Goal: Task Accomplishment & Management: Use online tool/utility

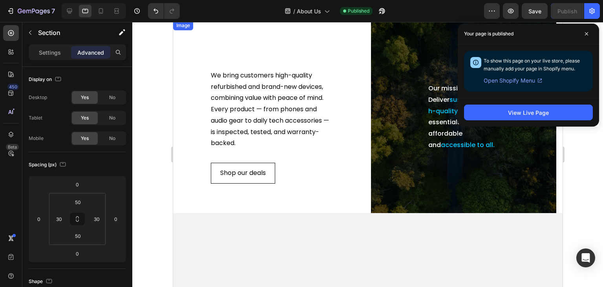
scroll to position [118, 0]
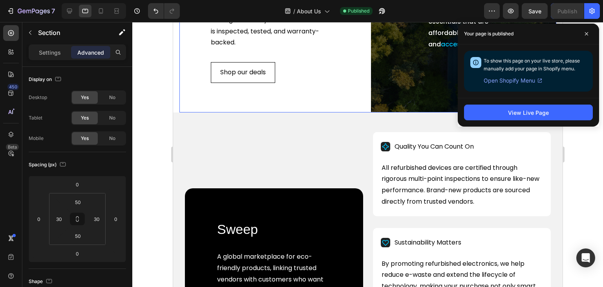
click at [238, 80] on div "We bring customers high-quality refurbished and brand-new devices, combining va…" at bounding box center [271, 16] width 185 height 192
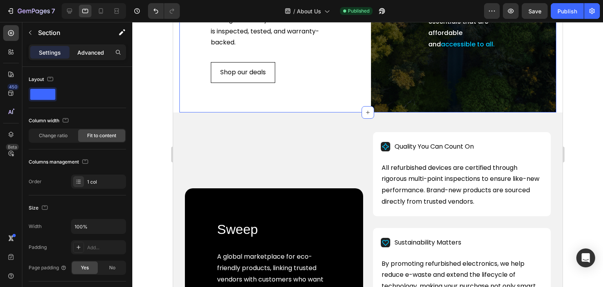
click at [96, 50] on p "Advanced" at bounding box center [90, 52] width 27 height 8
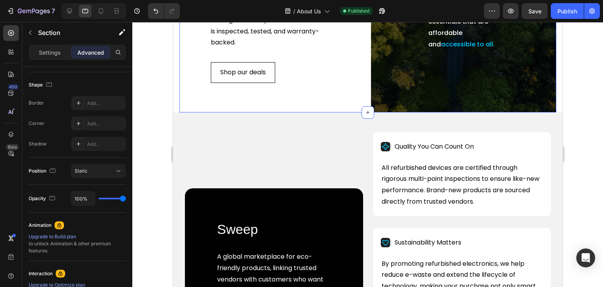
scroll to position [302, 0]
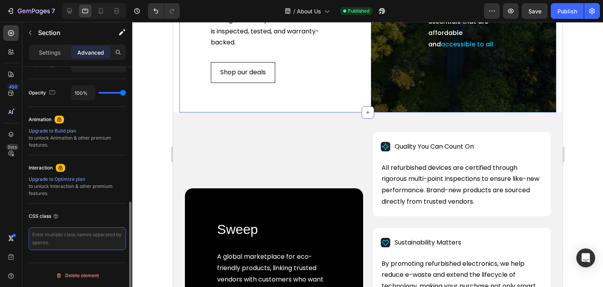
click at [72, 238] on textarea at bounding box center [77, 238] width 97 height 23
type textarea "two-column-sec"
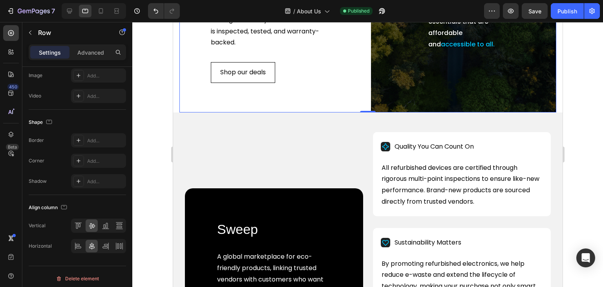
scroll to position [0, 0]
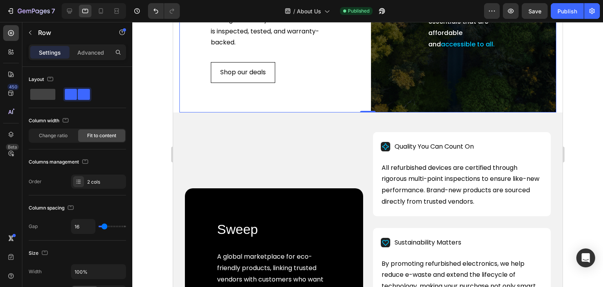
click at [237, 83] on div "We bring customers high-quality refurbished and brand-new devices, combining va…" at bounding box center [271, 16] width 185 height 192
click at [91, 55] on p "Advanced" at bounding box center [90, 52] width 27 height 8
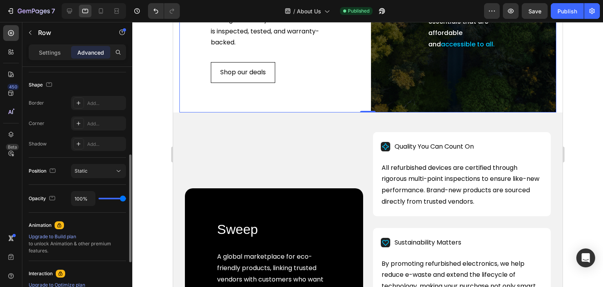
scroll to position [302, 0]
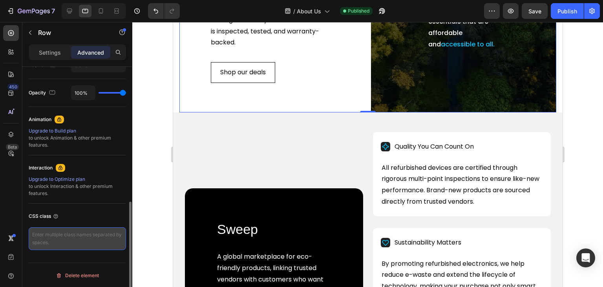
click at [66, 234] on textarea at bounding box center [77, 238] width 97 height 23
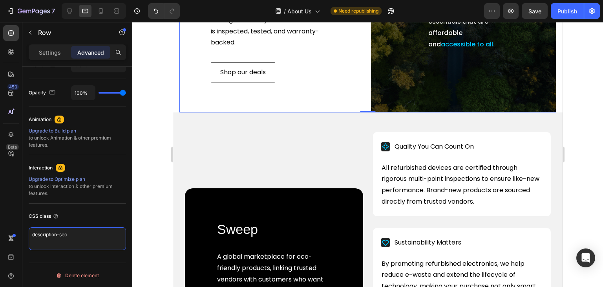
type textarea "description-sec"
click at [379, 72] on div "Our mission is simple: Deliver sustainable , high-quality tech essentials that …" at bounding box center [463, 16] width 173 height 179
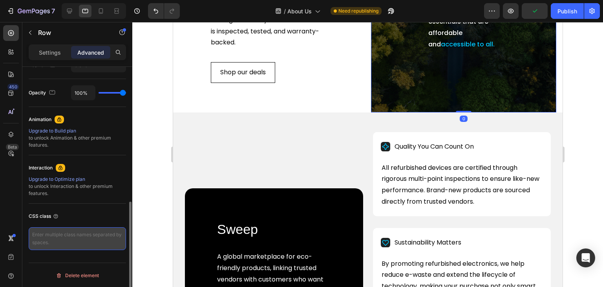
click at [61, 230] on textarea at bounding box center [77, 238] width 97 height 23
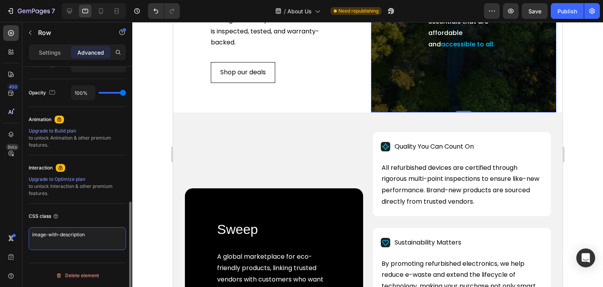
type textarea "image-with-description"
click at [561, 15] on button "Publish" at bounding box center [567, 11] width 33 height 16
click at [384, 85] on div "Our mission is simple: Deliver sustainable , high-quality tech essentials that …" at bounding box center [463, 16] width 173 height 179
click at [43, 52] on p "Settings" at bounding box center [50, 52] width 22 height 8
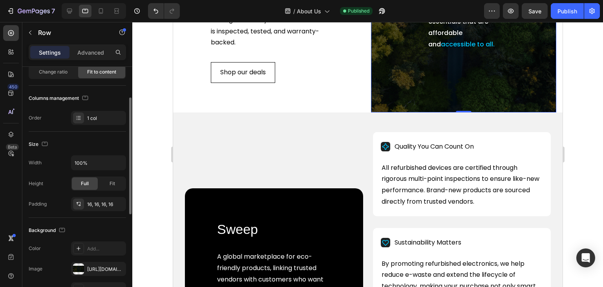
scroll to position [0, 0]
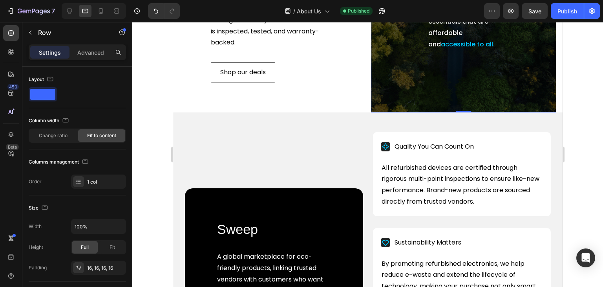
click at [389, 98] on div "Our mission is simple: Deliver sustainable , high-quality tech essentials that …" at bounding box center [463, 16] width 173 height 179
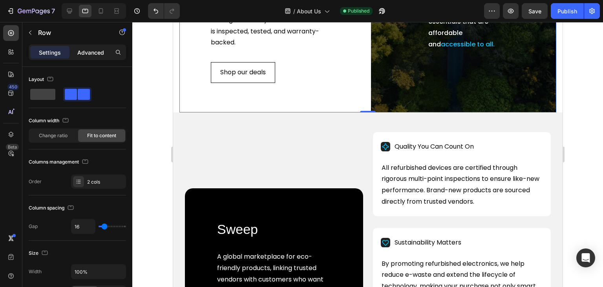
click at [87, 51] on p "Advanced" at bounding box center [90, 52] width 27 height 8
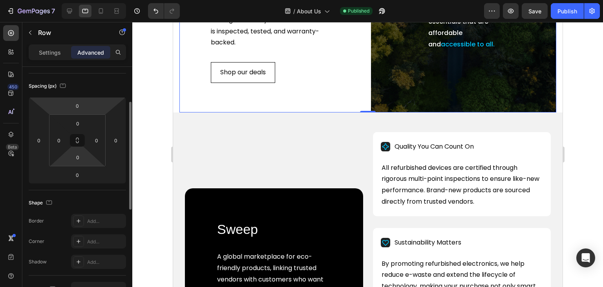
scroll to position [275, 0]
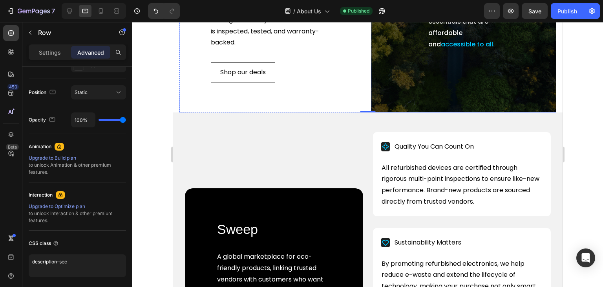
click at [431, 106] on div "Our mission is simple: Deliver sustainable , high-quality tech essentials that …" at bounding box center [463, 16] width 173 height 179
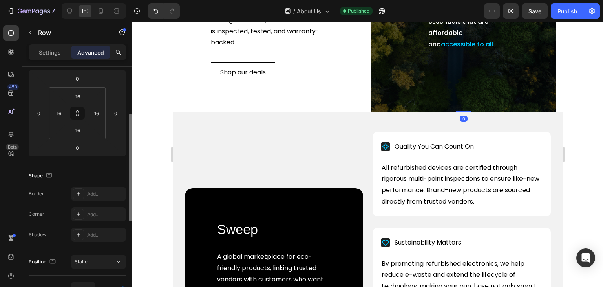
scroll to position [0, 0]
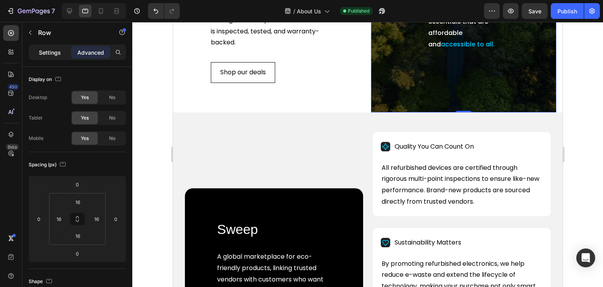
click at [36, 49] on div "Settings" at bounding box center [49, 52] width 39 height 13
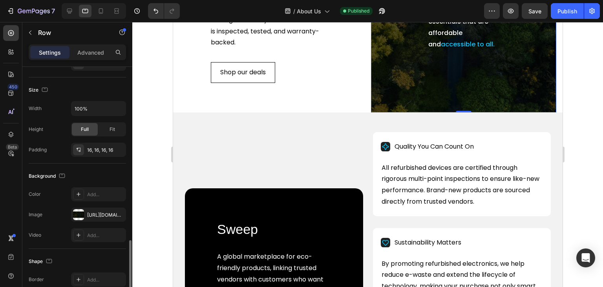
scroll to position [260, 0]
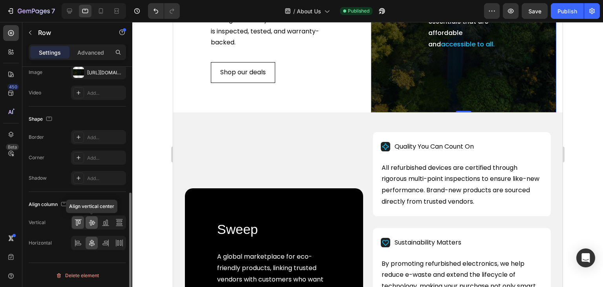
click at [88, 218] on icon at bounding box center [92, 222] width 8 height 8
click at [77, 222] on icon at bounding box center [78, 222] width 8 height 8
click at [82, 241] on icon at bounding box center [78, 243] width 8 height 8
click at [90, 239] on icon at bounding box center [92, 243] width 8 height 8
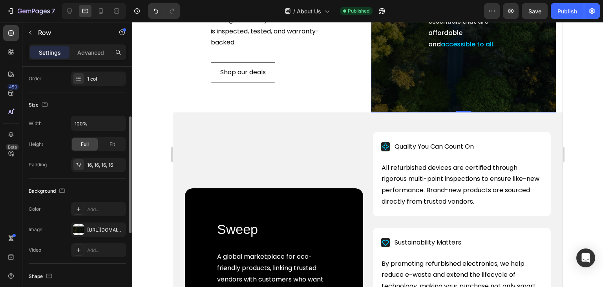
scroll to position [0, 0]
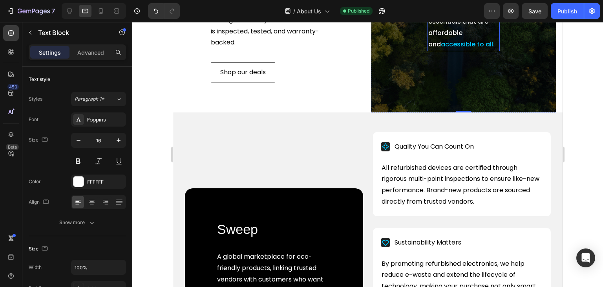
click at [428, 50] on p "Our mission is simple: Deliver sustainable , high-quality tech essentials that …" at bounding box center [463, 16] width 71 height 68
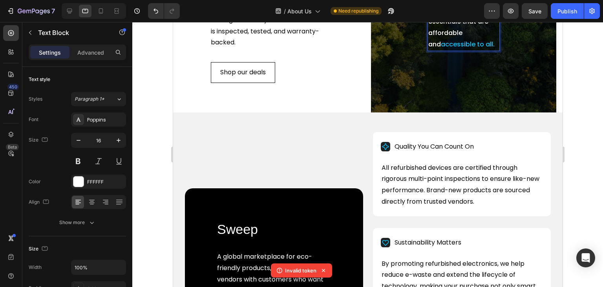
click at [430, 50] on p "Our mission is simple: Deliver sustainable , high-quality tech essentials that …" at bounding box center [463, 16] width 71 height 68
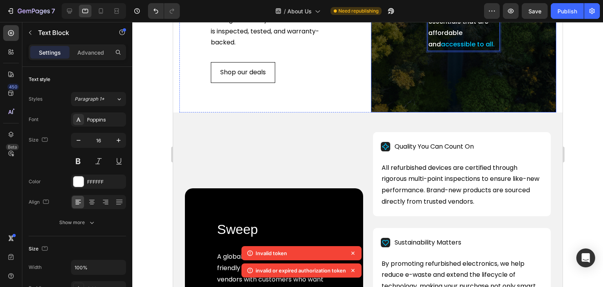
click at [402, 106] on div "Our mission is simple: Deliver sustainable , high-quality tech essentials that …" at bounding box center [463, 16] width 173 height 179
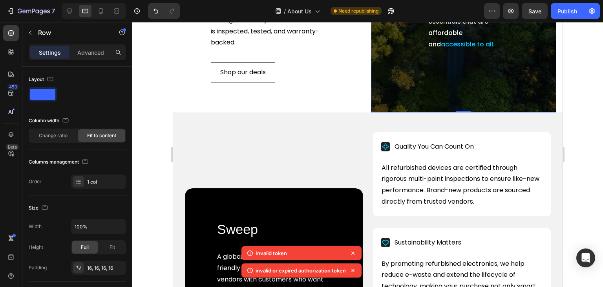
click at [352, 250] on icon at bounding box center [353, 253] width 8 height 8
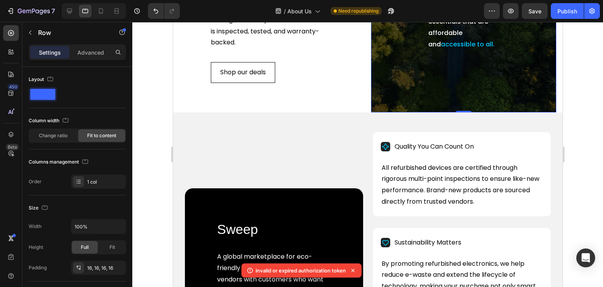
click at [355, 269] on icon at bounding box center [353, 270] width 8 height 8
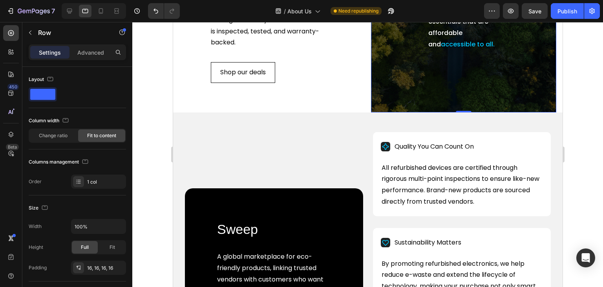
click at [390, 106] on div "Our mission is simple: Deliver sustainable , high-quality tech essentials that …" at bounding box center [463, 16] width 173 height 179
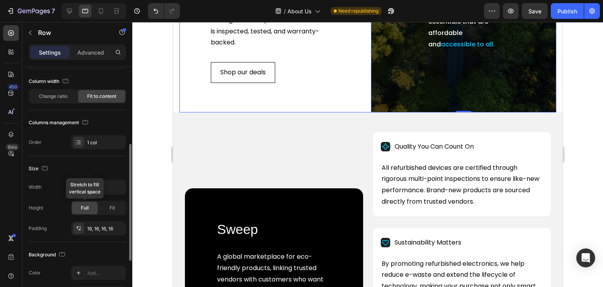
scroll to position [79, 0]
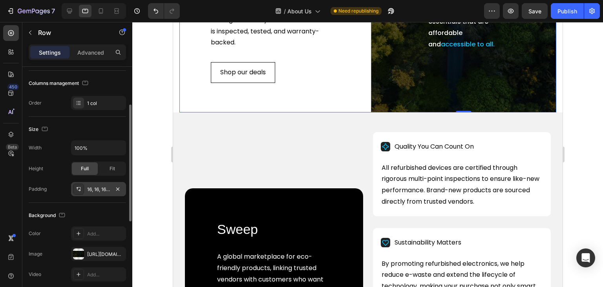
click at [79, 187] on icon at bounding box center [79, 187] width 1 height 0
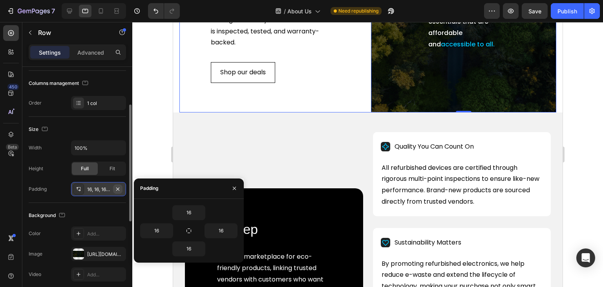
click at [119, 186] on icon "button" at bounding box center [118, 189] width 6 height 6
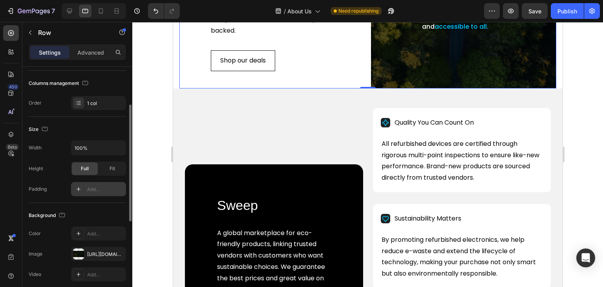
click at [190, 87] on div "We bring customers high-quality refurbished and brand-new devices, combining va…" at bounding box center [271, 4] width 185 height 168
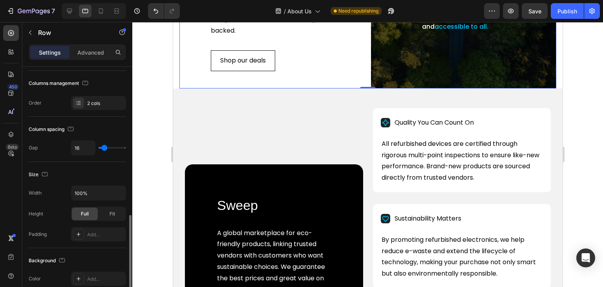
scroll to position [157, 0]
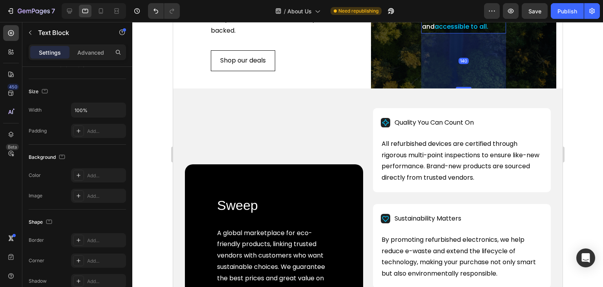
scroll to position [0, 0]
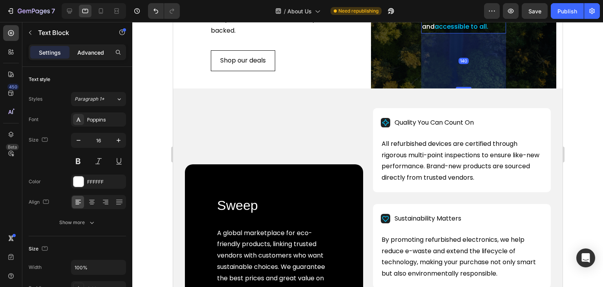
click at [92, 49] on p "Advanced" at bounding box center [90, 52] width 27 height 8
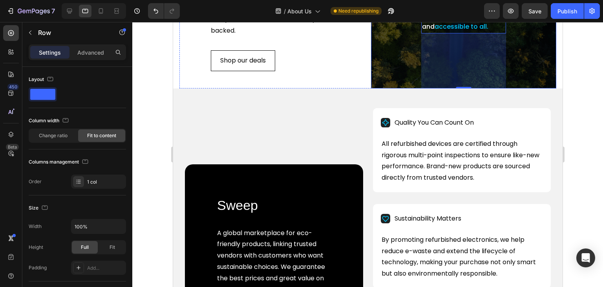
click at [507, 79] on div "Our mission is simple: Deliver sustainable , high-quality tech essentials that …" at bounding box center [463, 4] width 185 height 168
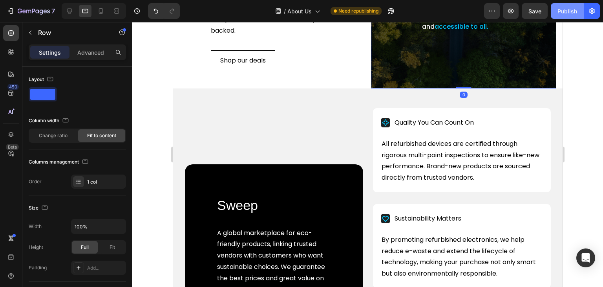
click at [559, 11] on div "Publish" at bounding box center [568, 11] width 20 height 8
click at [516, 88] on div "Our mission is simple: Deliver sustainable , high-quality tech essentials that …" at bounding box center [463, 4] width 185 height 168
click at [561, 9] on div "Publish" at bounding box center [568, 11] width 20 height 8
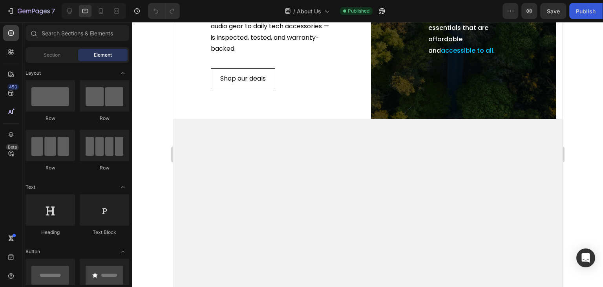
scroll to position [157, 0]
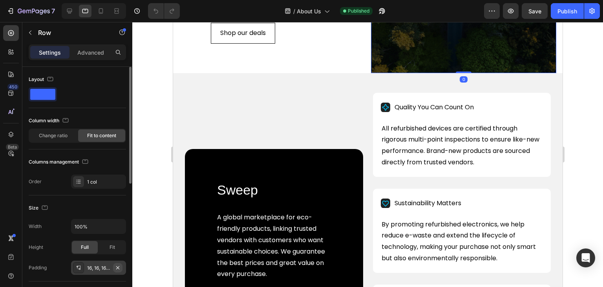
click at [119, 268] on icon "button" at bounding box center [118, 267] width 6 height 6
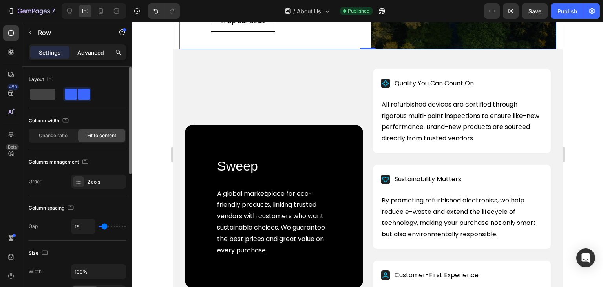
click at [85, 49] on p "Advanced" at bounding box center [90, 52] width 27 height 8
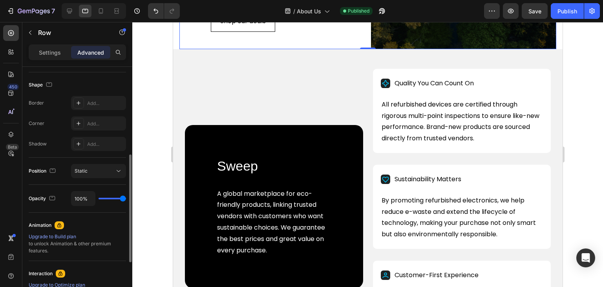
scroll to position [302, 0]
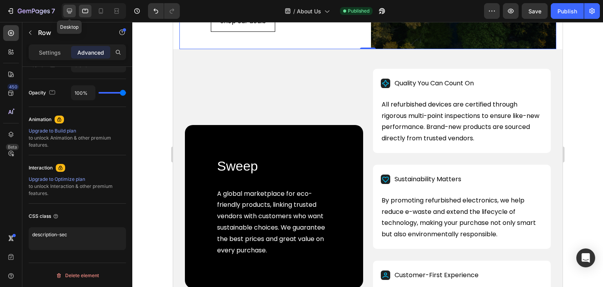
click at [73, 10] on icon at bounding box center [70, 11] width 8 height 8
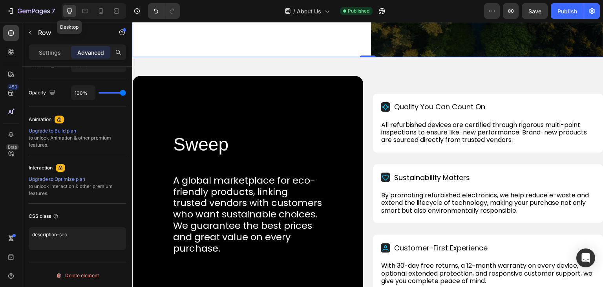
scroll to position [162, 0]
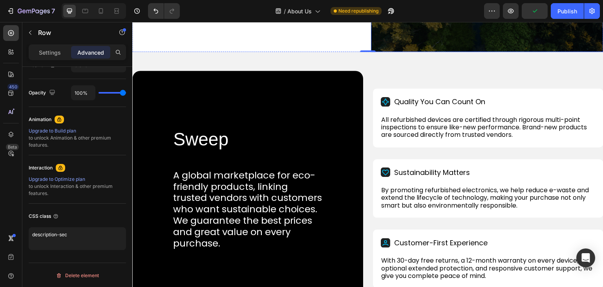
click at [49, 56] on div "Settings" at bounding box center [49, 52] width 39 height 13
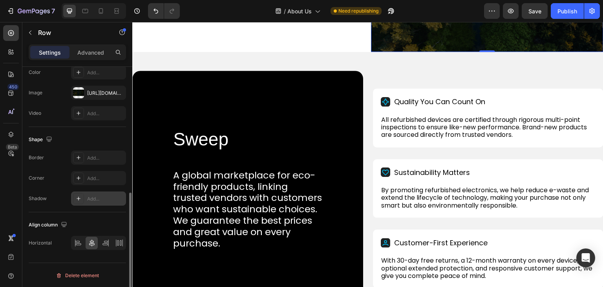
scroll to position [142, 0]
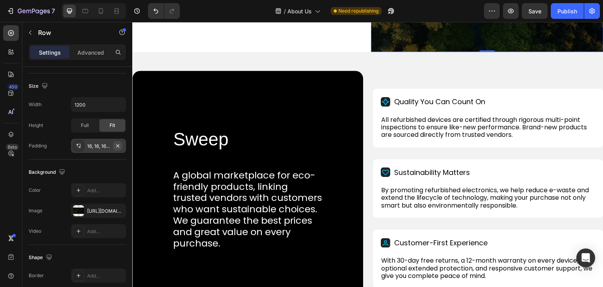
click at [118, 143] on icon "button" at bounding box center [118, 146] width 6 height 6
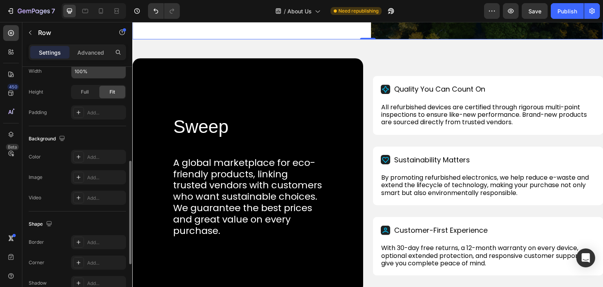
scroll to position [325, 0]
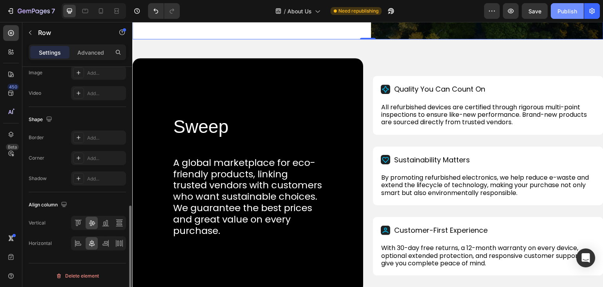
click at [570, 4] on button "Publish" at bounding box center [567, 11] width 33 height 16
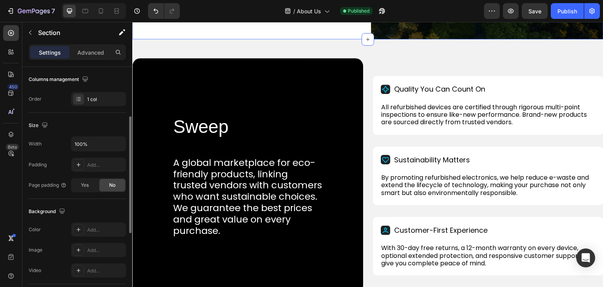
scroll to position [0, 0]
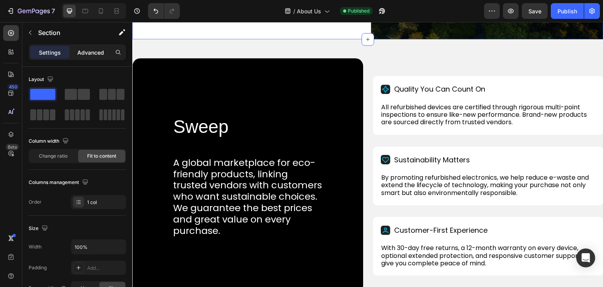
click at [83, 53] on p "Advanced" at bounding box center [90, 52] width 27 height 8
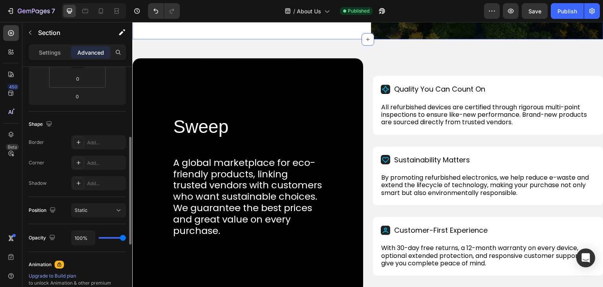
scroll to position [275, 0]
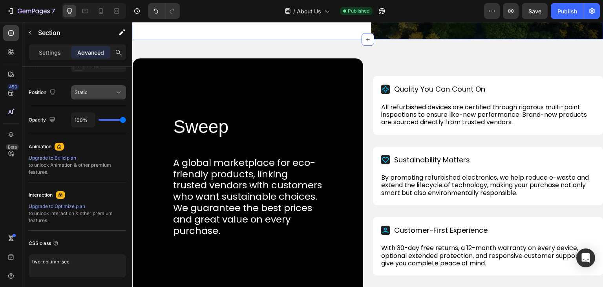
click at [107, 87] on button "Static" at bounding box center [98, 92] width 55 height 14
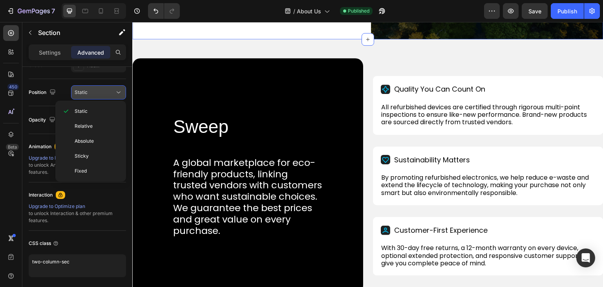
click at [107, 87] on button "Static" at bounding box center [98, 92] width 55 height 14
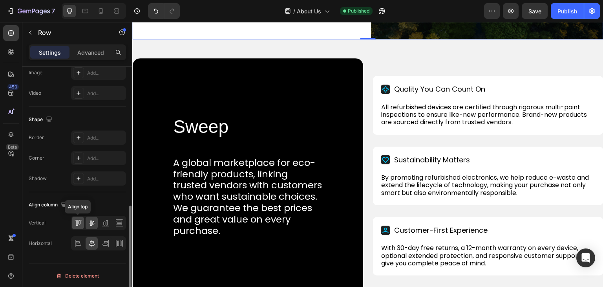
click at [81, 223] on icon at bounding box center [78, 223] width 8 height 8
click at [80, 241] on icon at bounding box center [78, 243] width 8 height 8
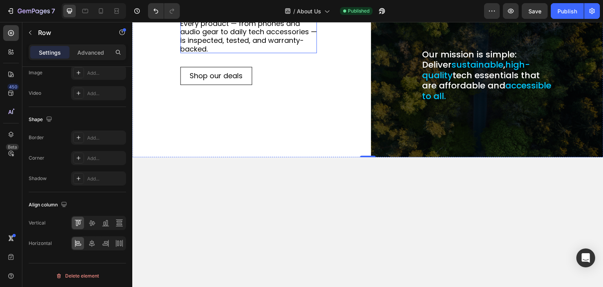
scroll to position [123, 0]
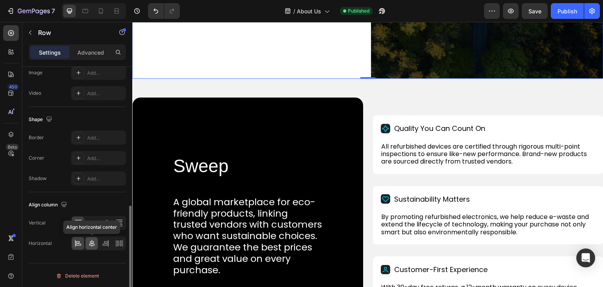
click at [91, 239] on icon at bounding box center [91, 242] width 5 height 7
click at [78, 244] on icon at bounding box center [78, 243] width 8 height 8
click at [90, 225] on div at bounding box center [92, 222] width 12 height 13
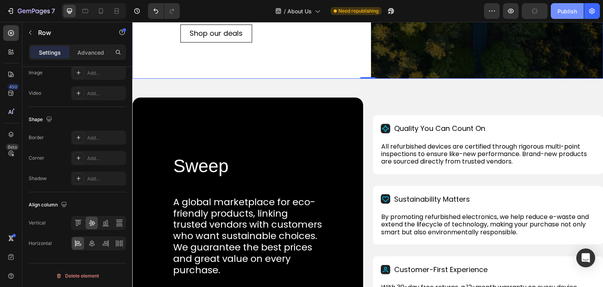
click at [560, 9] on div "Publish" at bounding box center [568, 11] width 20 height 8
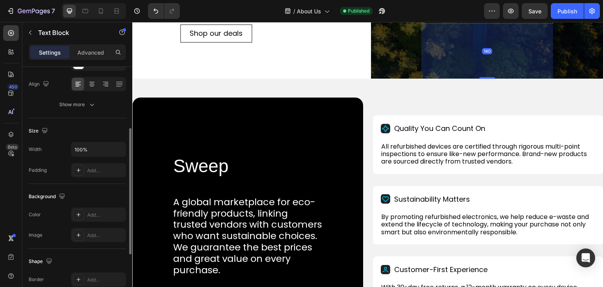
scroll to position [222, 0]
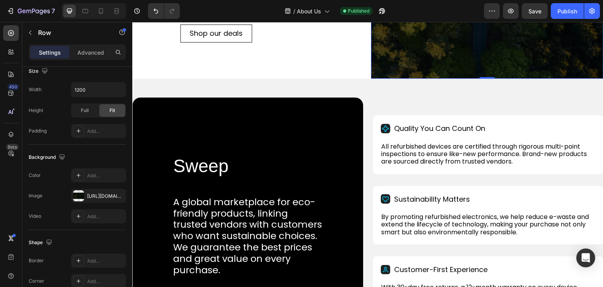
scroll to position [260, 0]
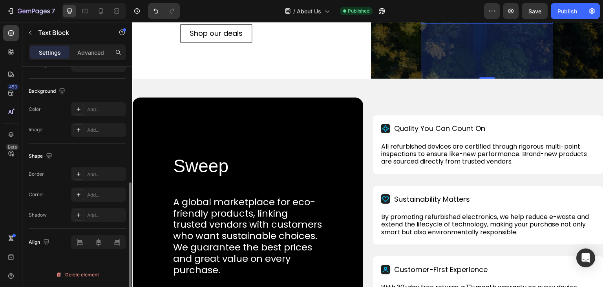
scroll to position [0, 0]
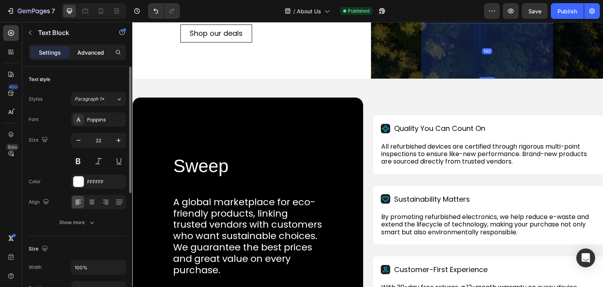
click at [91, 49] on p "Advanced" at bounding box center [90, 52] width 27 height 8
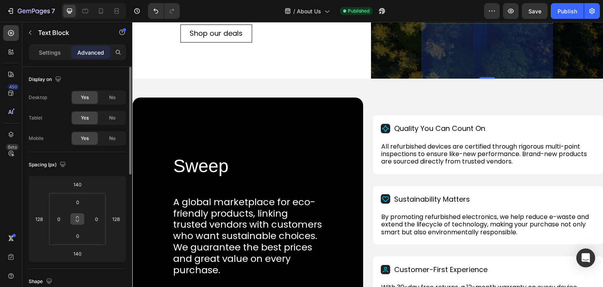
click at [75, 216] on icon at bounding box center [77, 219] width 6 height 6
click at [77, 220] on icon at bounding box center [77, 219] width 6 height 6
click at [77, 183] on input "140" at bounding box center [77, 184] width 16 height 12
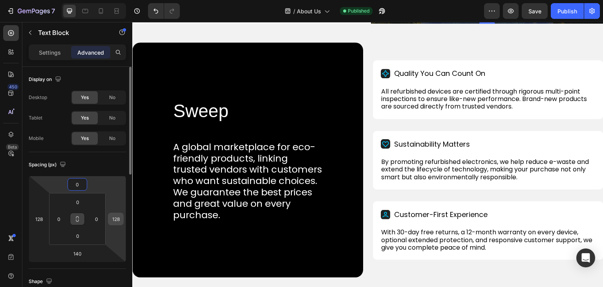
type input "0"
click at [115, 217] on input "128" at bounding box center [116, 219] width 12 height 12
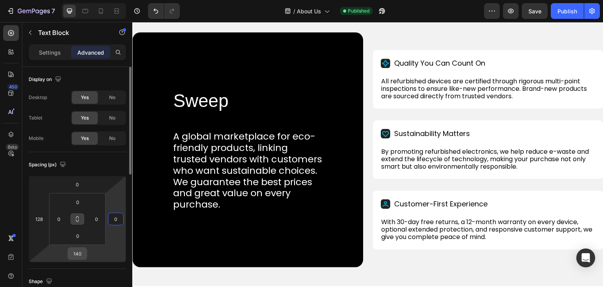
type input "0"
click at [77, 254] on input "140" at bounding box center [77, 253] width 16 height 12
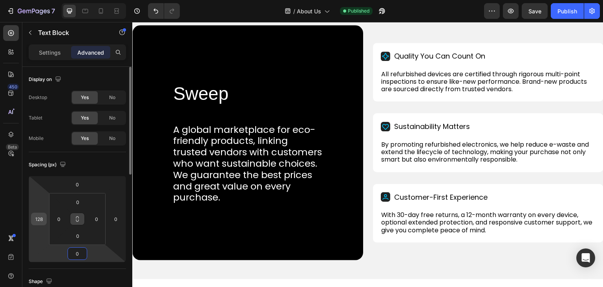
type input "0"
click at [41, 219] on input "128" at bounding box center [39, 219] width 12 height 12
type input "128"
type input "140"
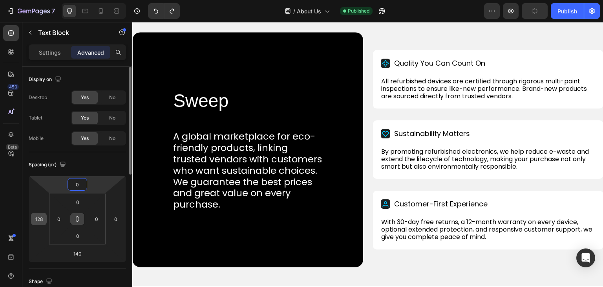
type input "128"
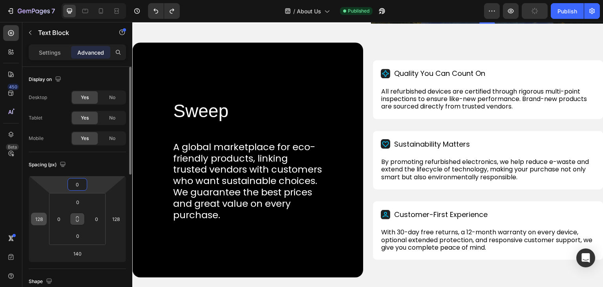
type input "140"
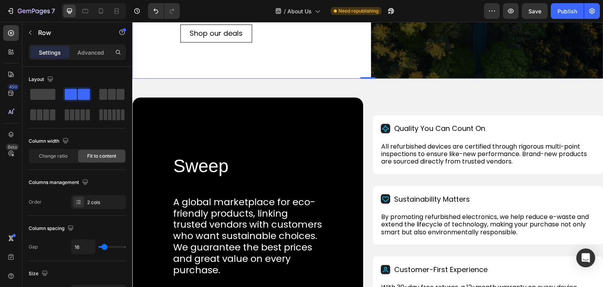
click at [45, 50] on p "Settings" at bounding box center [50, 52] width 22 height 8
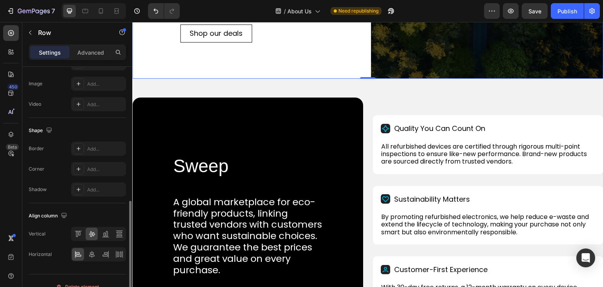
scroll to position [325, 0]
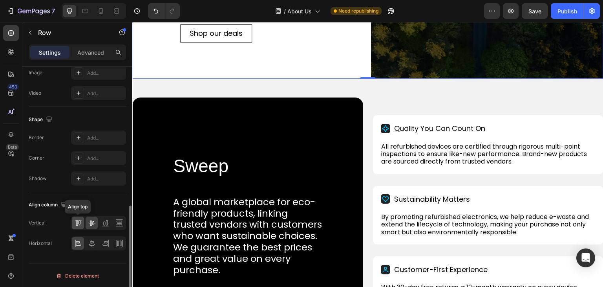
click at [81, 219] on icon at bounding box center [78, 223] width 8 height 8
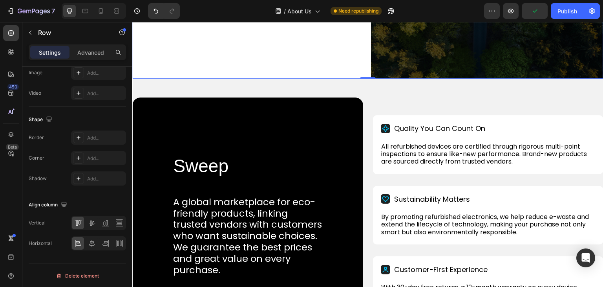
click at [95, 51] on p "Advanced" at bounding box center [90, 52] width 27 height 8
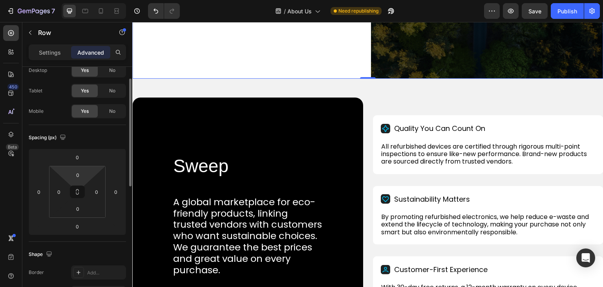
scroll to position [0, 0]
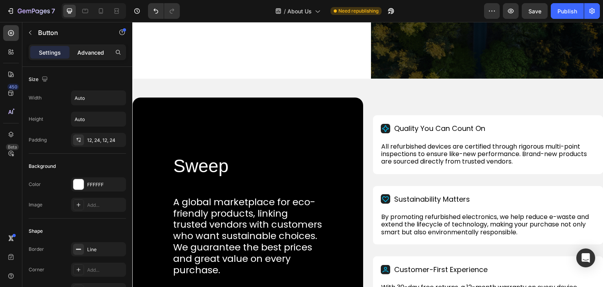
click at [86, 48] on p "Advanced" at bounding box center [90, 52] width 27 height 8
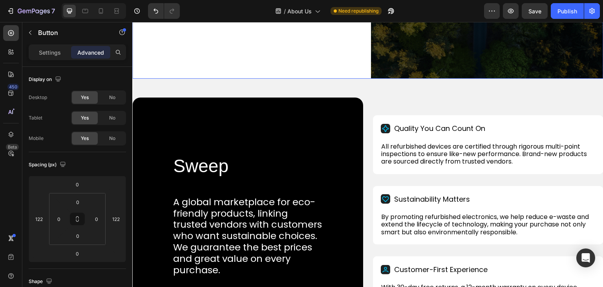
click at [52, 49] on p "Settings" at bounding box center [50, 52] width 22 height 8
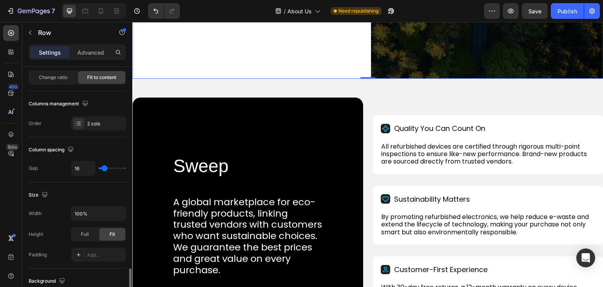
scroll to position [196, 0]
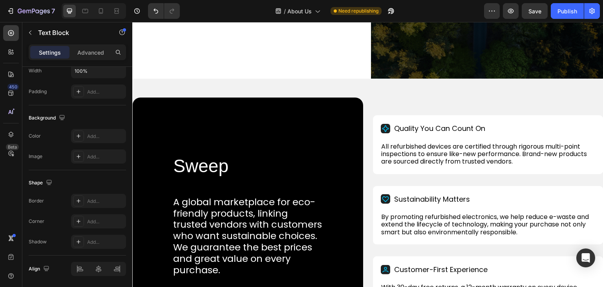
scroll to position [0, 0]
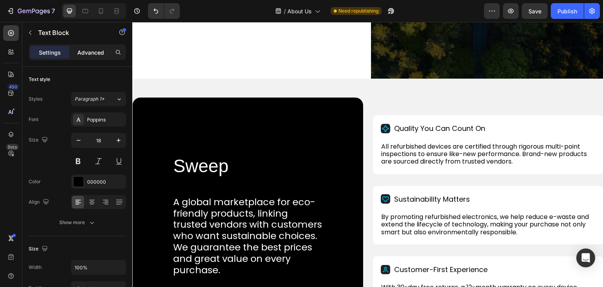
click at [96, 52] on p "Advanced" at bounding box center [90, 52] width 27 height 8
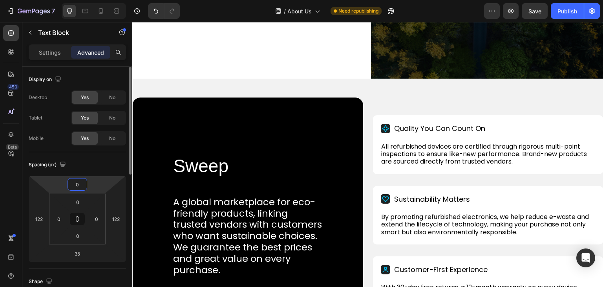
click at [76, 186] on input "0" at bounding box center [77, 184] width 16 height 12
type input "108"
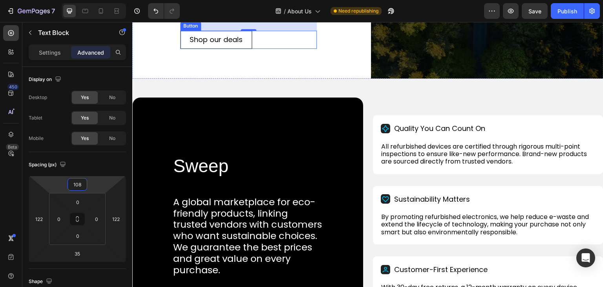
click at [264, 49] on div "Shop our deals Button" at bounding box center [248, 40] width 137 height 18
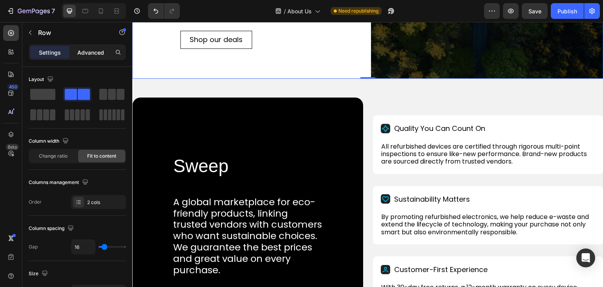
click at [86, 56] on div "Advanced" at bounding box center [90, 52] width 39 height 13
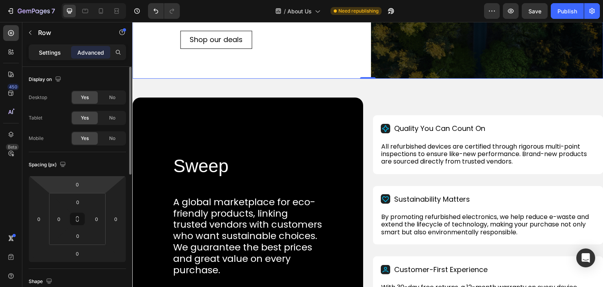
click at [51, 54] on p "Settings" at bounding box center [50, 52] width 22 height 8
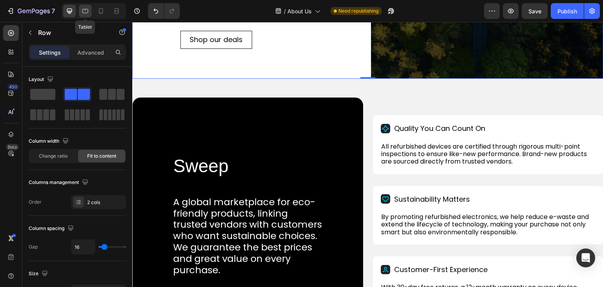
click at [82, 13] on icon at bounding box center [85, 11] width 8 height 8
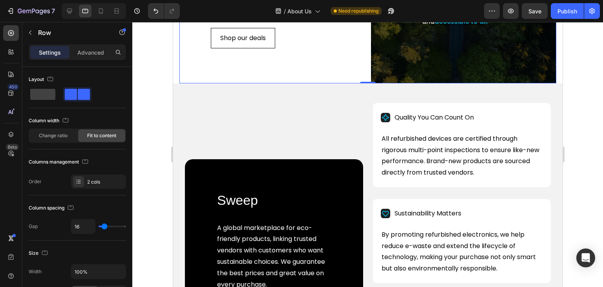
scroll to position [132, 0]
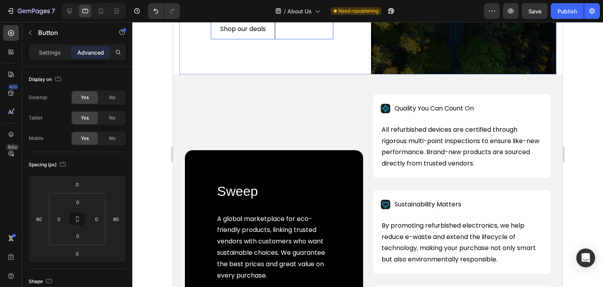
click at [283, 40] on div "Shop our deals Button" at bounding box center [271, 29] width 122 height 21
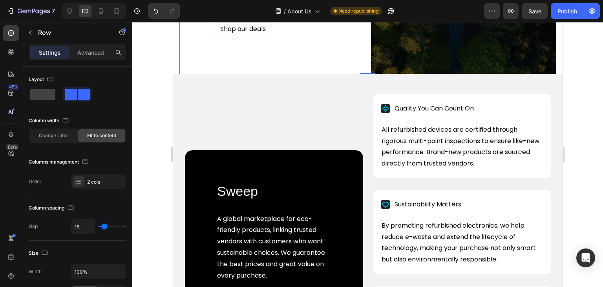
click at [96, 53] on p "Advanced" at bounding box center [90, 52] width 27 height 8
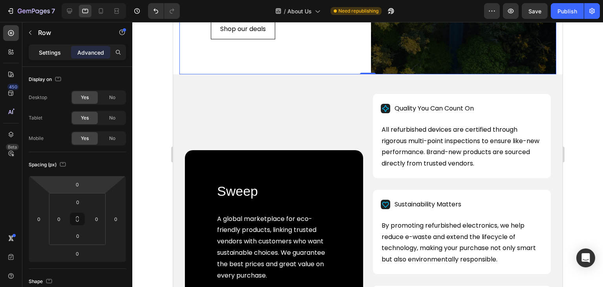
click at [47, 49] on p "Settings" at bounding box center [50, 52] width 22 height 8
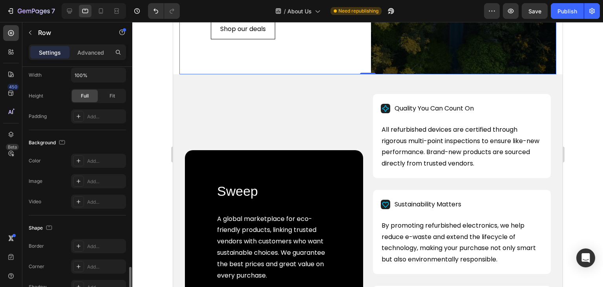
scroll to position [305, 0]
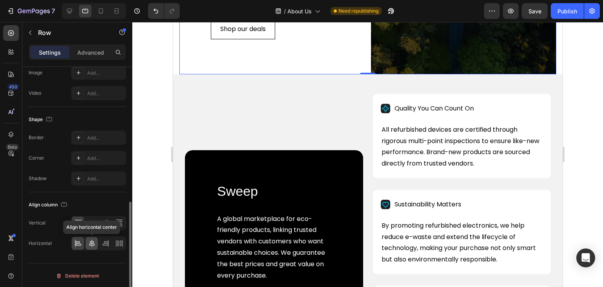
click at [89, 239] on icon at bounding box center [92, 243] width 8 height 8
click at [91, 226] on div at bounding box center [92, 222] width 12 height 13
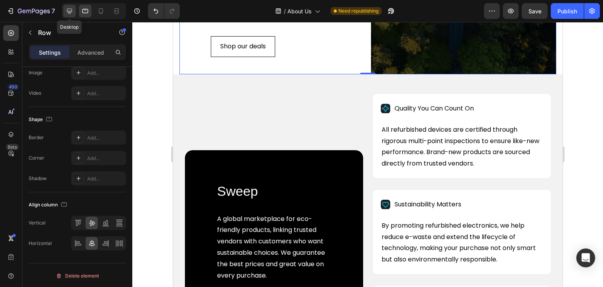
click at [66, 11] on icon at bounding box center [70, 11] width 8 height 8
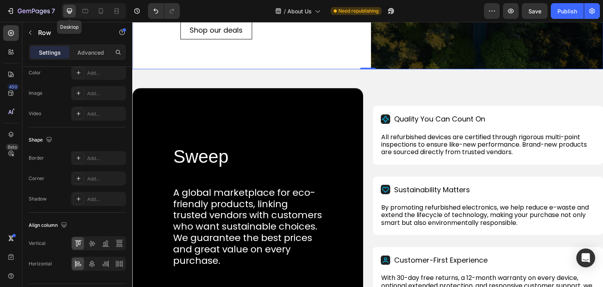
scroll to position [162, 0]
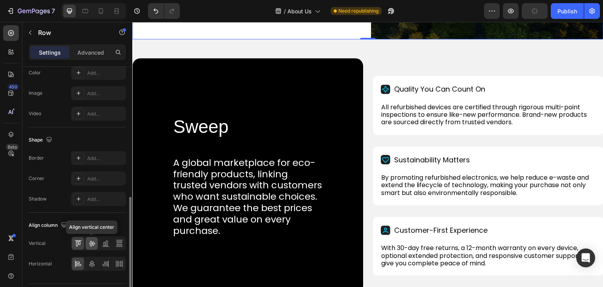
click at [91, 244] on icon at bounding box center [92, 243] width 6 height 5
click at [79, 239] on icon at bounding box center [78, 243] width 8 height 8
click at [88, 260] on icon at bounding box center [92, 264] width 8 height 8
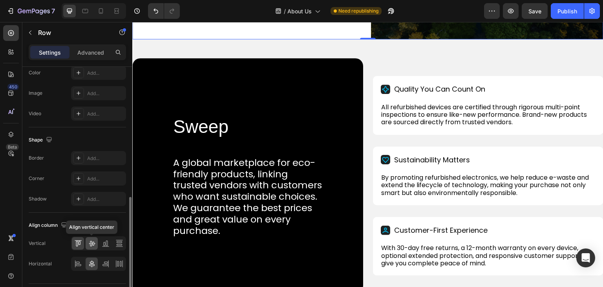
click at [88, 239] on icon at bounding box center [92, 243] width 8 height 8
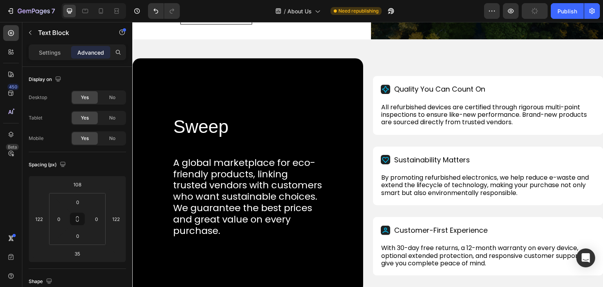
click at [93, 53] on p "Advanced" at bounding box center [90, 52] width 27 height 8
click at [76, 183] on input "108" at bounding box center [77, 184] width 16 height 12
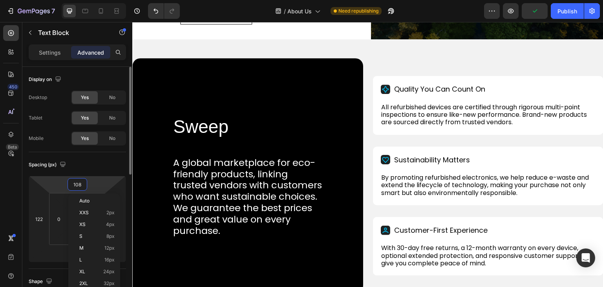
click at [76, 183] on input "108" at bounding box center [77, 184] width 16 height 12
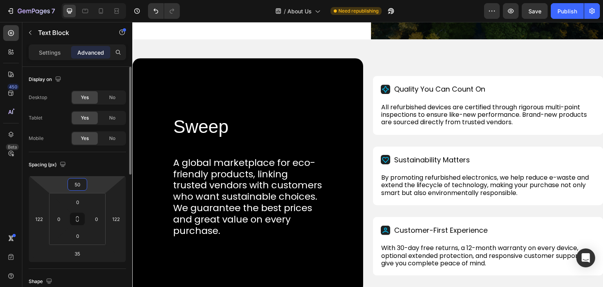
type input "108"
click at [261, 9] on div "Shop our deals Button" at bounding box center [248, 0] width 137 height 18
click at [74, 181] on input "108" at bounding box center [77, 184] width 16 height 12
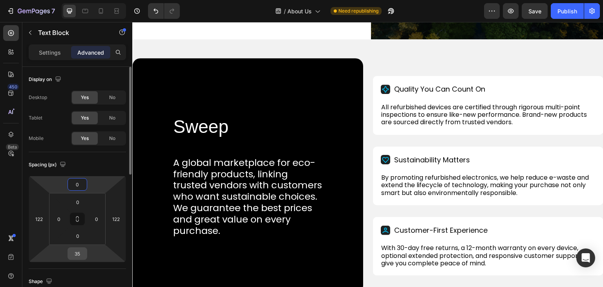
type input "0"
click at [77, 257] on input "35" at bounding box center [77, 253] width 16 height 12
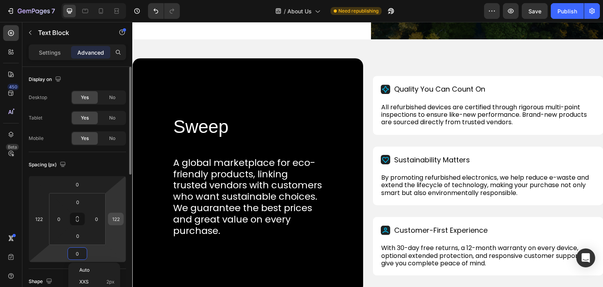
type input "0"
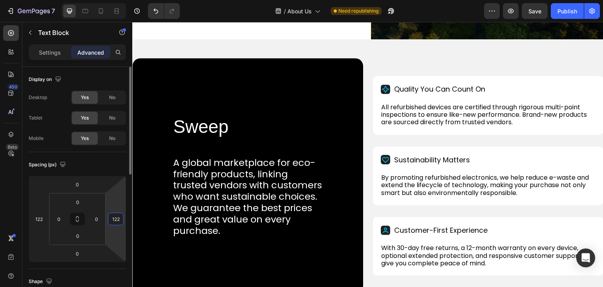
click at [116, 222] on input "122" at bounding box center [116, 219] width 12 height 12
type input "0"
click at [35, 217] on input "122" at bounding box center [39, 219] width 12 height 12
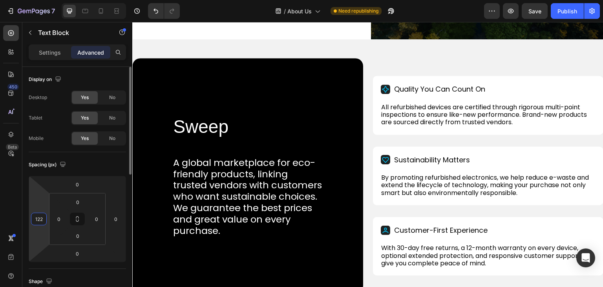
type input "0"
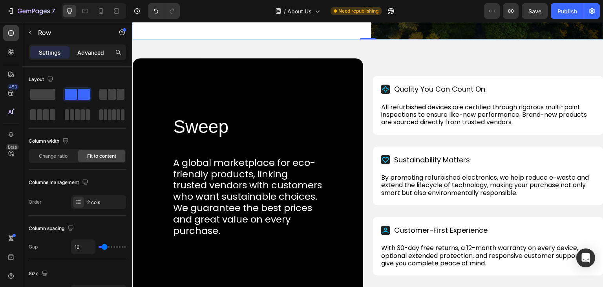
click at [86, 53] on p "Advanced" at bounding box center [90, 52] width 27 height 8
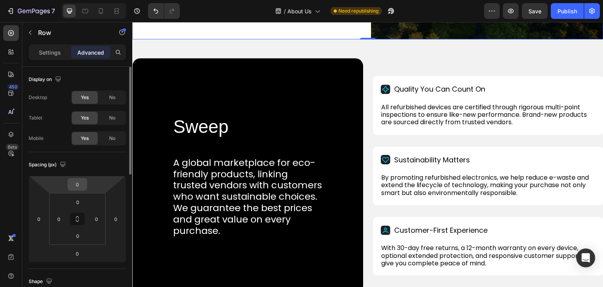
click at [78, 180] on input "0" at bounding box center [77, 184] width 16 height 12
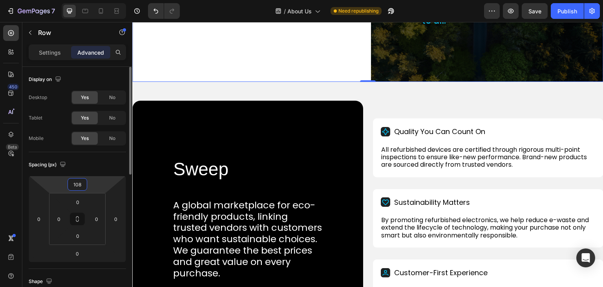
type input "0"
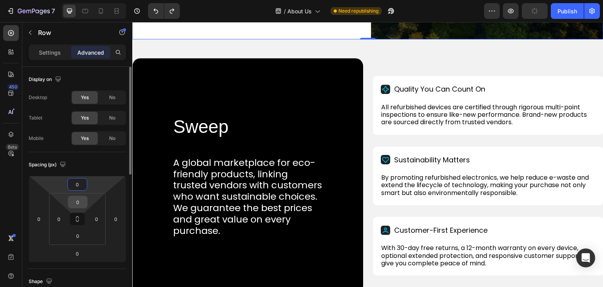
click at [70, 202] on input "0" at bounding box center [78, 202] width 16 height 12
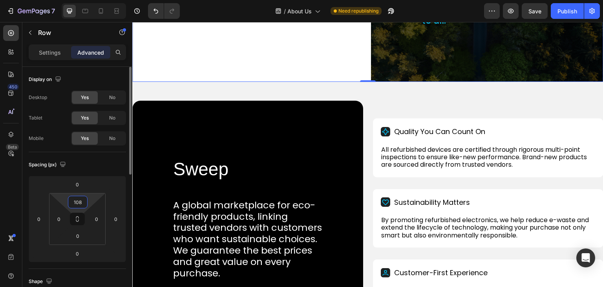
type input "0"
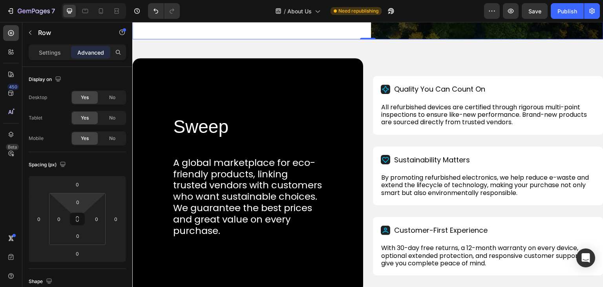
click at [72, 197] on input "0" at bounding box center [78, 202] width 16 height 12
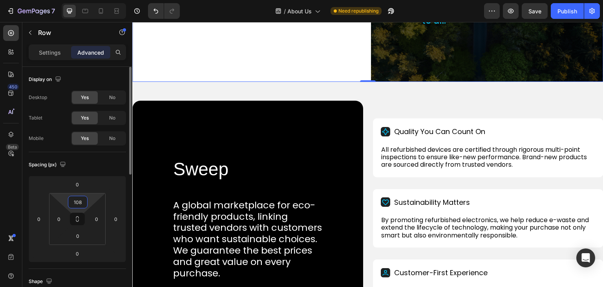
type input "0"
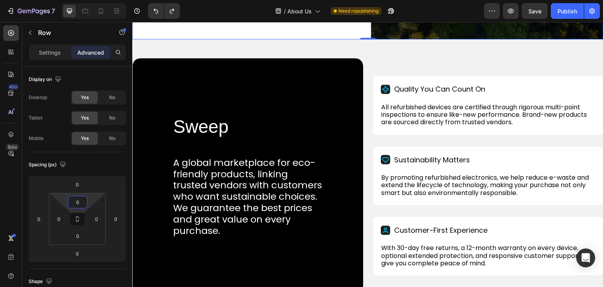
click at [60, 51] on p "Settings" at bounding box center [50, 52] width 22 height 8
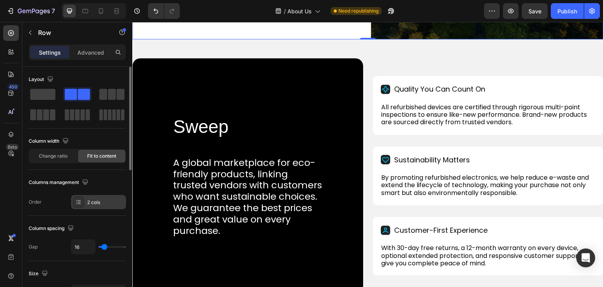
click at [89, 201] on div "2 cols" at bounding box center [105, 202] width 37 height 7
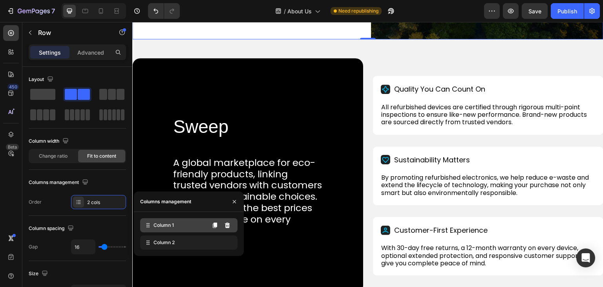
click at [167, 223] on span "Column 1" at bounding box center [164, 224] width 20 height 7
click at [180, 229] on div "Column 1" at bounding box center [188, 225] width 97 height 14
click at [86, 54] on p "Advanced" at bounding box center [90, 52] width 27 height 8
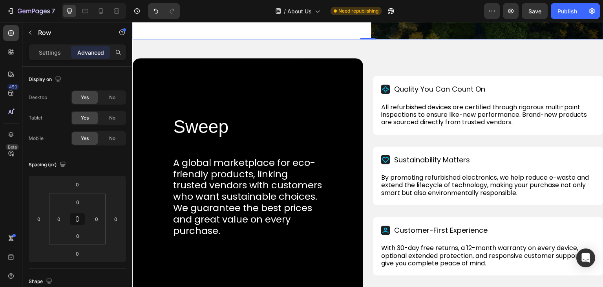
click at [71, 185] on input "0" at bounding box center [77, 184] width 16 height 12
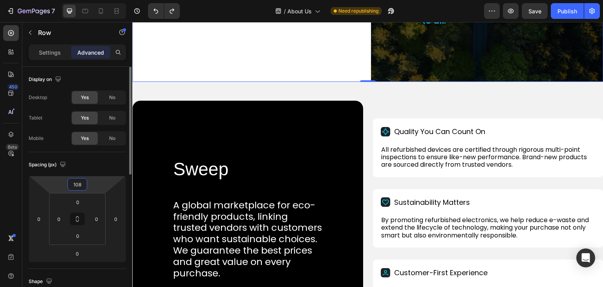
type input "0"
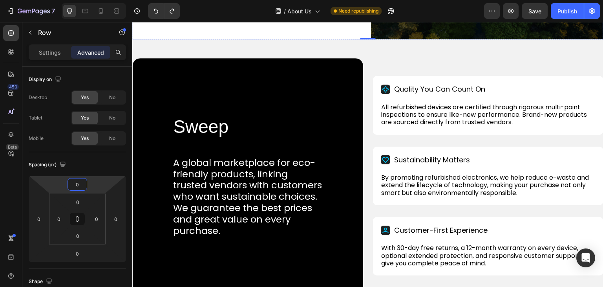
click at [75, 183] on input "0" at bounding box center [77, 184] width 16 height 12
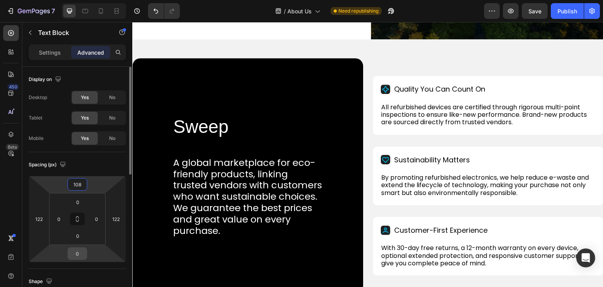
type input "108"
click at [77, 250] on input "0" at bounding box center [77, 253] width 16 height 12
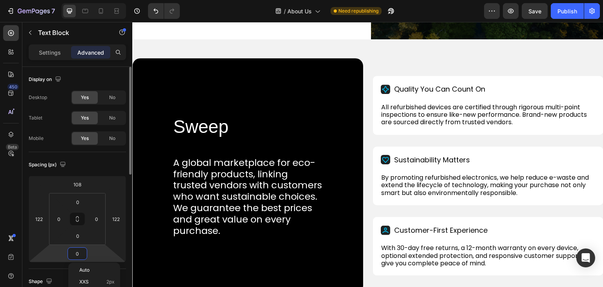
click at [77, 250] on input "0" at bounding box center [77, 253] width 16 height 12
type input "0"
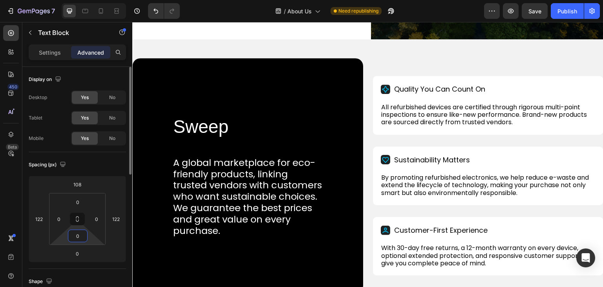
click at [75, 239] on input "0" at bounding box center [78, 236] width 16 height 12
type input "0"
click at [77, 250] on input "0" at bounding box center [77, 253] width 16 height 12
type input "35"
click at [257, 9] on div "Shop our deals Button" at bounding box center [248, 0] width 137 height 18
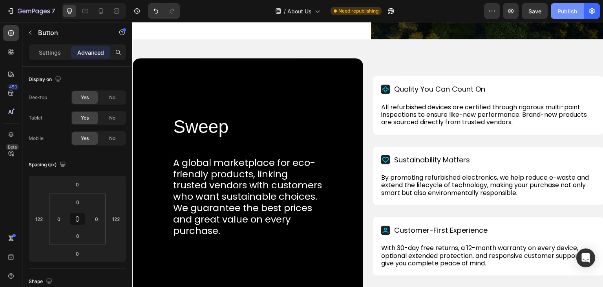
click at [575, 5] on button "Publish" at bounding box center [567, 11] width 33 height 16
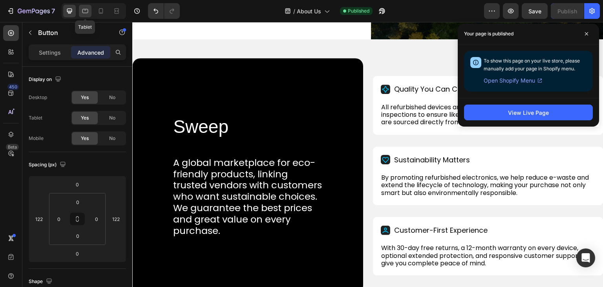
click at [89, 7] on icon at bounding box center [85, 11] width 8 height 8
type input "80"
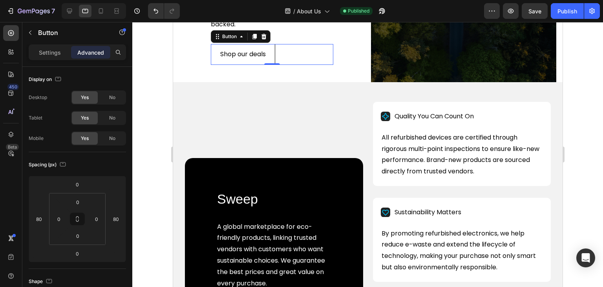
scroll to position [151, 0]
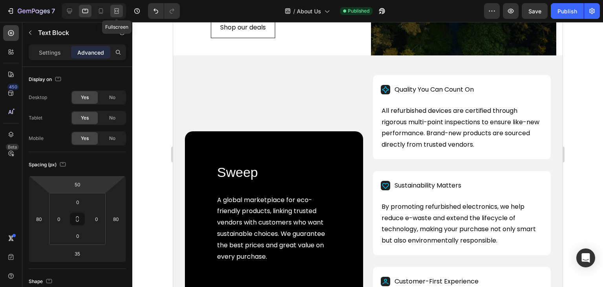
click at [117, 10] on icon at bounding box center [117, 11] width 8 height 8
type input "108"
type input "122"
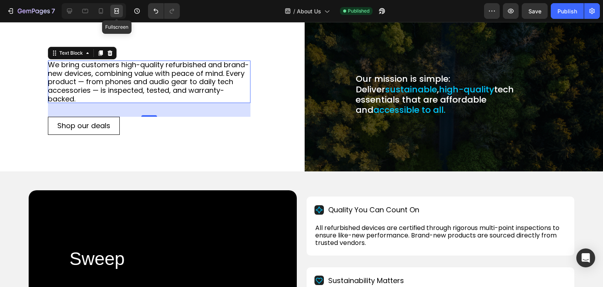
scroll to position [254, 0]
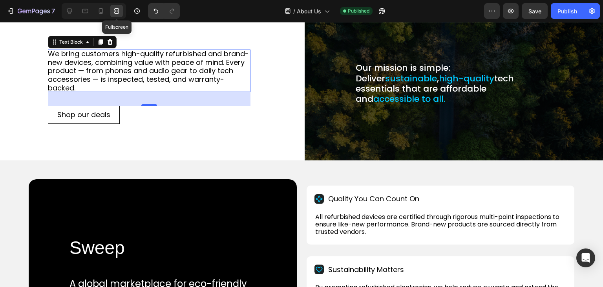
click at [117, 10] on icon at bounding box center [117, 11] width 8 height 8
click at [82, 7] on icon at bounding box center [85, 11] width 8 height 8
type input "50"
type input "80"
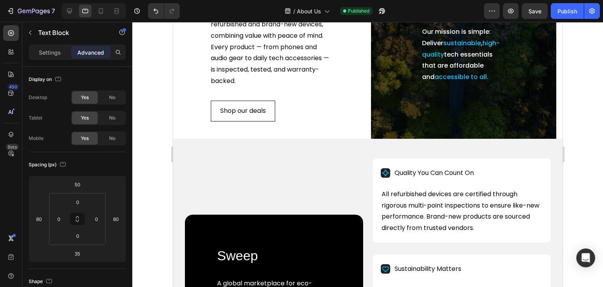
scroll to position [79, 0]
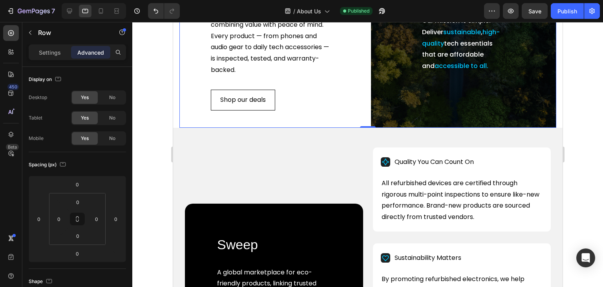
click at [279, 128] on div "We bring customers high-quality refurbished and brand-new devices, combining va…" at bounding box center [271, 44] width 185 height 168
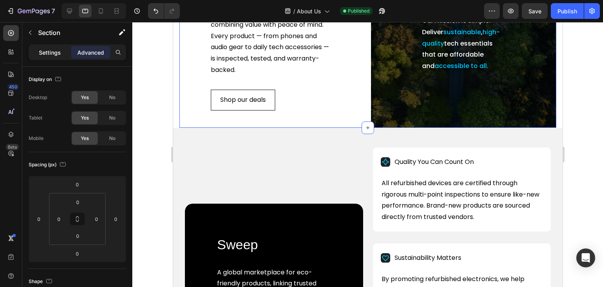
click at [54, 54] on p "Settings" at bounding box center [50, 52] width 22 height 8
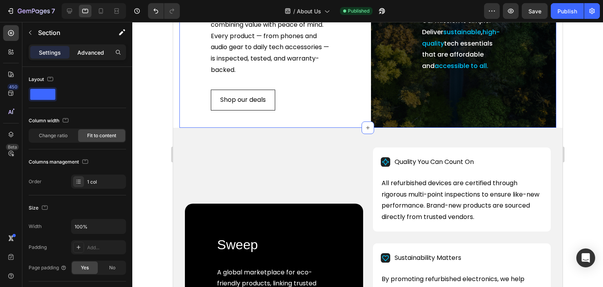
click at [91, 51] on p "Advanced" at bounding box center [90, 52] width 27 height 8
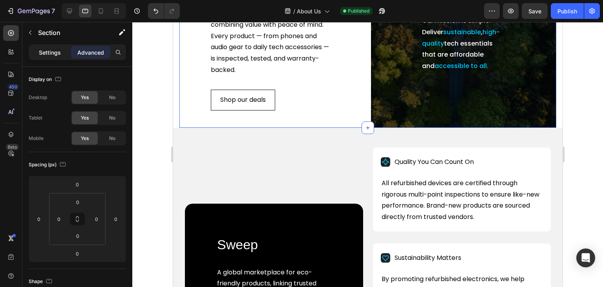
click at [50, 50] on p "Settings" at bounding box center [50, 52] width 22 height 8
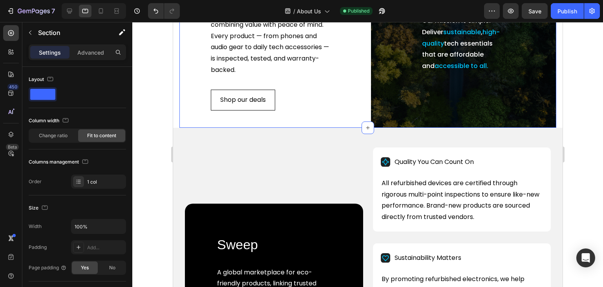
click at [199, 117] on div "We bring customers high-quality refurbished and brand-new devices, combining va…" at bounding box center [271, 44] width 185 height 168
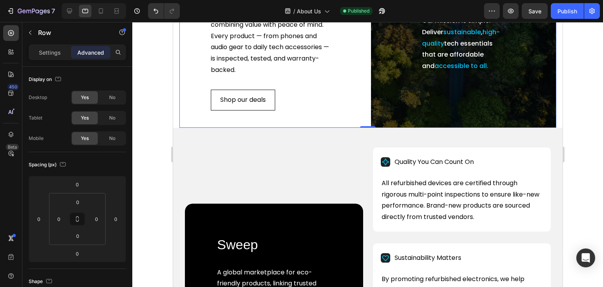
click at [55, 54] on p "Settings" at bounding box center [50, 52] width 22 height 8
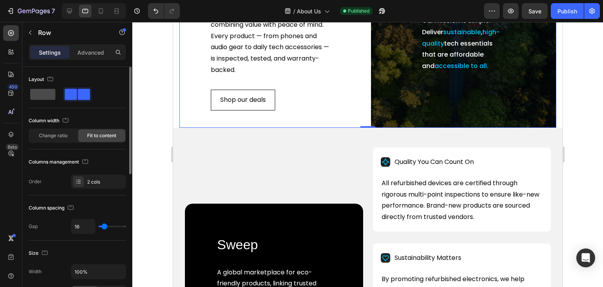
click at [48, 91] on span at bounding box center [42, 94] width 25 height 11
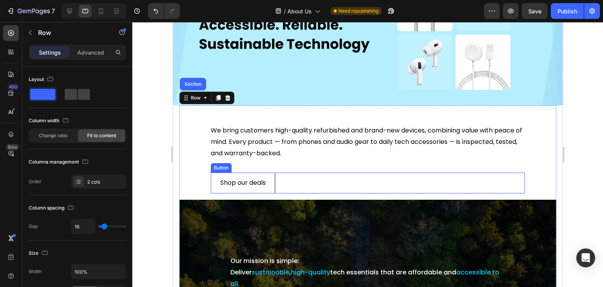
click at [279, 181] on div "Shop our deals Button" at bounding box center [367, 182] width 314 height 21
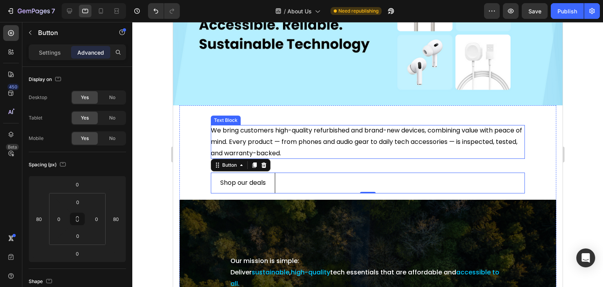
click at [258, 126] on p "We bring customers high-quality refurbished and brand-new devices, combining va…" at bounding box center [367, 142] width 314 height 34
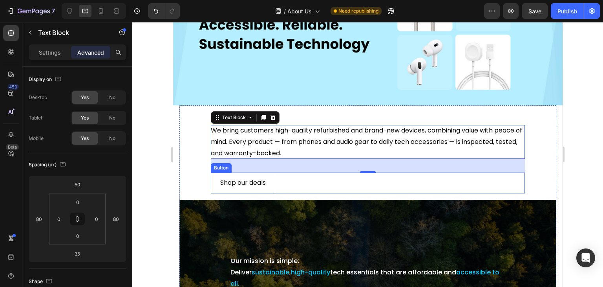
click at [296, 180] on div "Shop our deals Button" at bounding box center [367, 182] width 314 height 21
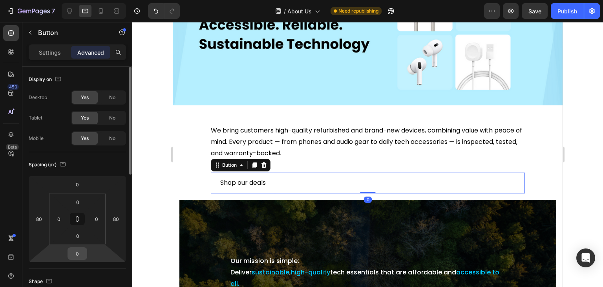
click at [77, 252] on input "0" at bounding box center [77, 253] width 16 height 12
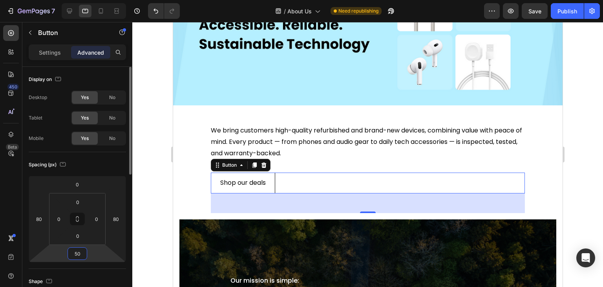
click at [75, 251] on input "50" at bounding box center [77, 253] width 16 height 12
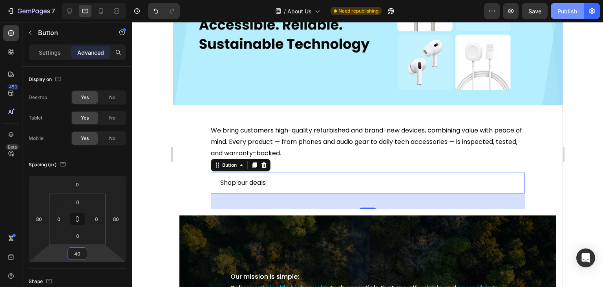
type input "40"
click at [558, 8] on div "Publish" at bounding box center [568, 11] width 20 height 8
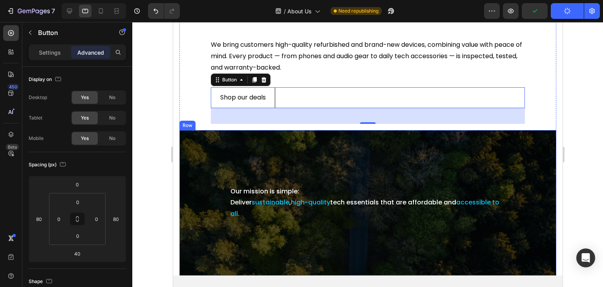
scroll to position [196, 0]
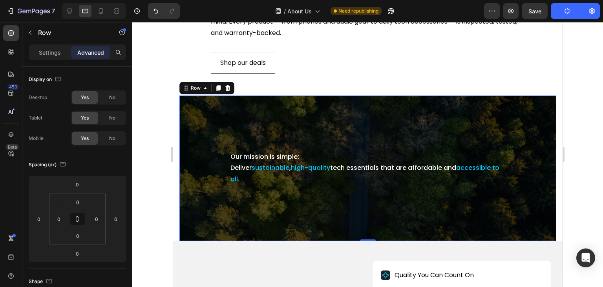
click at [276, 131] on div "Our mission is simple: Deliver sustainable , high-quality tech essentials that …" at bounding box center [367, 167] width 377 height 145
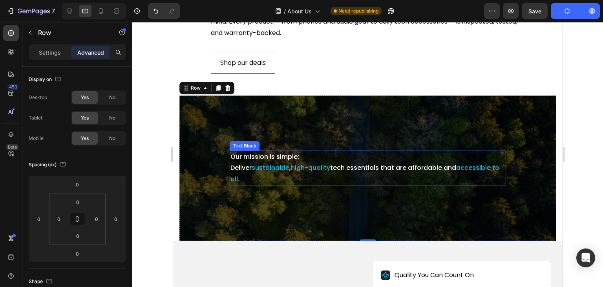
click at [272, 151] on p "Our mission is simple: Deliver sustainable , high-quality tech essentials that …" at bounding box center [367, 168] width 275 height 34
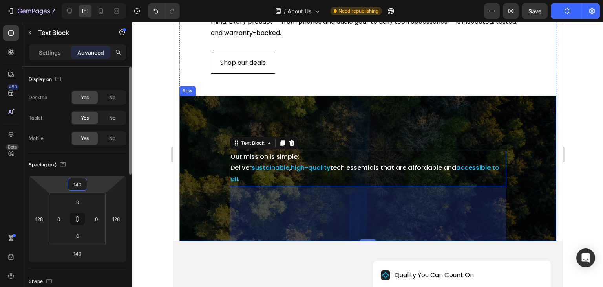
click at [77, 184] on input "140" at bounding box center [77, 184] width 16 height 12
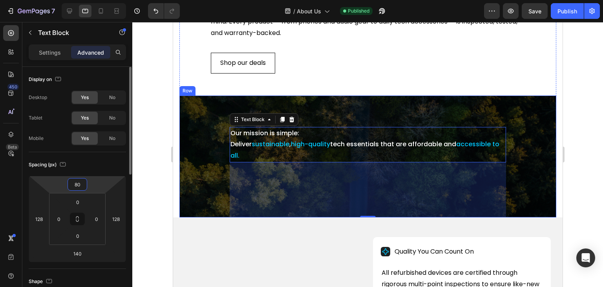
type input "80"
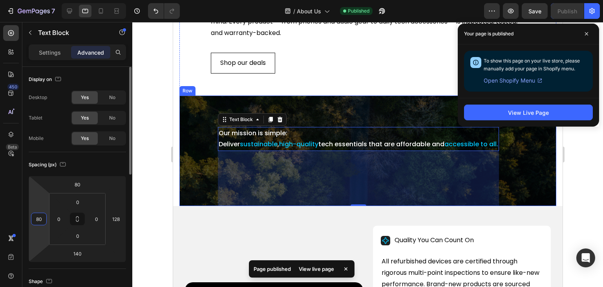
type input "80"
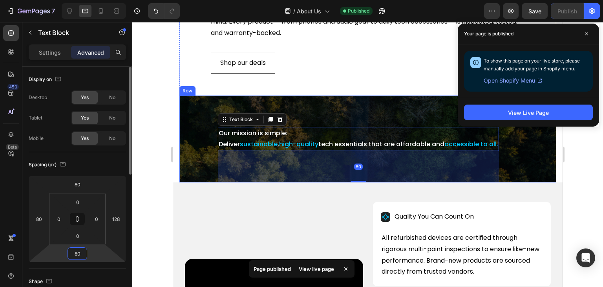
type input "80"
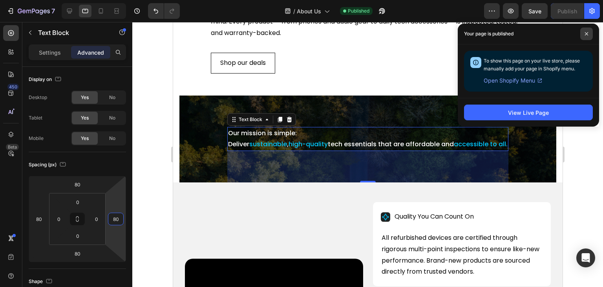
type input "80"
click at [589, 32] on span at bounding box center [586, 33] width 13 height 13
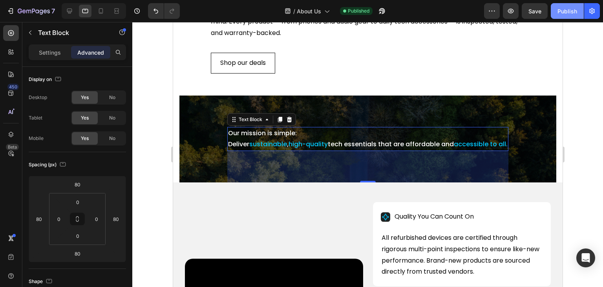
click at [571, 13] on div "Publish" at bounding box center [568, 11] width 20 height 8
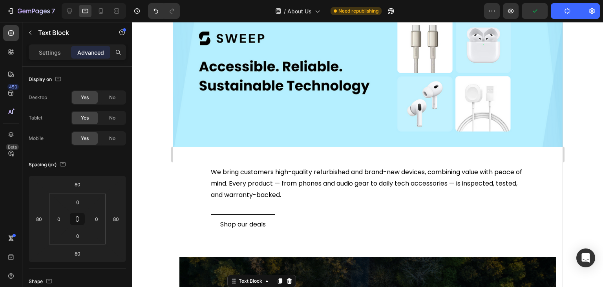
scroll to position [79, 0]
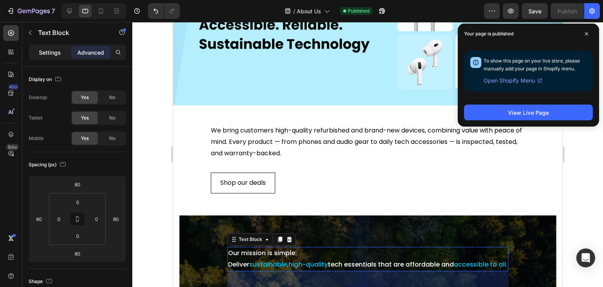
click at [53, 51] on p "Settings" at bounding box center [50, 52] width 22 height 8
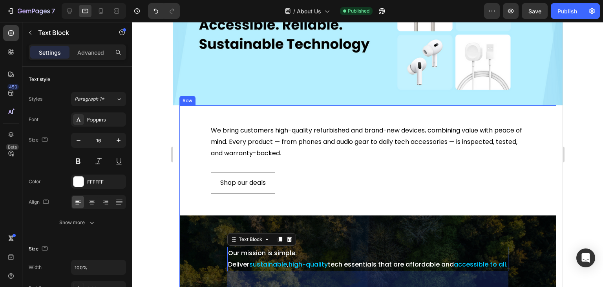
click at [191, 117] on div "We bring customers high-quality refurbished and brand-new devices, combining va…" at bounding box center [367, 157] width 377 height 104
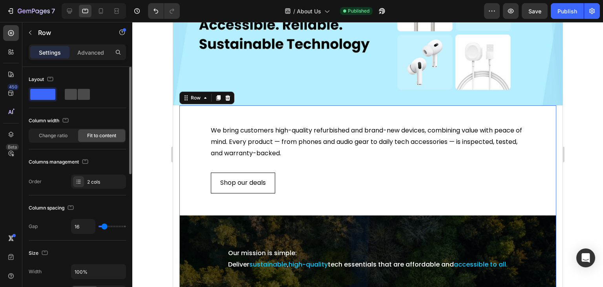
click at [78, 95] on span at bounding box center [84, 94] width 12 height 11
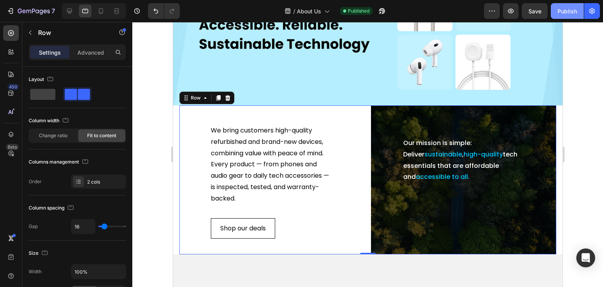
click at [572, 8] on div "Publish" at bounding box center [568, 11] width 20 height 8
click at [197, 97] on div "Row" at bounding box center [195, 97] width 13 height 7
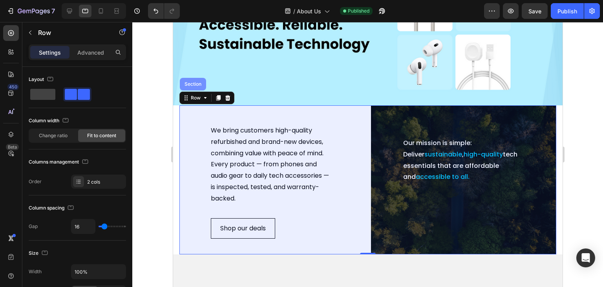
click at [196, 82] on div "Section" at bounding box center [193, 84] width 20 height 5
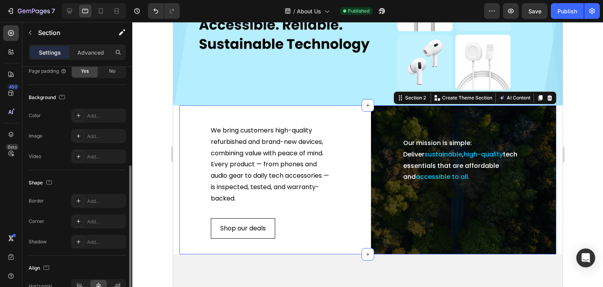
scroll to position [239, 0]
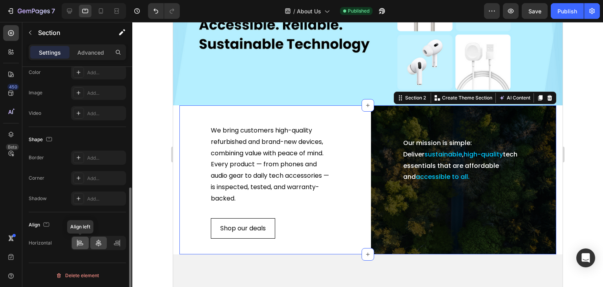
click at [79, 243] on icon at bounding box center [80, 244] width 5 height 2
click at [97, 242] on icon at bounding box center [99, 243] width 8 height 8
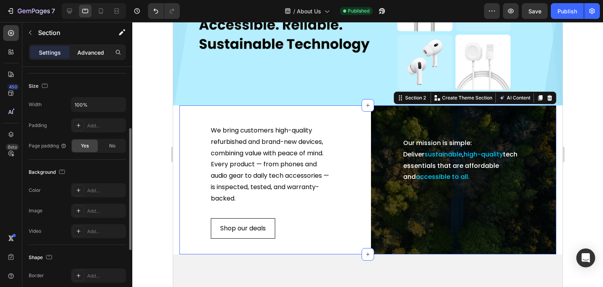
click at [90, 52] on p "Advanced" at bounding box center [90, 52] width 27 height 8
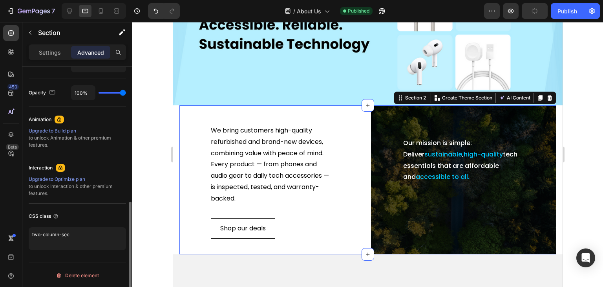
scroll to position [145, 0]
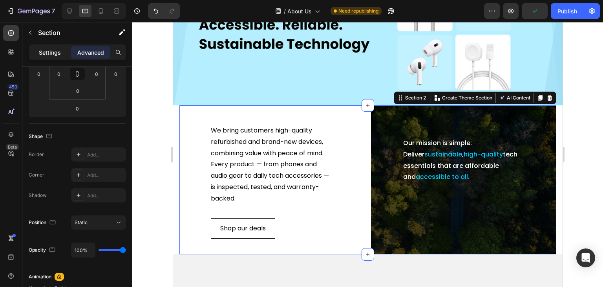
click at [47, 49] on p "Settings" at bounding box center [50, 52] width 22 height 8
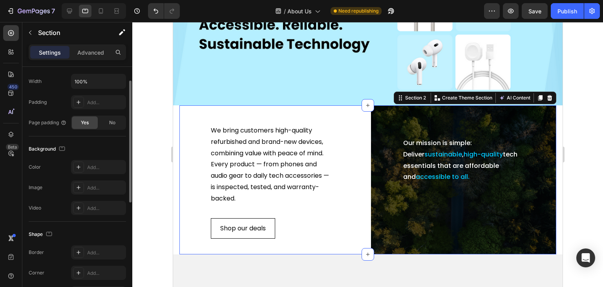
scroll to position [106, 0]
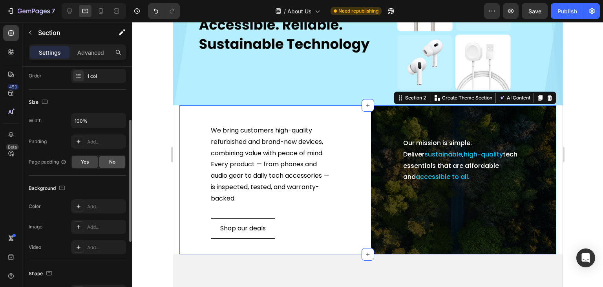
click at [110, 162] on span "No" at bounding box center [112, 161] width 6 height 7
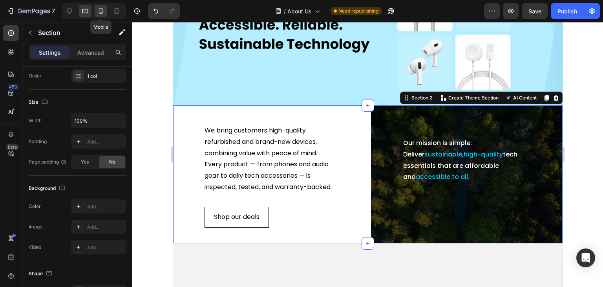
click at [96, 7] on div at bounding box center [101, 11] width 13 height 13
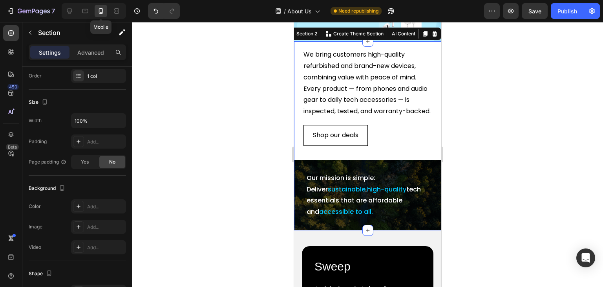
scroll to position [43, 0]
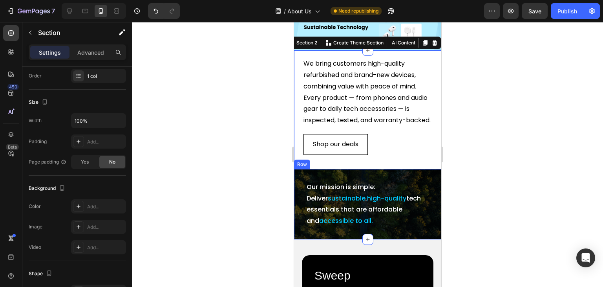
click at [312, 184] on div "Our mission is simple: Deliver sustainable , high-quality tech essentials that …" at bounding box center [367, 204] width 147 height 70
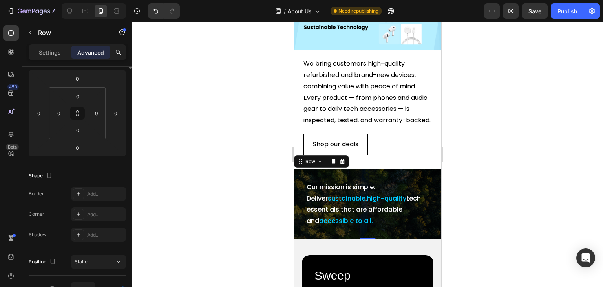
scroll to position [0, 0]
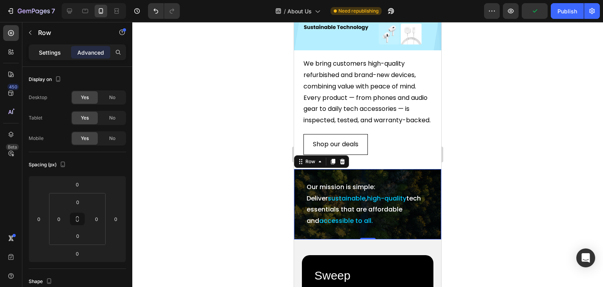
click at [55, 49] on p "Settings" at bounding box center [50, 52] width 22 height 8
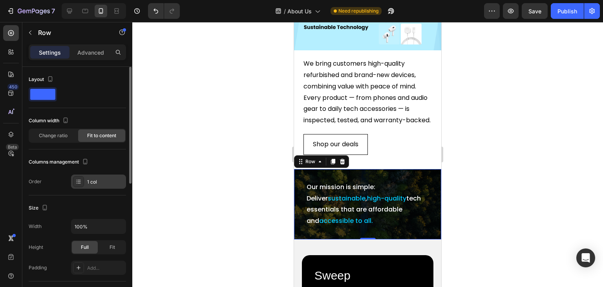
click at [94, 181] on div "1 col" at bounding box center [105, 181] width 37 height 7
click at [65, 178] on div "Order 1 col" at bounding box center [77, 181] width 97 height 14
click at [90, 52] on p "Advanced" at bounding box center [90, 52] width 27 height 8
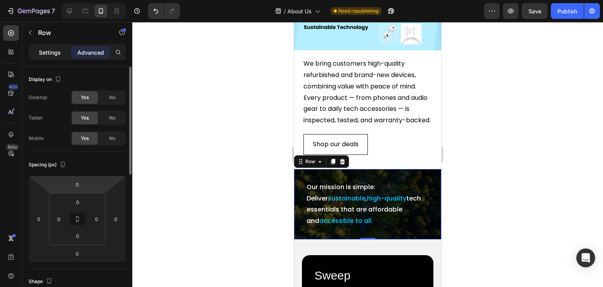
click at [41, 52] on p "Settings" at bounding box center [50, 52] width 22 height 8
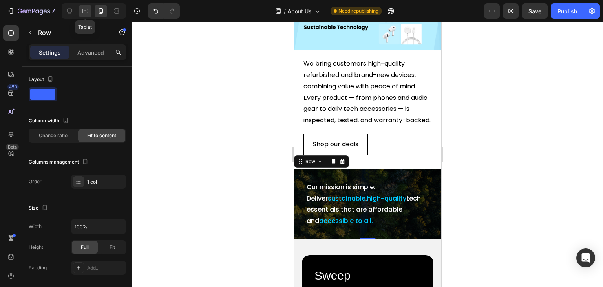
click at [88, 11] on icon at bounding box center [85, 11] width 8 height 8
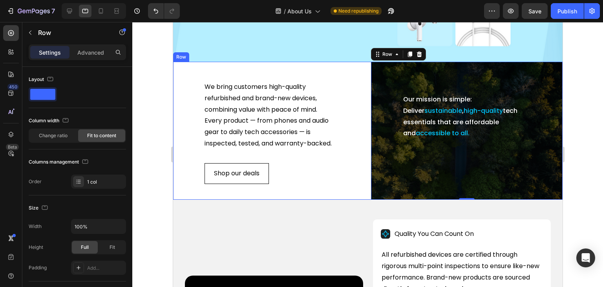
scroll to position [132, 0]
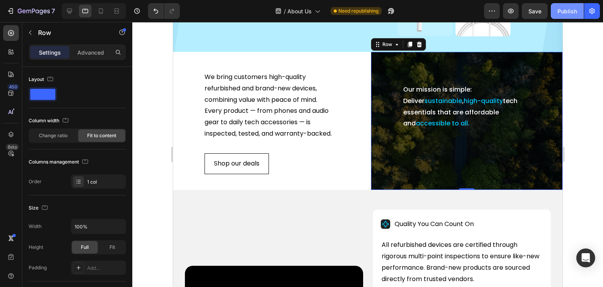
click at [559, 13] on div "Publish" at bounding box center [568, 11] width 20 height 8
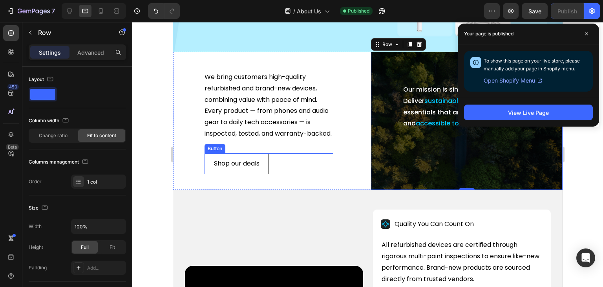
click at [286, 172] on div "Shop our deals Button" at bounding box center [268, 163] width 129 height 21
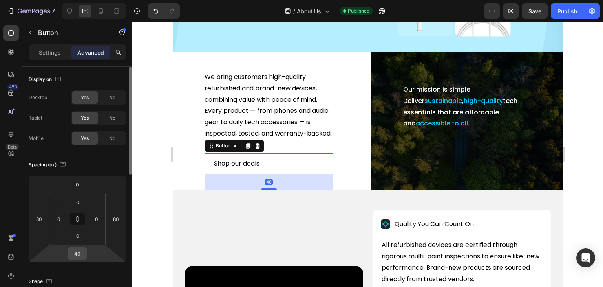
click at [76, 255] on input "40" at bounding box center [77, 253] width 16 height 12
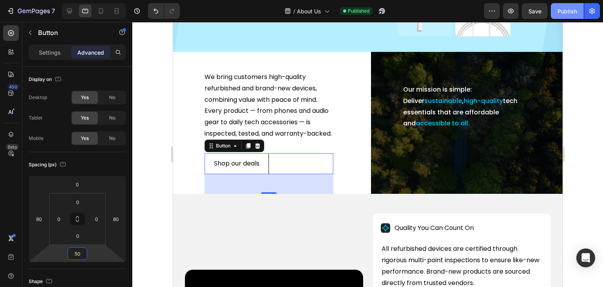
type input "50"
click at [564, 13] on div "Publish" at bounding box center [568, 11] width 20 height 8
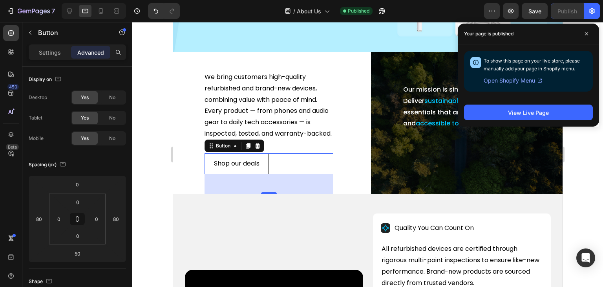
click at [298, 167] on div "Shop our deals Button 50" at bounding box center [268, 163] width 129 height 21
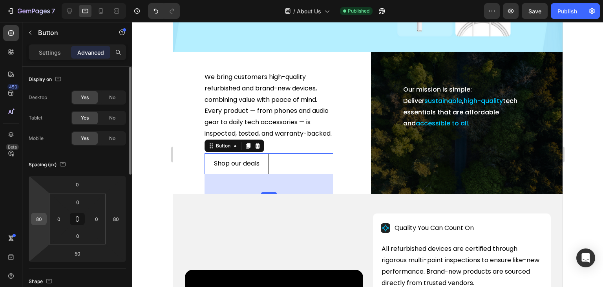
click at [40, 218] on input "80" at bounding box center [39, 219] width 12 height 12
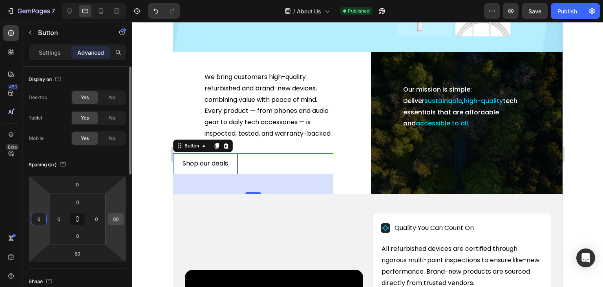
type input "0"
click at [114, 217] on input "80" at bounding box center [116, 219] width 12 height 12
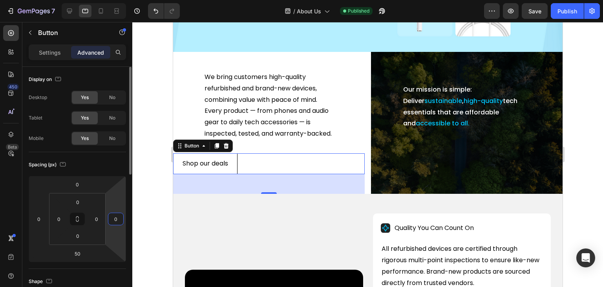
type input "0"
click at [76, 161] on div "Spacing (px)" at bounding box center [77, 164] width 97 height 13
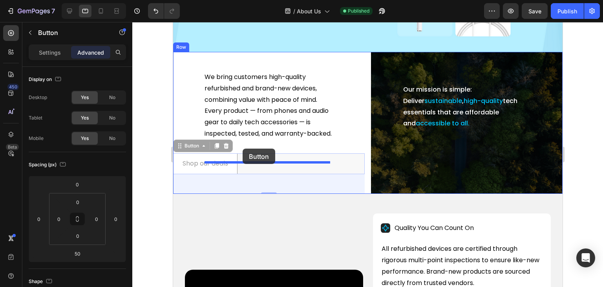
drag, startPoint x: 246, startPoint y: 169, endPoint x: 242, endPoint y: 148, distance: 20.7
drag, startPoint x: 234, startPoint y: 164, endPoint x: 233, endPoint y: 116, distance: 47.9
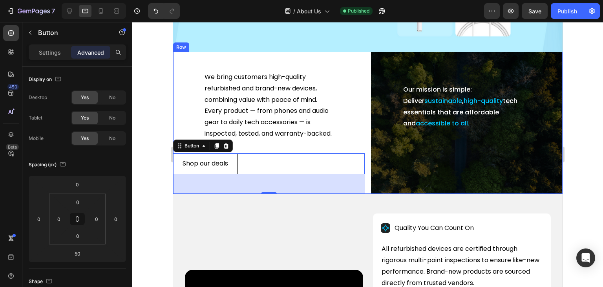
click at [261, 152] on div "We bring customers high-quality refurbished and brand-new devices, combining va…" at bounding box center [269, 123] width 192 height 142
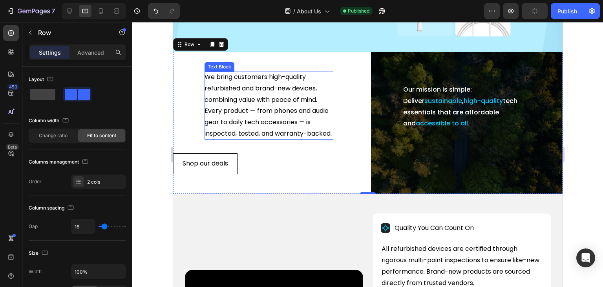
click at [216, 93] on p "We bring customers high-quality refurbished and brand-new devices, combining va…" at bounding box center [268, 105] width 129 height 68
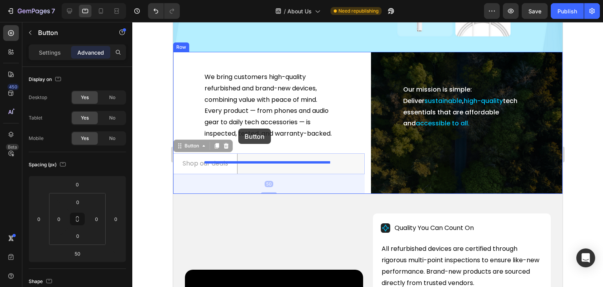
drag, startPoint x: 179, startPoint y: 157, endPoint x: 238, endPoint y: 128, distance: 65.3
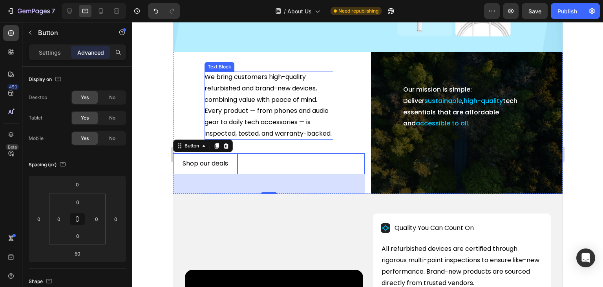
click at [206, 72] on p "We bring customers high-quality refurbished and brand-new devices, combining va…" at bounding box center [268, 105] width 129 height 68
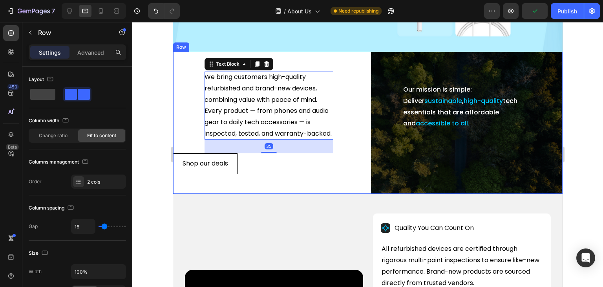
click at [194, 70] on div "We bring customers high-quality refurbished and brand-new devices, combining va…" at bounding box center [269, 123] width 192 height 142
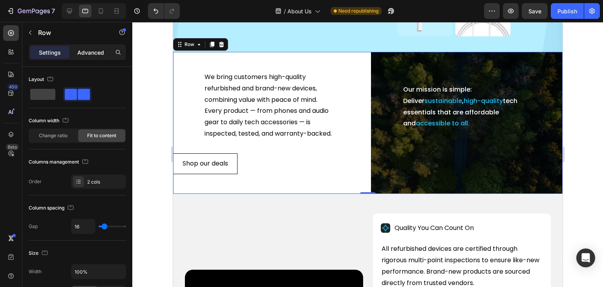
click at [90, 54] on p "Advanced" at bounding box center [90, 52] width 27 height 8
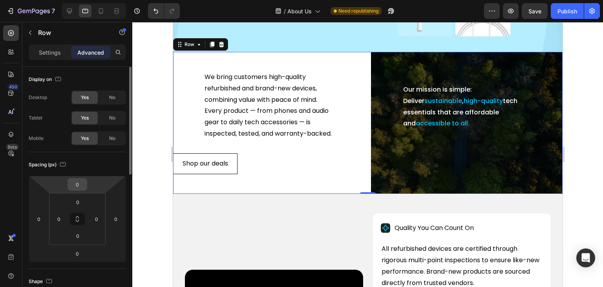
click at [77, 179] on input "0" at bounding box center [77, 184] width 16 height 12
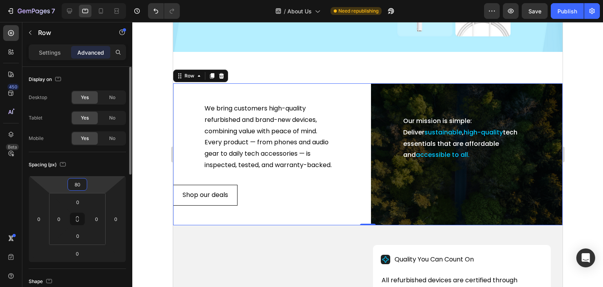
type input "0"
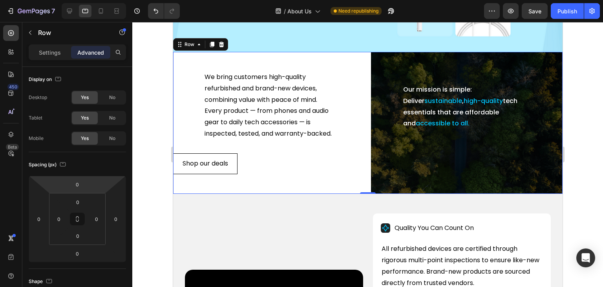
click at [347, 71] on div "We bring customers high-quality refurbished and brand-new devices, combining va…" at bounding box center [269, 123] width 192 height 142
click at [251, 167] on div "Shop our deals Button" at bounding box center [269, 163] width 192 height 21
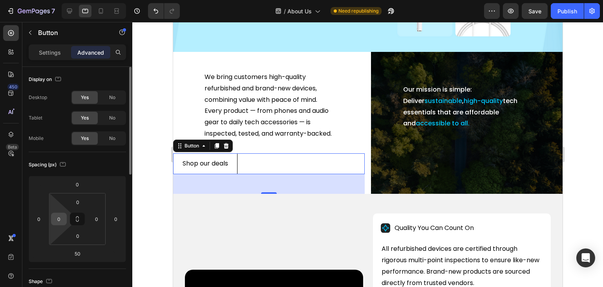
click at [58, 222] on input "0" at bounding box center [59, 219] width 12 height 12
type input "0"
type input "80"
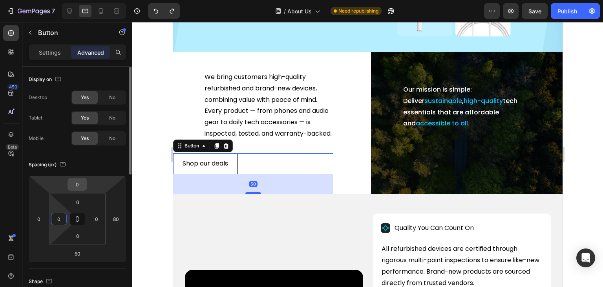
type input "80"
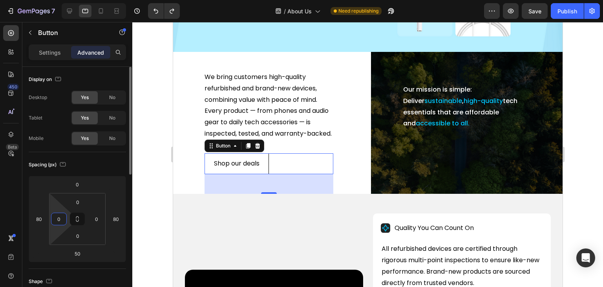
click at [87, 165] on div "Spacing (px)" at bounding box center [77, 164] width 97 height 13
click at [559, 9] on div "Publish" at bounding box center [568, 11] width 20 height 8
click at [272, 168] on div "Shop our deals Button 50" at bounding box center [268, 163] width 129 height 21
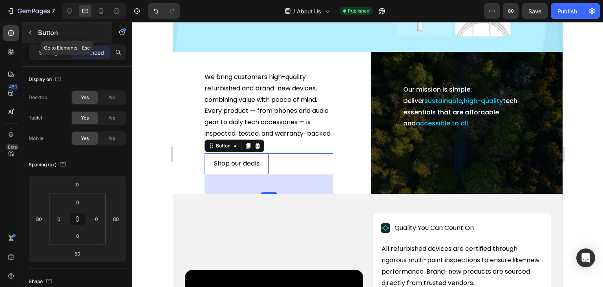
click at [30, 33] on icon "button" at bounding box center [30, 32] width 6 height 6
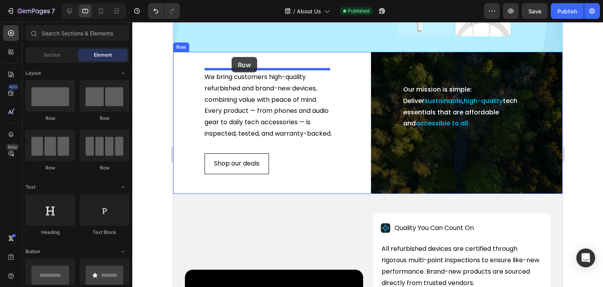
drag, startPoint x: 220, startPoint y: 124, endPoint x: 231, endPoint y: 57, distance: 67.6
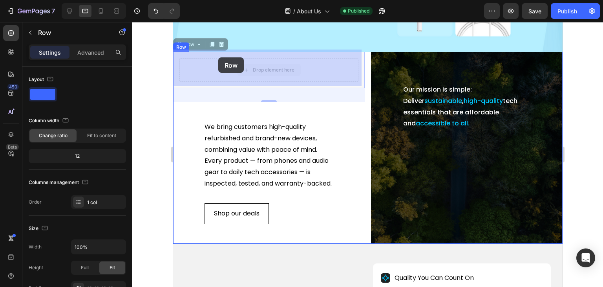
drag, startPoint x: 209, startPoint y: 63, endPoint x: 218, endPoint y: 60, distance: 9.8
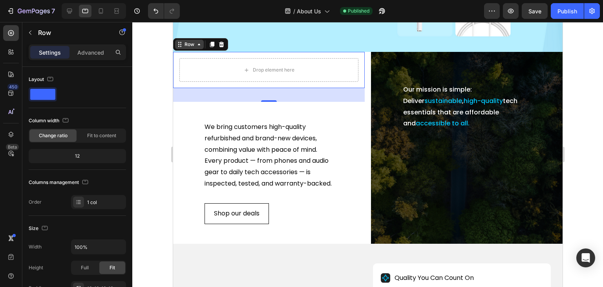
click at [196, 42] on icon at bounding box center [199, 44] width 6 height 6
click at [197, 43] on icon at bounding box center [199, 44] width 6 height 6
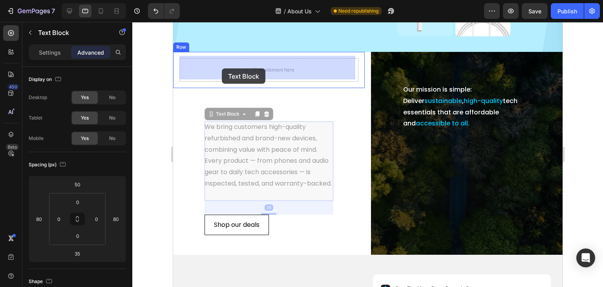
drag, startPoint x: 231, startPoint y: 142, endPoint x: 222, endPoint y: 73, distance: 69.4
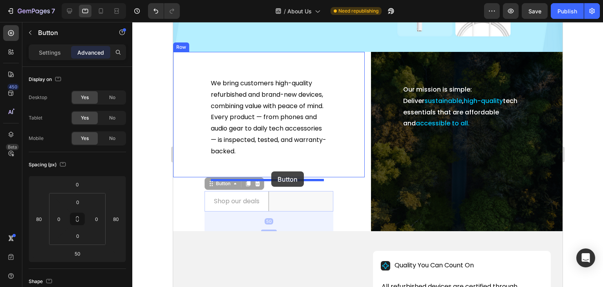
drag, startPoint x: 282, startPoint y: 204, endPoint x: 271, endPoint y: 171, distance: 34.3
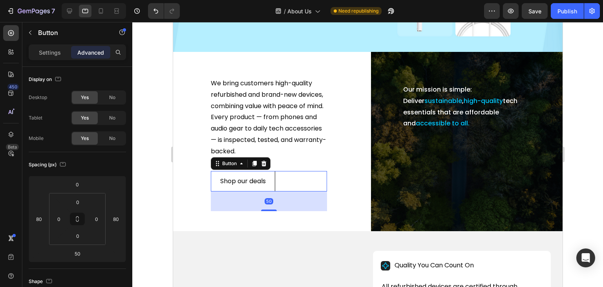
click at [283, 187] on div "Shop our deals Button 50" at bounding box center [268, 181] width 116 height 21
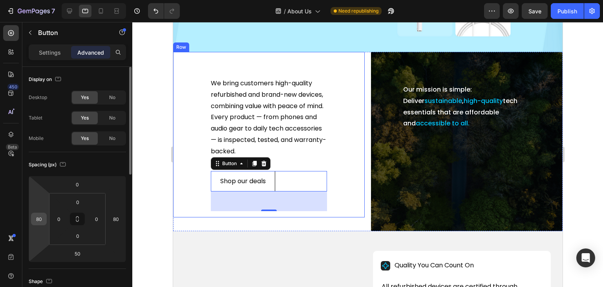
click at [41, 220] on input "80" at bounding box center [39, 219] width 12 height 12
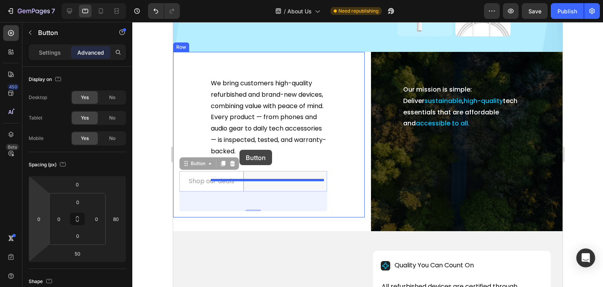
drag, startPoint x: 241, startPoint y: 186, endPoint x: 239, endPoint y: 150, distance: 36.9
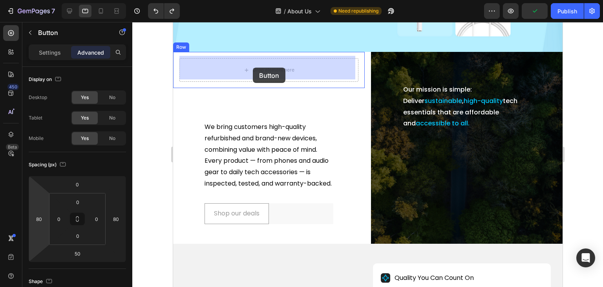
drag, startPoint x: 264, startPoint y: 216, endPoint x: 252, endPoint y: 68, distance: 149.3
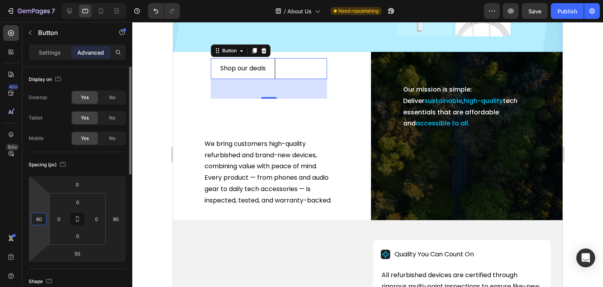
click at [42, 213] on input "80" at bounding box center [39, 219] width 12 height 12
type input "0"
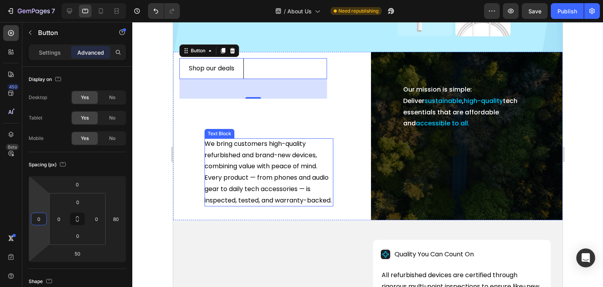
click at [218, 132] on div "Text Block" at bounding box center [219, 133] width 27 height 7
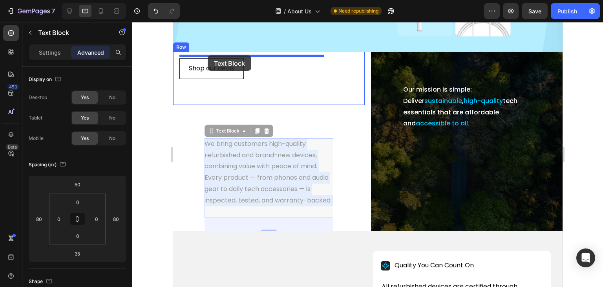
drag, startPoint x: 251, startPoint y: 167, endPoint x: 207, endPoint y: 55, distance: 120.2
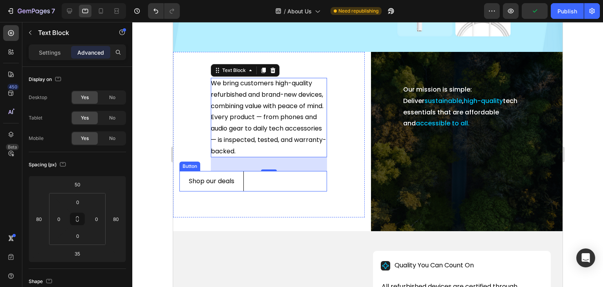
click at [261, 188] on div "Shop our deals Button" at bounding box center [253, 181] width 148 height 21
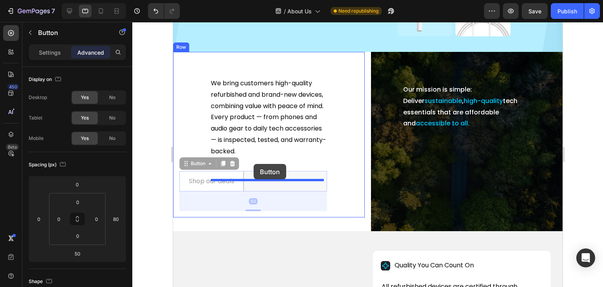
drag, startPoint x: 255, startPoint y: 190, endPoint x: 253, endPoint y: 164, distance: 26.0
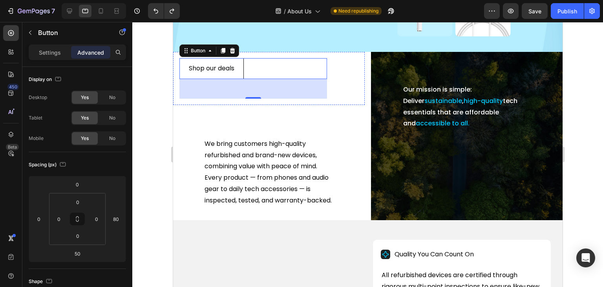
type input "80"
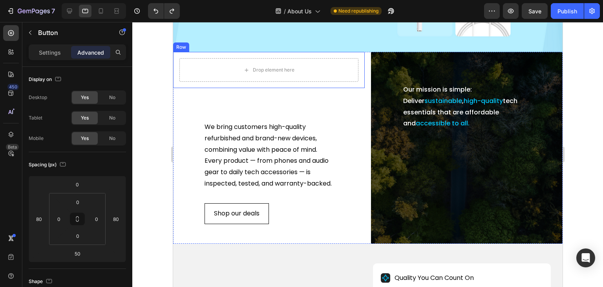
click at [320, 53] on div "Drop element here Row" at bounding box center [269, 70] width 192 height 36
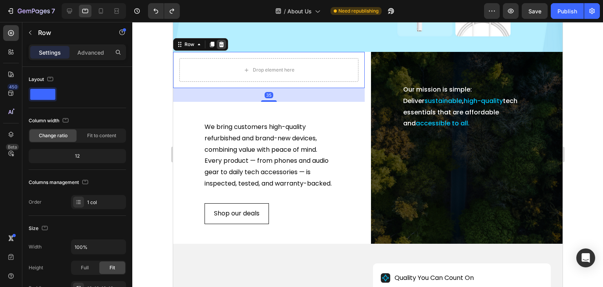
click at [218, 41] on icon at bounding box center [221, 44] width 6 height 6
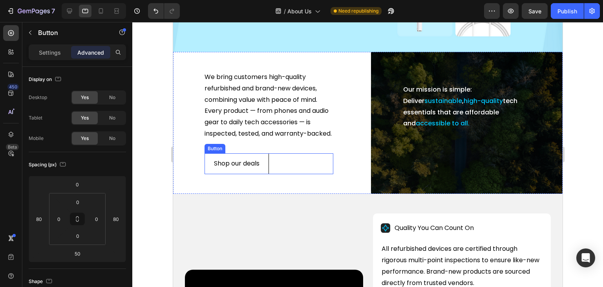
click at [304, 170] on div "Shop our deals Button" at bounding box center [268, 163] width 129 height 21
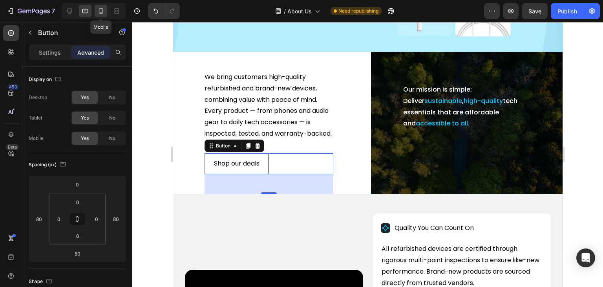
click at [101, 11] on icon at bounding box center [101, 11] width 8 height 8
type input "24"
type input "20"
type input "24"
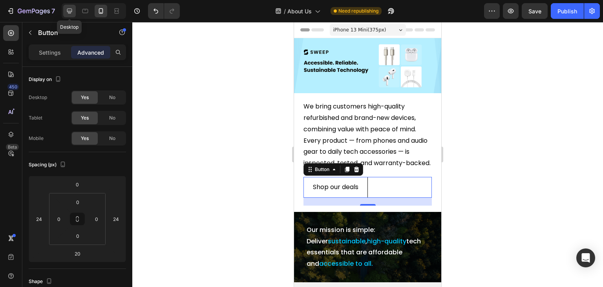
click at [73, 9] on div at bounding box center [69, 11] width 13 height 13
type input "122"
type input "0"
type input "122"
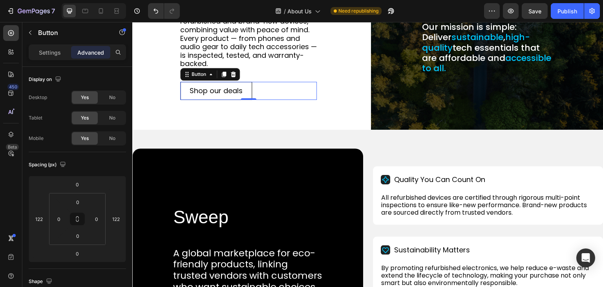
scroll to position [278, 0]
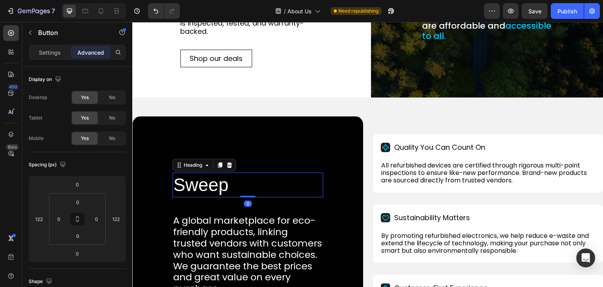
click at [238, 181] on h2 "Sweep" at bounding box center [247, 184] width 151 height 25
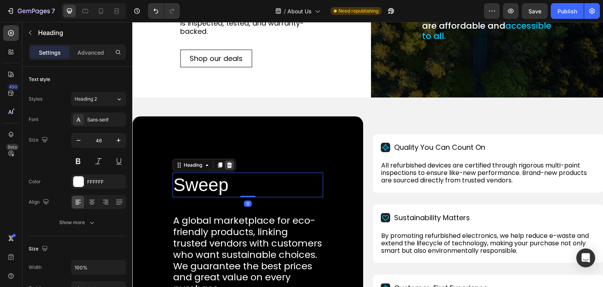
click at [228, 164] on icon at bounding box center [229, 164] width 5 height 5
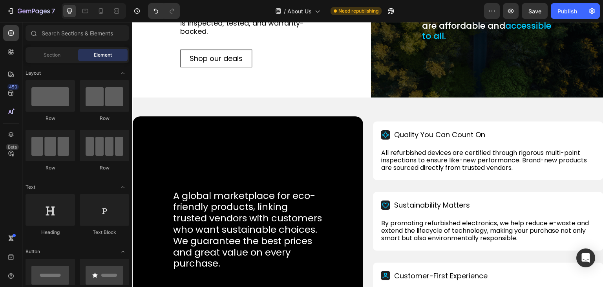
scroll to position [118, 0]
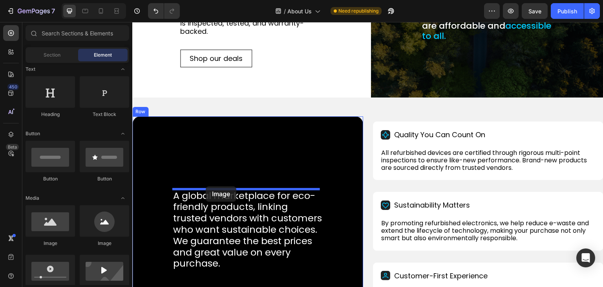
drag, startPoint x: 184, startPoint y: 241, endPoint x: 206, endPoint y: 186, distance: 59.2
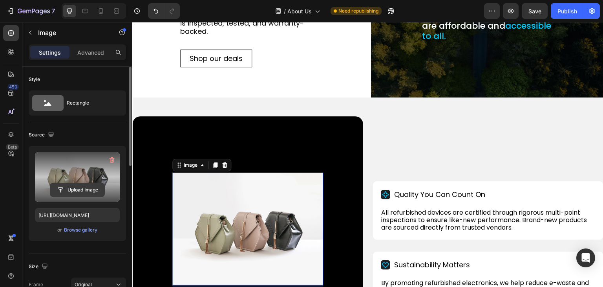
click at [81, 189] on input "file" at bounding box center [77, 189] width 54 height 13
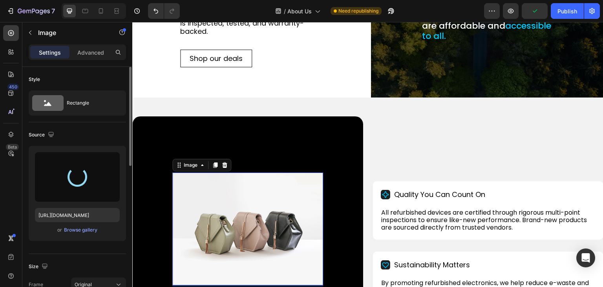
type input "[URL][DOMAIN_NAME]"
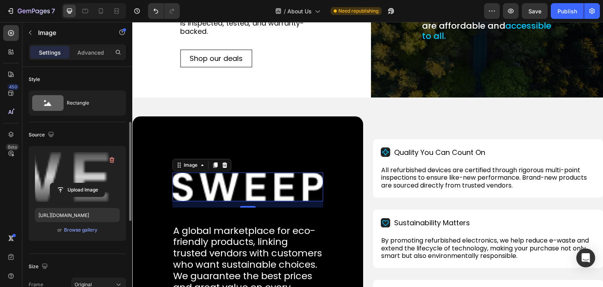
scroll to position [79, 0]
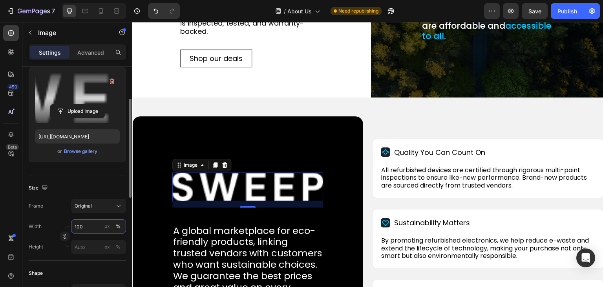
click at [77, 225] on input "100" at bounding box center [98, 226] width 55 height 14
click at [49, 210] on div "Frame Original" at bounding box center [77, 206] width 97 height 14
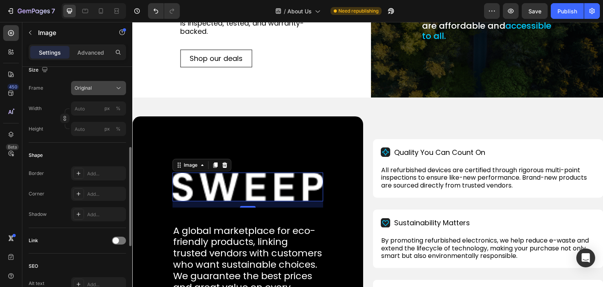
click at [84, 85] on span "Original" at bounding box center [83, 87] width 17 height 7
click at [47, 91] on div "Frame Original" at bounding box center [77, 88] width 97 height 14
click at [78, 106] on input "px %" at bounding box center [98, 108] width 55 height 14
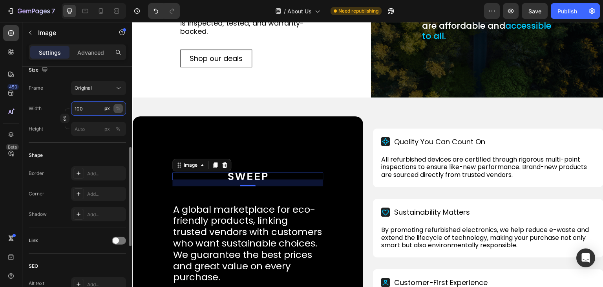
type input "100"
click at [119, 108] on div "%" at bounding box center [118, 108] width 5 height 7
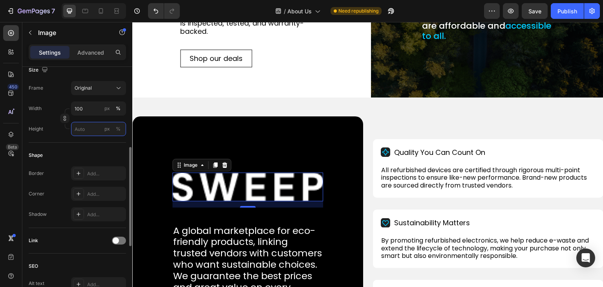
click at [75, 128] on input "px %" at bounding box center [98, 129] width 55 height 14
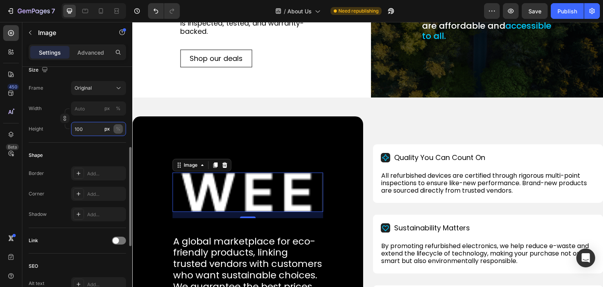
type input "100"
click at [121, 128] on button "%" at bounding box center [117, 128] width 9 height 9
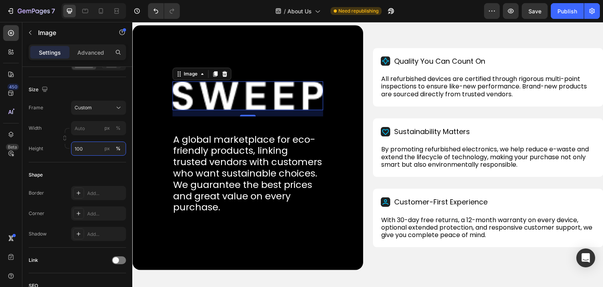
scroll to position [356, 0]
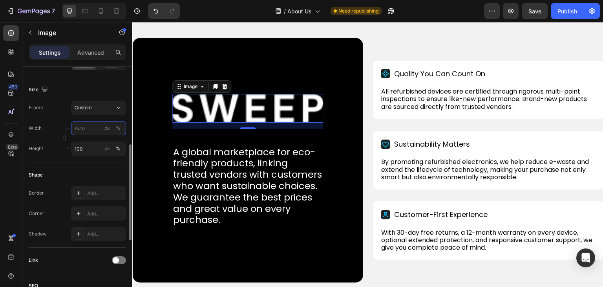
click at [79, 130] on input "px %" at bounding box center [98, 128] width 55 height 14
click at [97, 147] on p "Full 100%" at bounding box center [97, 146] width 46 height 7
type input "100"
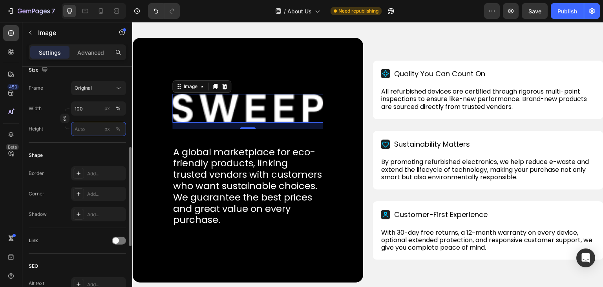
click at [86, 127] on input "px %" at bounding box center [98, 129] width 55 height 14
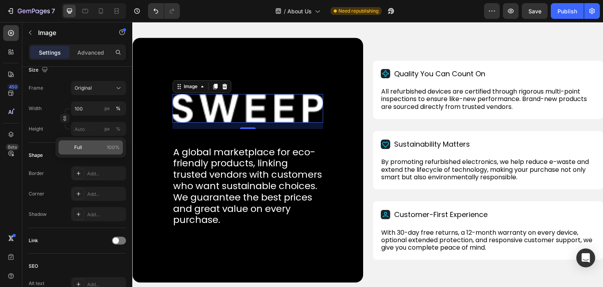
click at [85, 151] on div "Full 100%" at bounding box center [90, 147] width 64 height 14
type input "100"
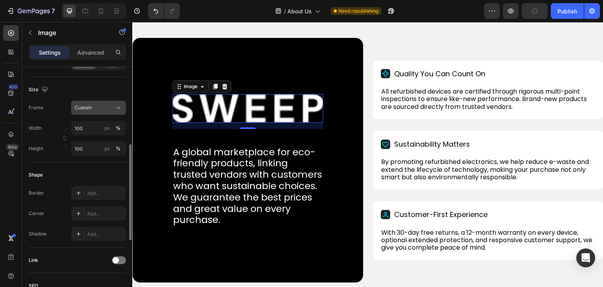
click at [91, 107] on div "Custom" at bounding box center [94, 107] width 38 height 7
click at [51, 147] on div "Height 100 px %" at bounding box center [77, 148] width 97 height 14
click at [289, 110] on img at bounding box center [247, 108] width 151 height 29
click at [106, 112] on button "Custom" at bounding box center [98, 108] width 55 height 14
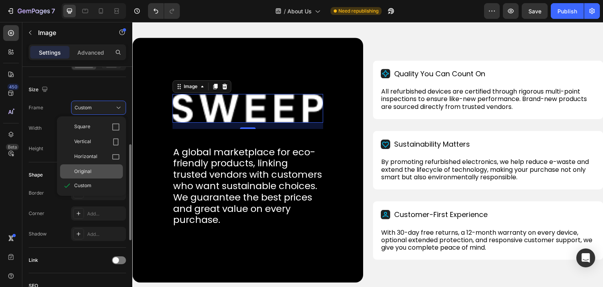
click at [86, 170] on span "Original" at bounding box center [82, 171] width 17 height 7
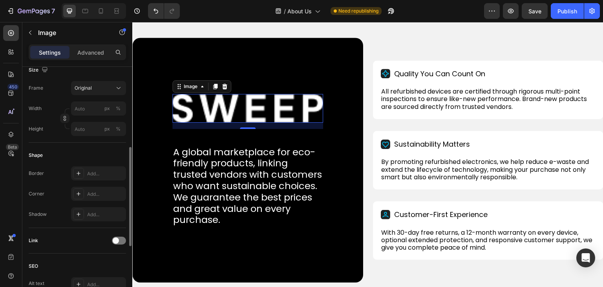
scroll to position [157, 0]
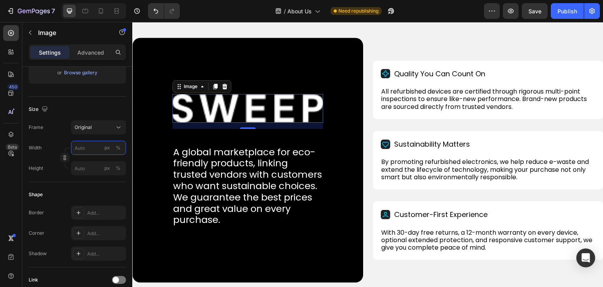
click at [82, 146] on input "px %" at bounding box center [98, 148] width 55 height 14
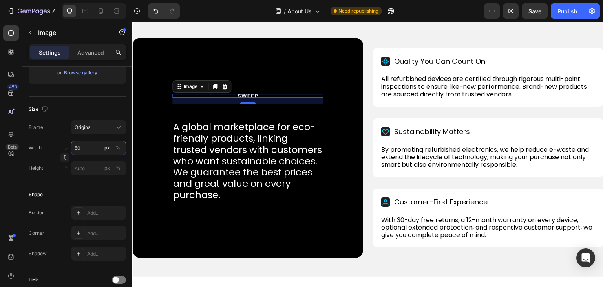
type input "50"
click at [82, 146] on input "50" at bounding box center [98, 148] width 55 height 14
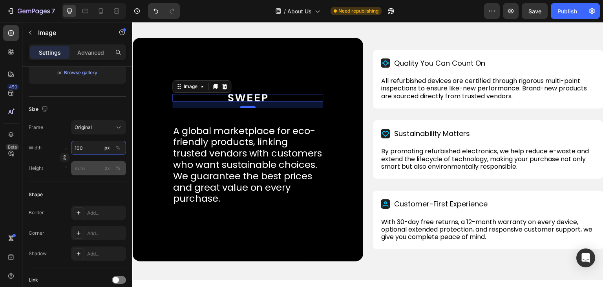
type input "100"
click at [79, 164] on input "px %" at bounding box center [98, 168] width 55 height 14
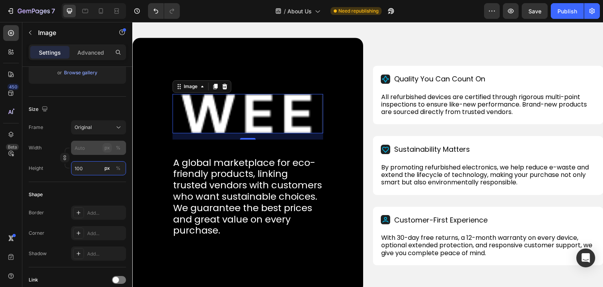
type input "100"
click at [108, 147] on div "px" at bounding box center [106, 147] width 5 height 7
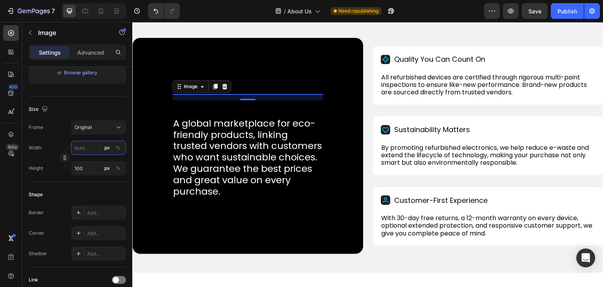
type input "1"
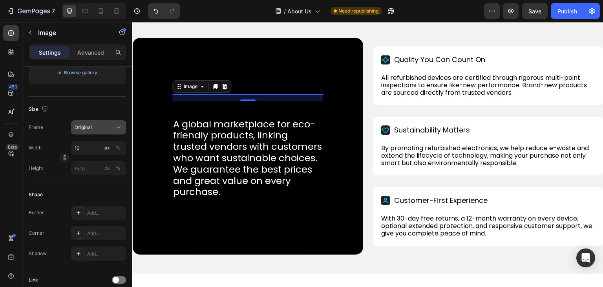
click at [91, 128] on span "Original" at bounding box center [83, 127] width 17 height 7
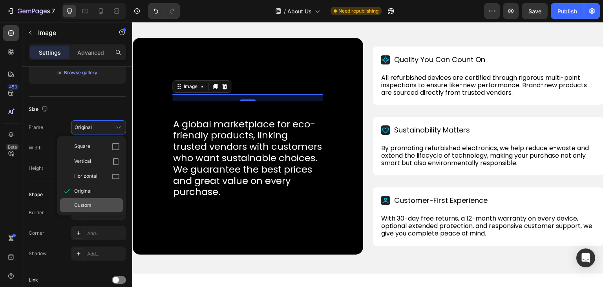
click at [83, 201] on div "Custom" at bounding box center [91, 205] width 63 height 14
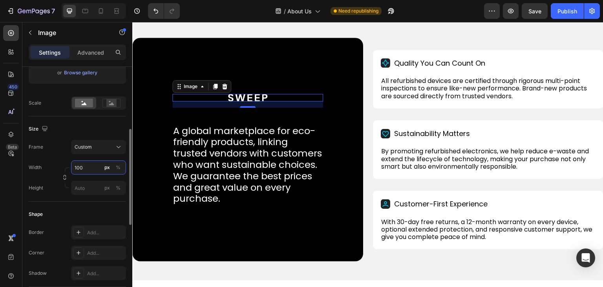
click at [73, 167] on input "100" at bounding box center [98, 167] width 55 height 14
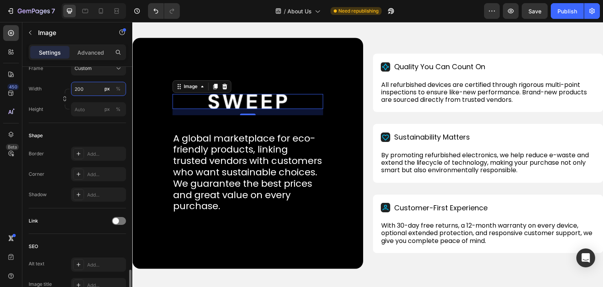
scroll to position [369, 0]
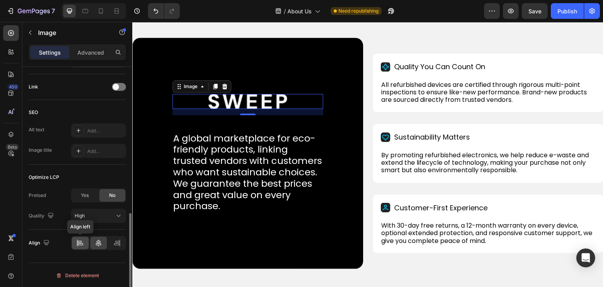
type input "200"
click at [79, 242] on icon at bounding box center [80, 243] width 8 height 8
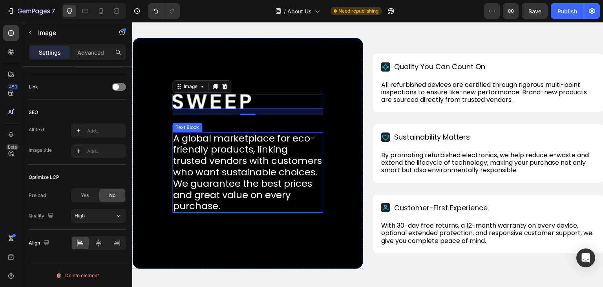
click at [210, 135] on p "A global marketplace for eco-friendly products, linking trusted vendors with cu…" at bounding box center [247, 172] width 149 height 79
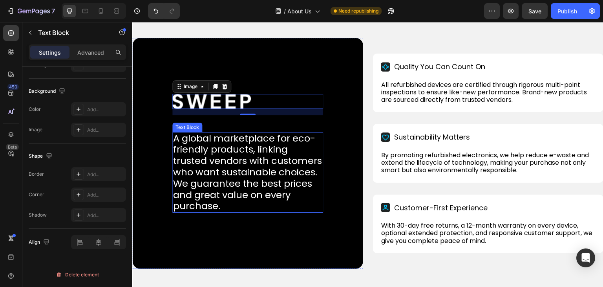
scroll to position [0, 0]
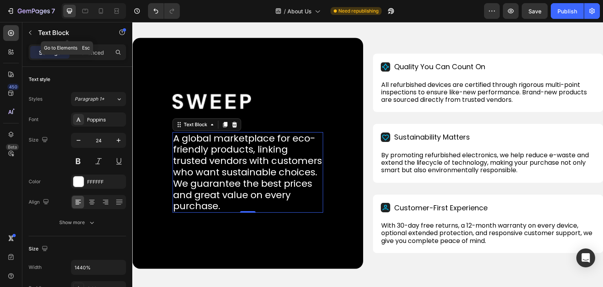
click at [90, 44] on div "Text Block" at bounding box center [67, 33] width 90 height 22
click at [94, 58] on div "Advanced" at bounding box center [90, 52] width 39 height 13
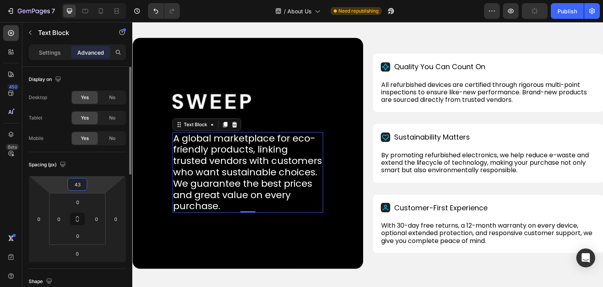
click at [74, 183] on input "43" at bounding box center [77, 184] width 16 height 12
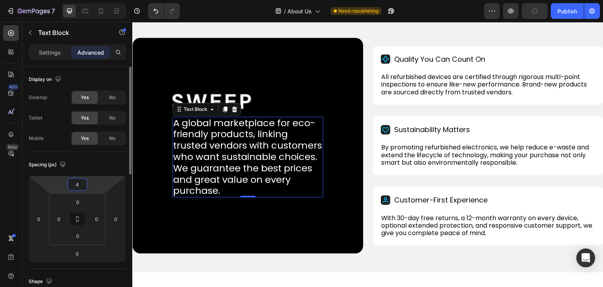
type input "42"
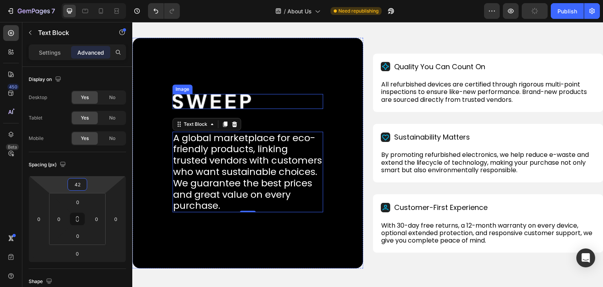
click at [261, 102] on div at bounding box center [247, 101] width 151 height 15
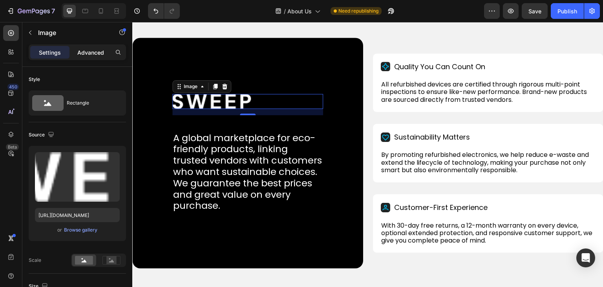
click at [96, 54] on p "Advanced" at bounding box center [90, 52] width 27 height 8
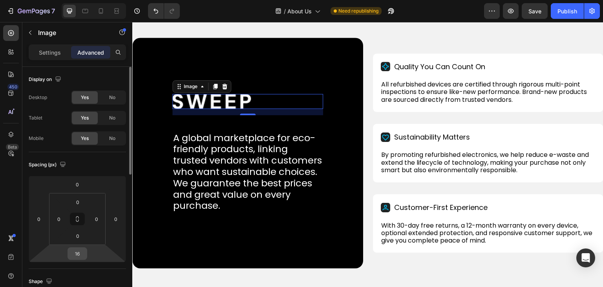
click at [74, 254] on input "16" at bounding box center [77, 253] width 16 height 12
type input "0"
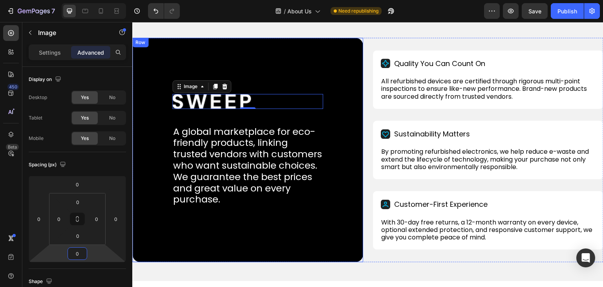
click at [298, 69] on div "Image 0 A global marketplace for eco-friendly products, linking trusted vendors…" at bounding box center [247, 150] width 231 height 225
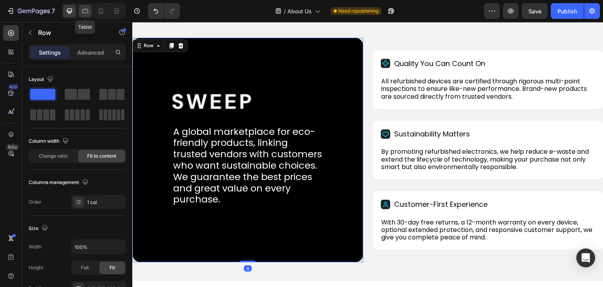
click at [82, 11] on icon at bounding box center [85, 11] width 8 height 8
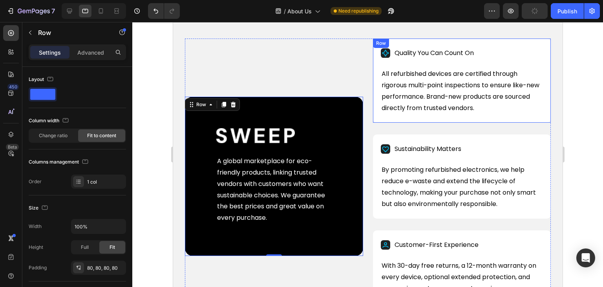
scroll to position [403, 0]
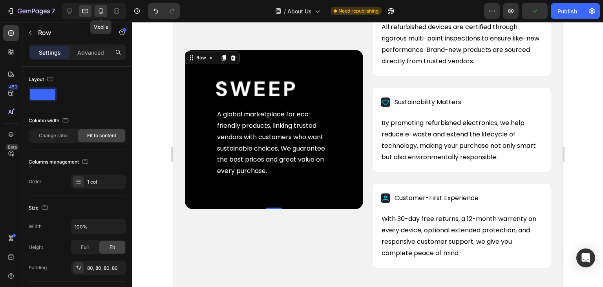
click at [102, 11] on icon at bounding box center [101, 11] width 8 height 8
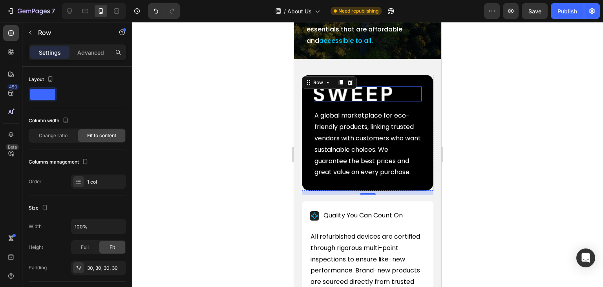
scroll to position [341, 0]
click at [374, 100] on img at bounding box center [353, 94] width 79 height 15
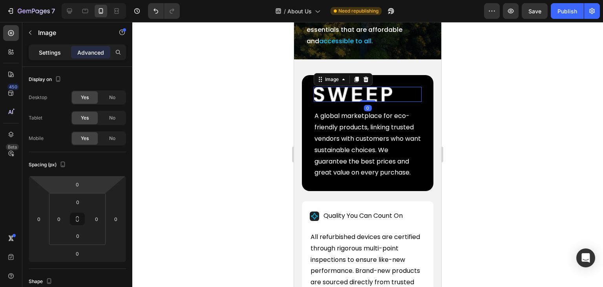
click at [44, 53] on p "Settings" at bounding box center [50, 52] width 22 height 8
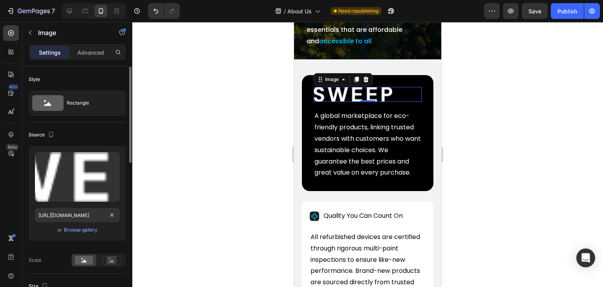
scroll to position [157, 0]
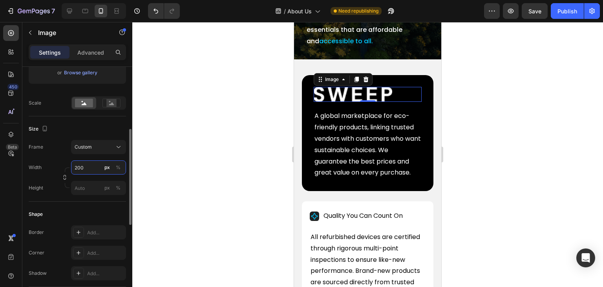
click at [75, 166] on input "200" at bounding box center [98, 167] width 55 height 14
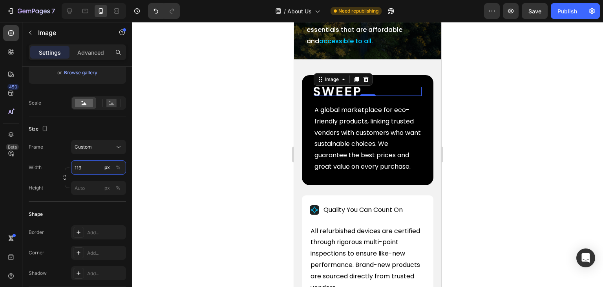
type input "120"
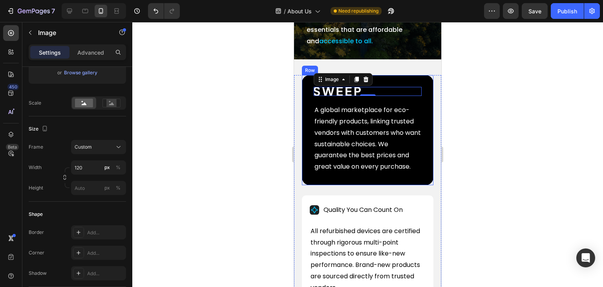
click at [303, 107] on div "Image 0 A global marketplace for eco-friendly products, linking trusted vendors…" at bounding box center [368, 130] width 132 height 110
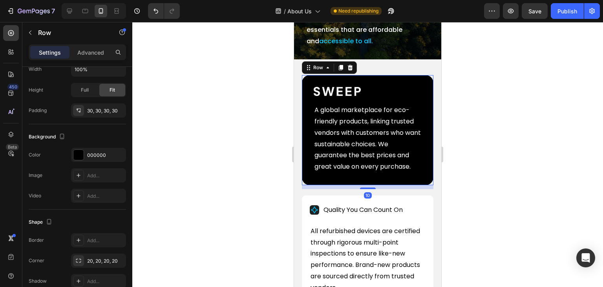
scroll to position [0, 0]
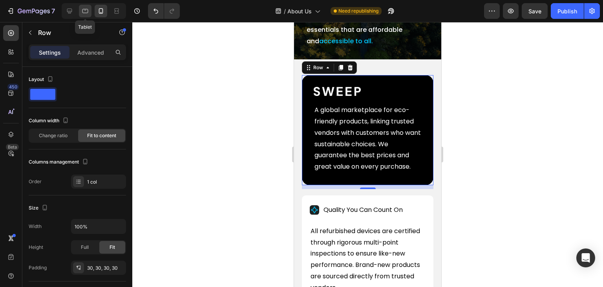
click at [88, 11] on icon at bounding box center [85, 11] width 6 height 4
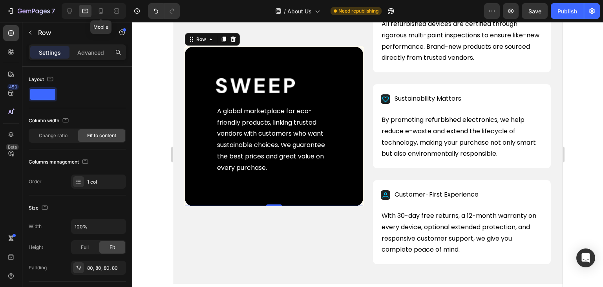
scroll to position [393, 0]
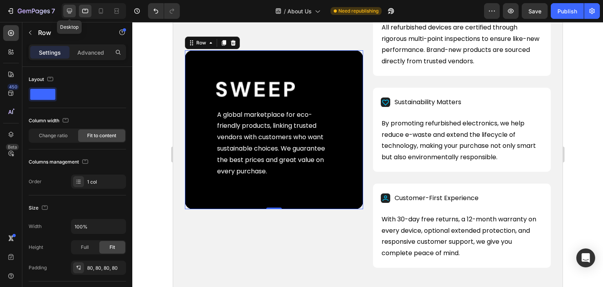
click at [68, 7] on icon at bounding box center [70, 11] width 8 height 8
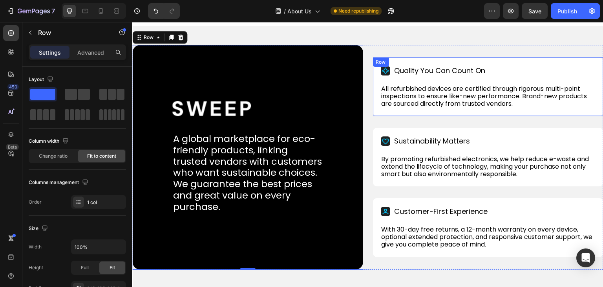
scroll to position [334, 0]
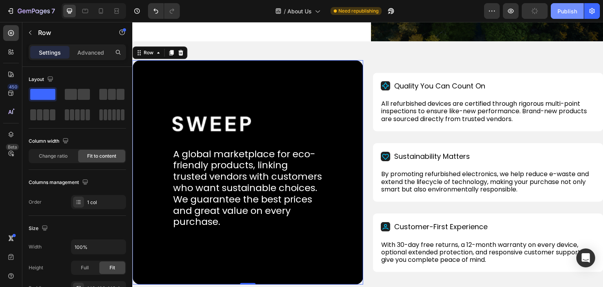
click at [567, 15] on button "Publish" at bounding box center [567, 11] width 33 height 16
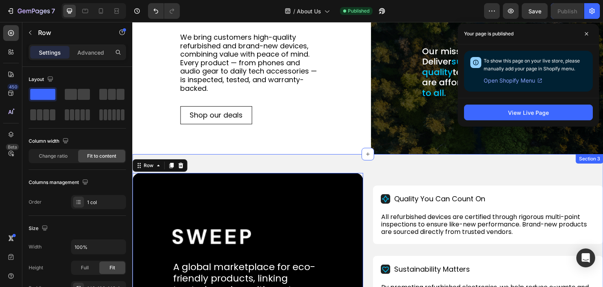
scroll to position [20, 0]
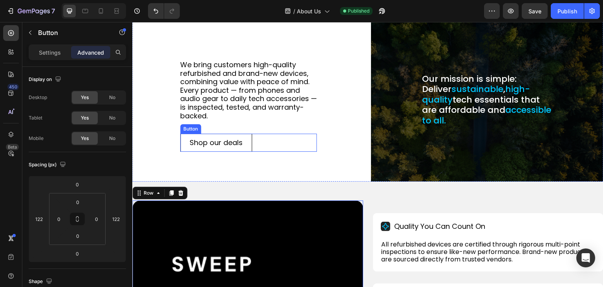
click at [274, 137] on div "Shop our deals Button" at bounding box center [248, 142] width 137 height 18
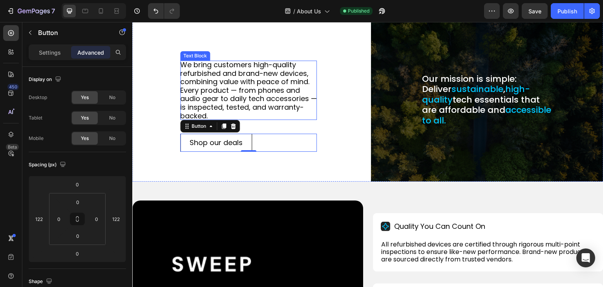
click at [200, 77] on p "We bring customers high-quality refurbished and brand-new devices, combining va…" at bounding box center [248, 89] width 137 height 59
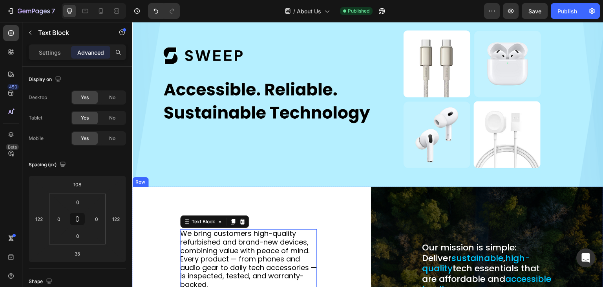
scroll to position [39, 0]
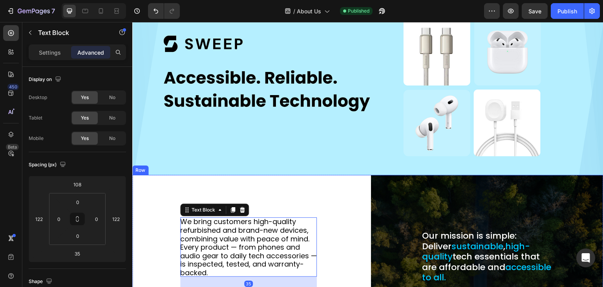
click at [260, 187] on div "We bring customers high-quality refurbished and brand-new devices, combining va…" at bounding box center [248, 256] width 232 height 163
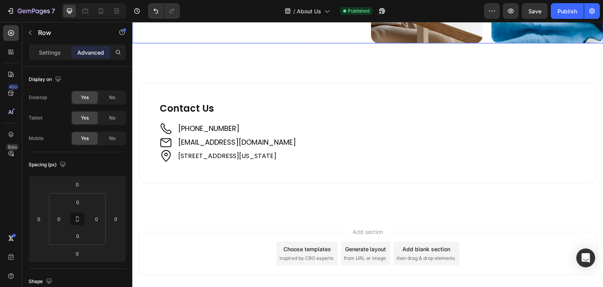
scroll to position [903, 0]
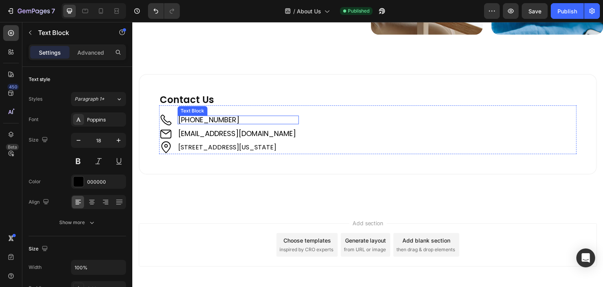
click at [236, 117] on p "[PHONE_NUMBER]" at bounding box center [238, 119] width 120 height 7
click at [245, 116] on p "[PHONE_NUMBER]" at bounding box center [238, 119] width 120 height 7
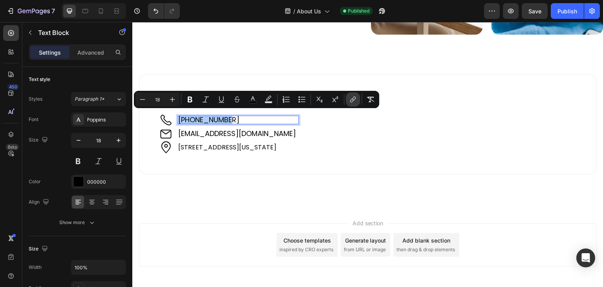
click at [349, 99] on icon "Editor contextual toolbar" at bounding box center [353, 99] width 8 height 8
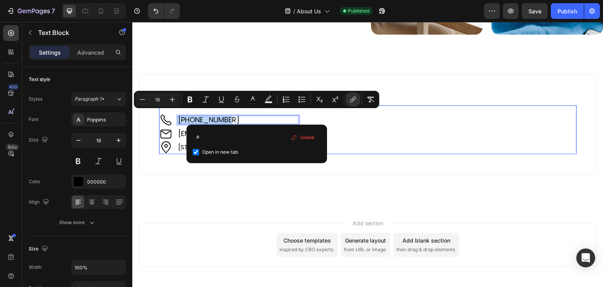
click at [439, 135] on div "Image [PHONE_NUMBER] Text Block 0 Image [EMAIL_ADDRESS][DOMAIN_NAME] Text Block…" at bounding box center [368, 129] width 418 height 49
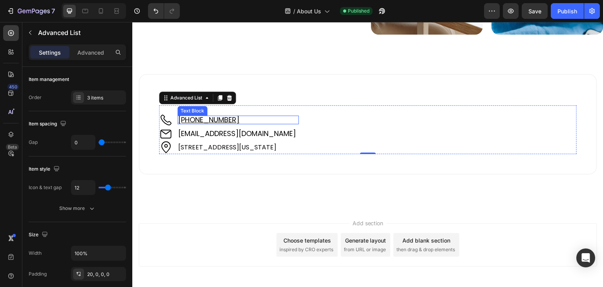
click at [243, 116] on p "[PHONE_NUMBER]" at bounding box center [238, 119] width 120 height 7
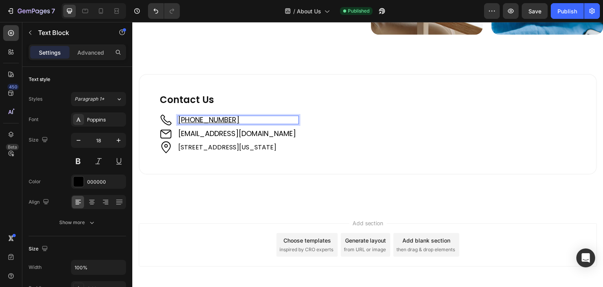
click at [243, 116] on p "[PHONE_NUMBER]" at bounding box center [238, 119] width 120 height 7
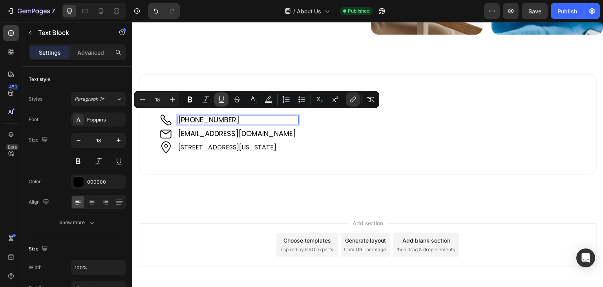
click at [218, 99] on icon "Editor contextual toolbar" at bounding box center [222, 99] width 8 height 8
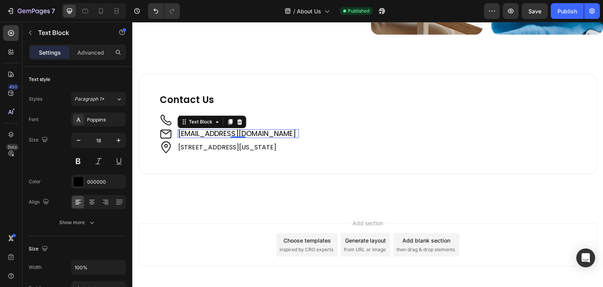
click at [280, 133] on p "[EMAIL_ADDRESS][DOMAIN_NAME]" at bounding box center [238, 133] width 120 height 7
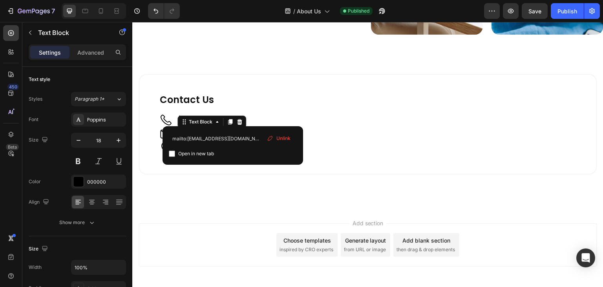
click at [280, 133] on p "[EMAIL_ADDRESS][DOMAIN_NAME]" at bounding box center [238, 133] width 120 height 7
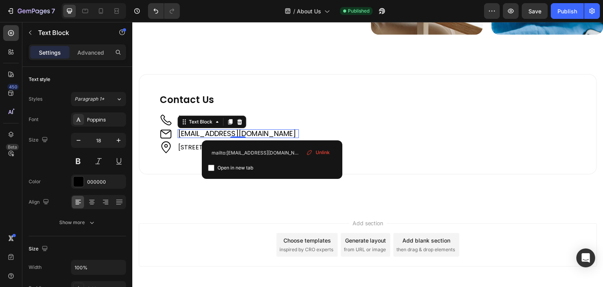
click at [230, 169] on span "Open in new tab" at bounding box center [236, 167] width 36 height 9
checkbox input "true"
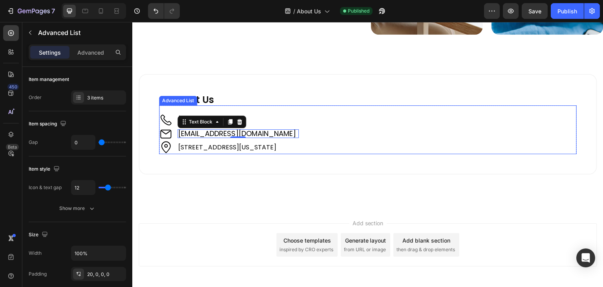
click at [431, 131] on div "Image [PHONE_NUMBER] Text Block Image [EMAIL_ADDRESS][DOMAIN_NAME] Text Block 0…" at bounding box center [368, 129] width 418 height 49
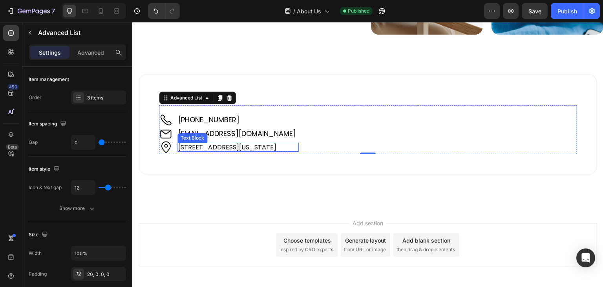
click at [299, 143] on div "[STREET_ADDRESS][US_STATE]" at bounding box center [237, 147] width 121 height 9
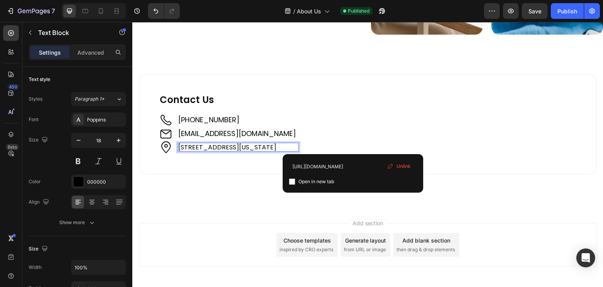
click at [276, 143] on span "[STREET_ADDRESS][US_STATE]" at bounding box center [227, 147] width 98 height 9
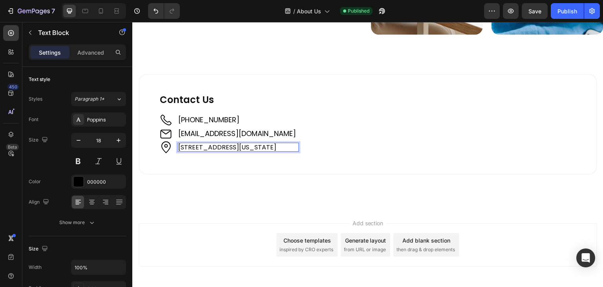
click at [276, 143] on span "[STREET_ADDRESS][US_STATE]" at bounding box center [227, 147] width 98 height 9
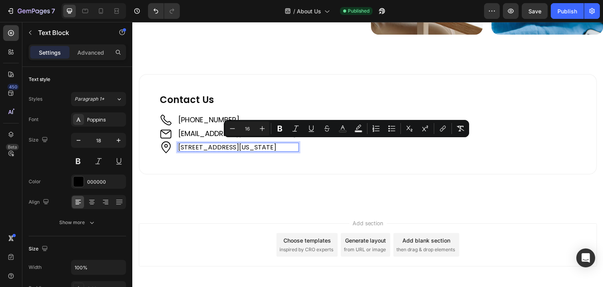
click at [276, 143] on span "[STREET_ADDRESS][US_STATE]" at bounding box center [227, 147] width 98 height 9
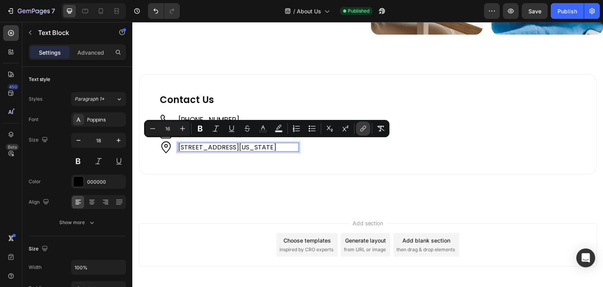
click at [362, 126] on icon "Editor contextual toolbar" at bounding box center [363, 128] width 8 height 8
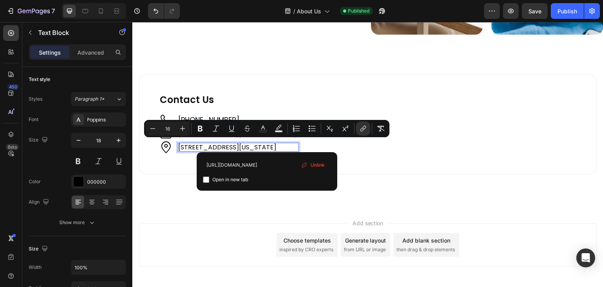
scroll to position [0, 17]
click at [230, 179] on span "Open in new tab" at bounding box center [230, 179] width 36 height 9
checkbox input "true"
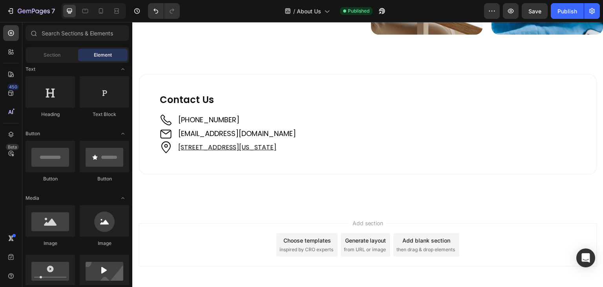
click at [276, 146] on u "[STREET_ADDRESS][US_STATE]" at bounding box center [227, 147] width 98 height 9
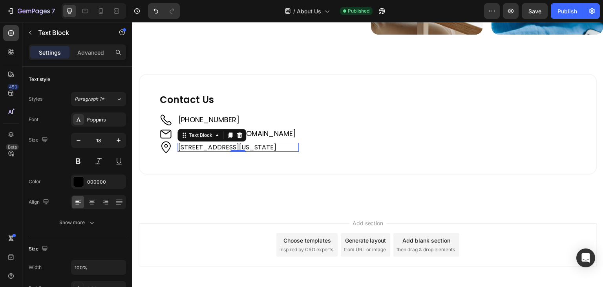
click at [276, 146] on u "[STREET_ADDRESS][US_STATE]" at bounding box center [227, 147] width 98 height 9
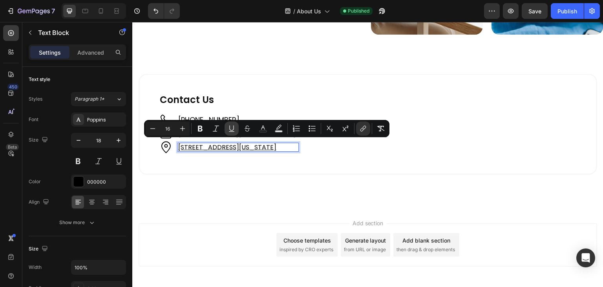
click at [231, 128] on icon "Editor contextual toolbar" at bounding box center [232, 128] width 8 height 8
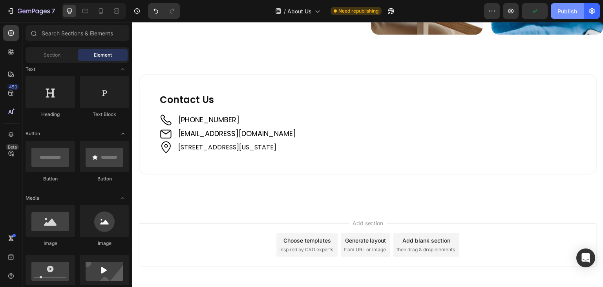
click at [566, 9] on div "Publish" at bounding box center [568, 11] width 20 height 8
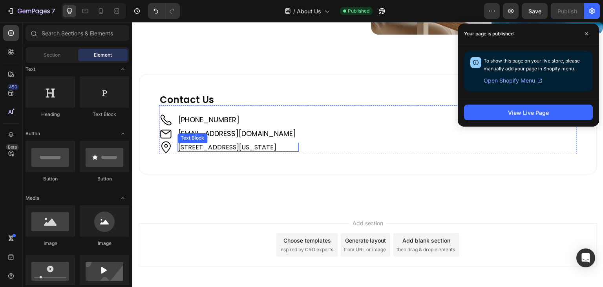
click at [298, 143] on p "[STREET_ADDRESS][US_STATE]" at bounding box center [238, 146] width 120 height 7
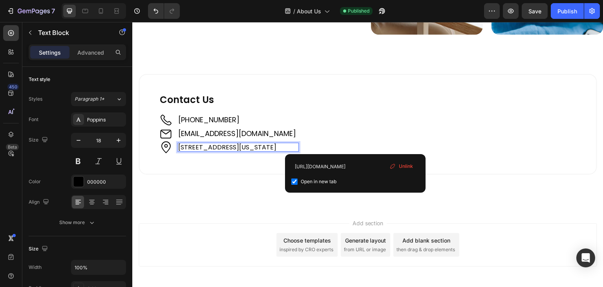
click at [298, 143] on p "[STREET_ADDRESS][US_STATE]" at bounding box center [238, 146] width 120 height 7
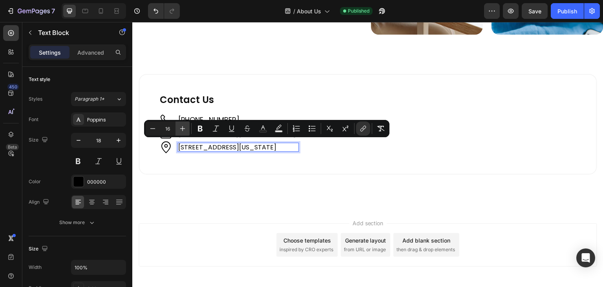
click at [184, 131] on icon "Editor contextual toolbar" at bounding box center [183, 128] width 8 height 8
type input "18"
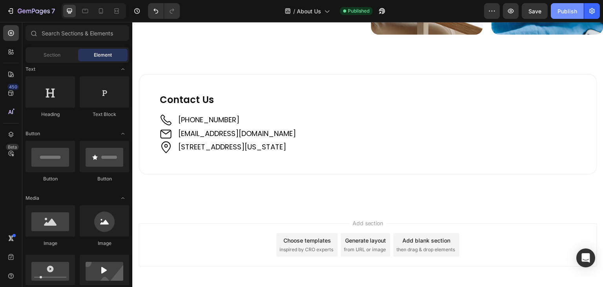
click at [561, 10] on div "Publish" at bounding box center [568, 11] width 20 height 8
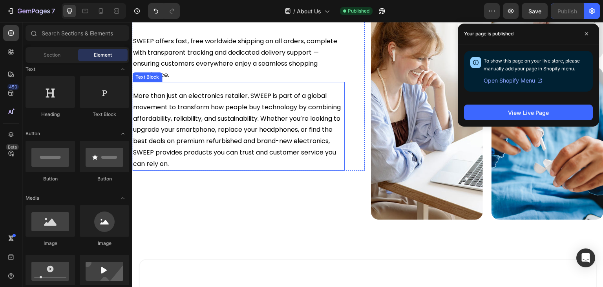
scroll to position [550, 0]
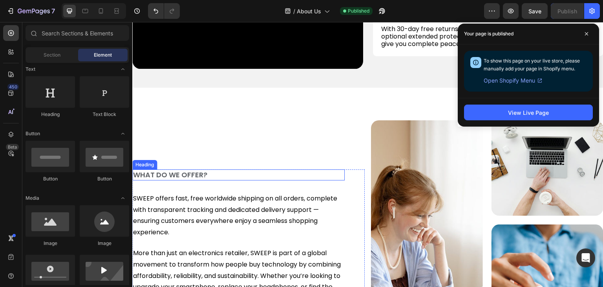
click at [199, 180] on h2 "WHAT DO WE OFFER?" at bounding box center [238, 174] width 212 height 11
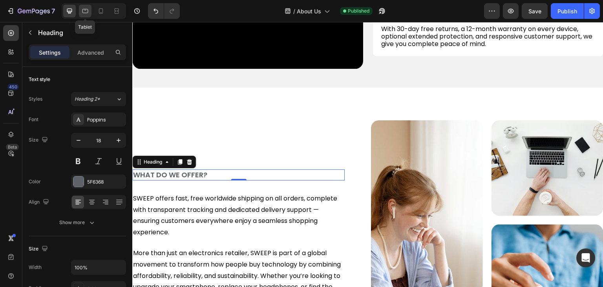
click at [81, 7] on icon at bounding box center [85, 11] width 8 height 8
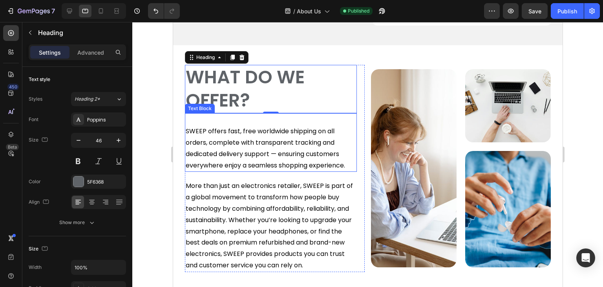
scroll to position [660, 0]
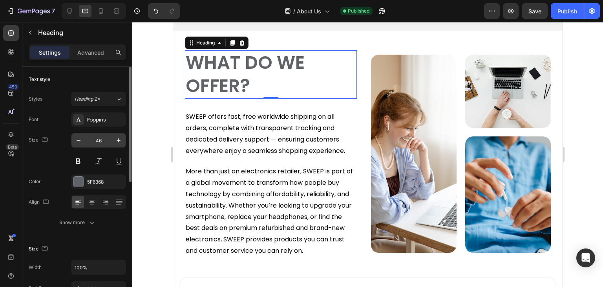
click at [96, 138] on input "46" at bounding box center [99, 140] width 26 height 14
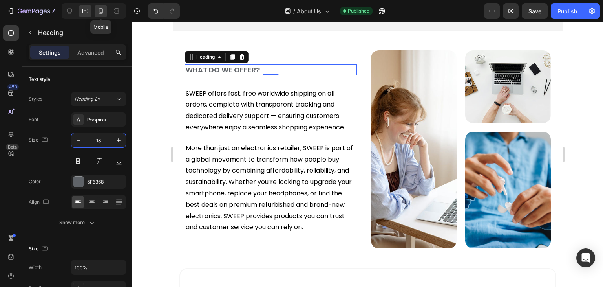
click at [102, 9] on icon at bounding box center [101, 10] width 4 height 5
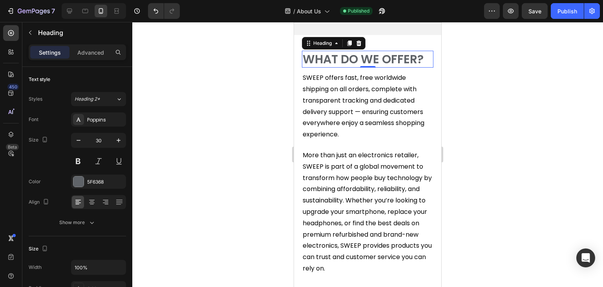
scroll to position [824, 0]
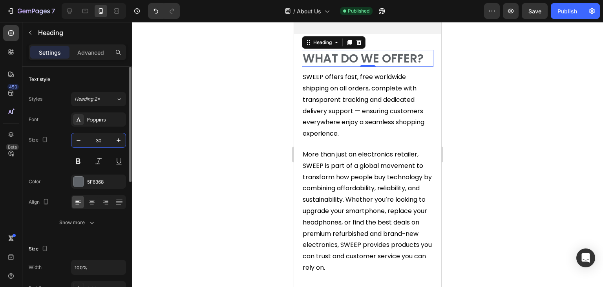
click at [94, 143] on input "30" at bounding box center [99, 140] width 26 height 14
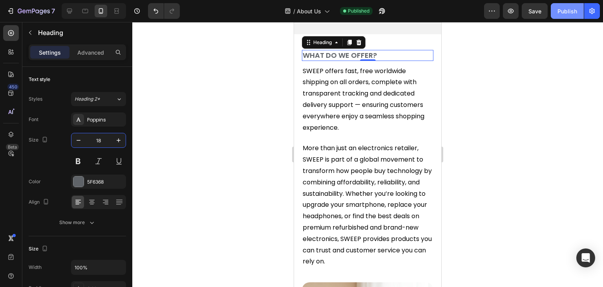
type input "18"
click at [564, 8] on div "Publish" at bounding box center [568, 11] width 20 height 8
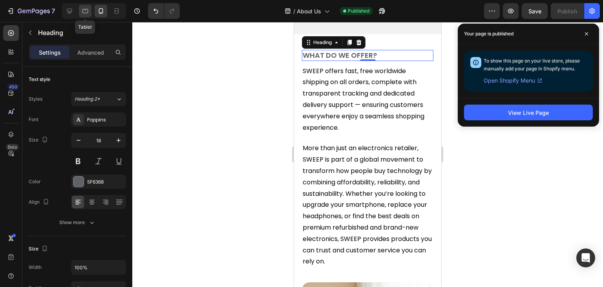
click at [82, 14] on icon at bounding box center [85, 11] width 8 height 8
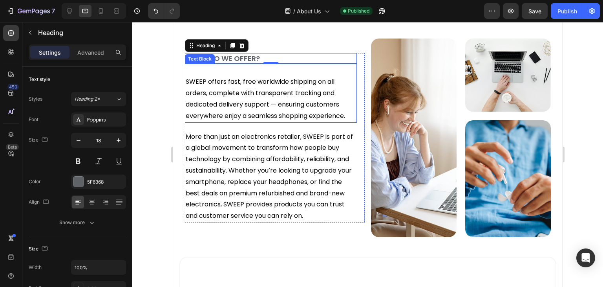
scroll to position [826, 0]
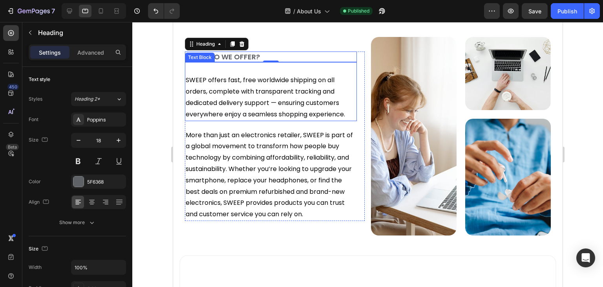
click at [224, 69] on div "SWEEP offers fast, free worldwide shipping on all orders, complete with transpa…" at bounding box center [271, 91] width 172 height 58
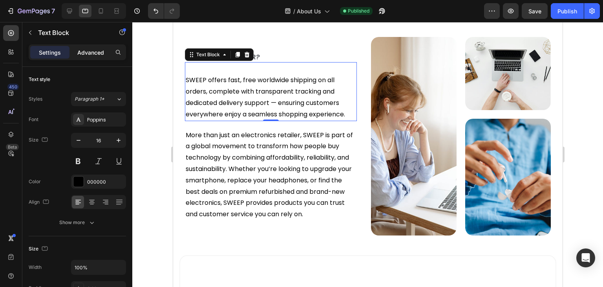
click at [97, 52] on p "Advanced" at bounding box center [90, 52] width 27 height 8
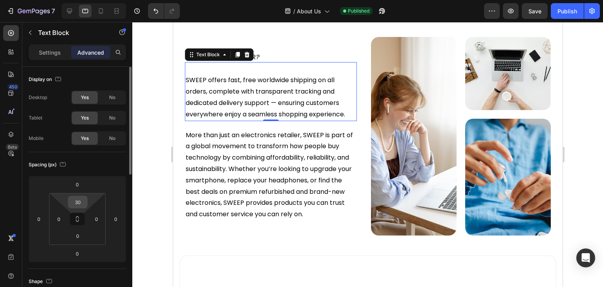
click at [77, 201] on input "30" at bounding box center [78, 202] width 16 height 12
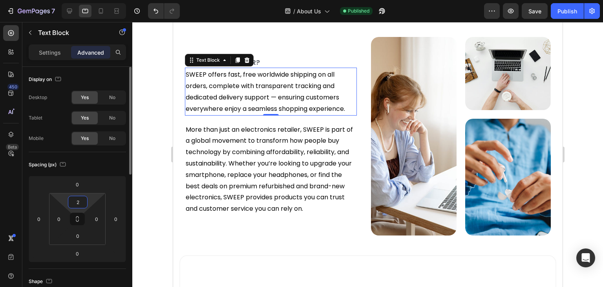
type input "20"
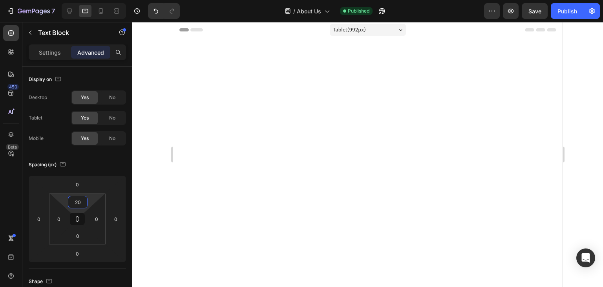
scroll to position [826, 0]
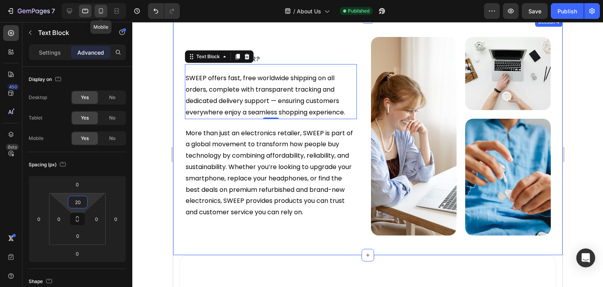
click at [97, 14] on icon at bounding box center [101, 11] width 8 height 8
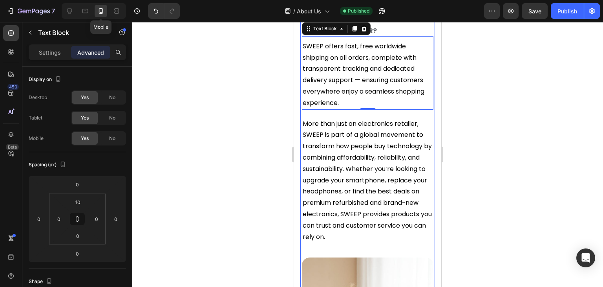
scroll to position [812, 0]
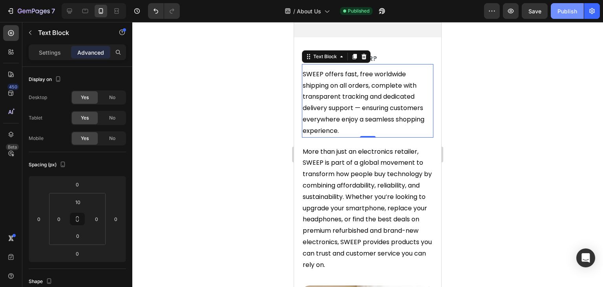
click at [565, 11] on div "Publish" at bounding box center [568, 11] width 20 height 8
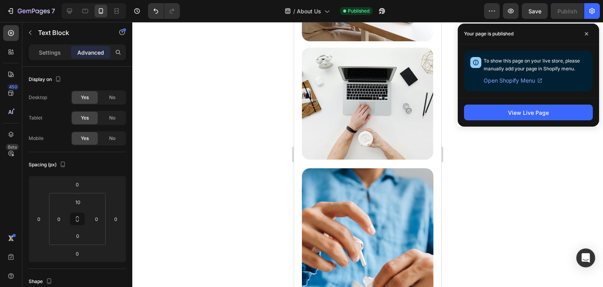
scroll to position [1283, 0]
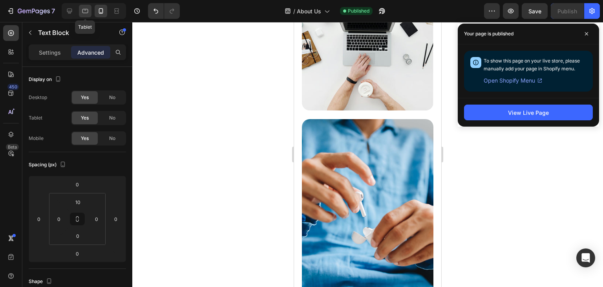
click at [82, 8] on icon at bounding box center [85, 11] width 8 height 8
type input "20"
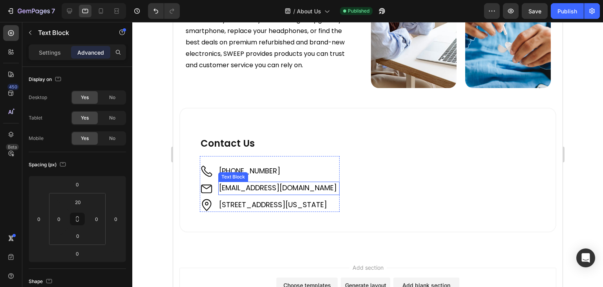
scroll to position [1018, 0]
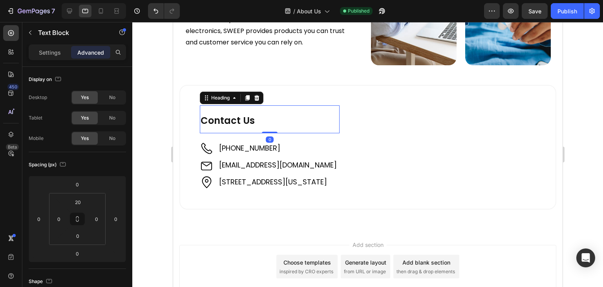
click at [236, 114] on span "Contact Us" at bounding box center [227, 120] width 54 height 13
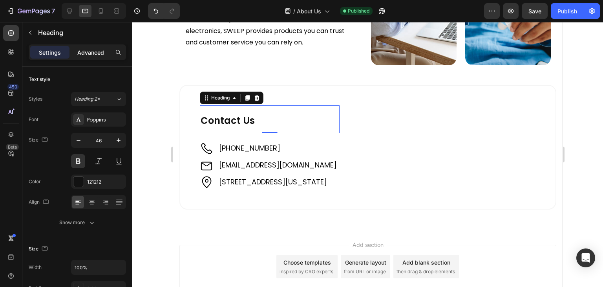
click at [92, 52] on p "Advanced" at bounding box center [90, 52] width 27 height 8
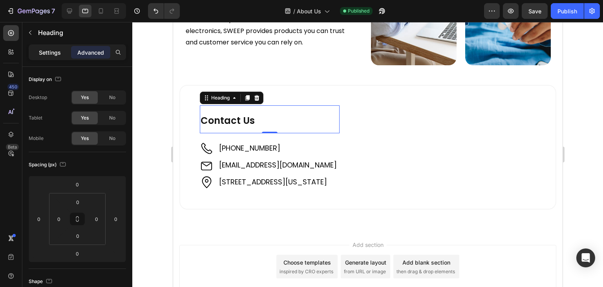
click at [55, 51] on p "Settings" at bounding box center [50, 52] width 22 height 8
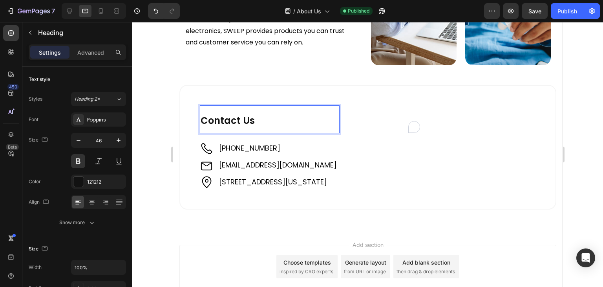
click at [220, 114] on span "Contact Us" at bounding box center [227, 120] width 54 height 13
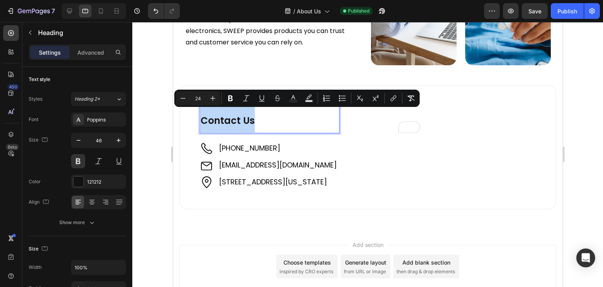
click at [247, 119] on span "Contact Us" at bounding box center [227, 120] width 54 height 13
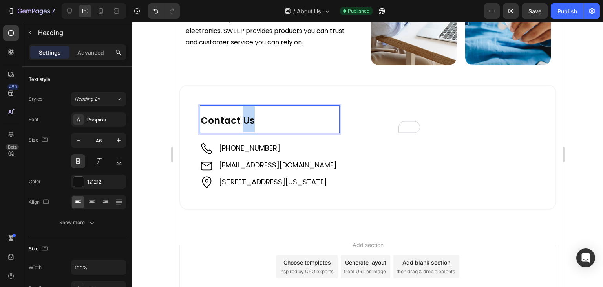
click at [247, 119] on span "Contact Us" at bounding box center [227, 120] width 54 height 13
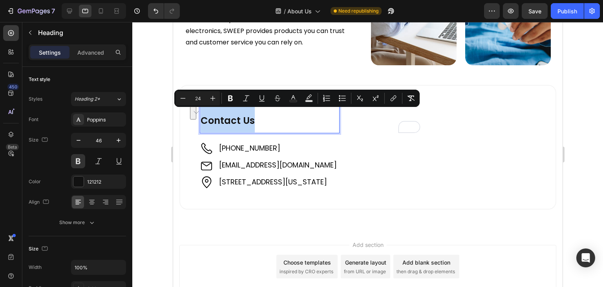
click at [243, 116] on span "Contact Us" at bounding box center [227, 120] width 54 height 13
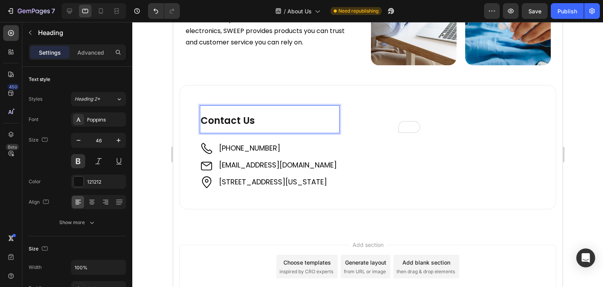
click at [298, 115] on p "Contact Us" at bounding box center [269, 119] width 138 height 26
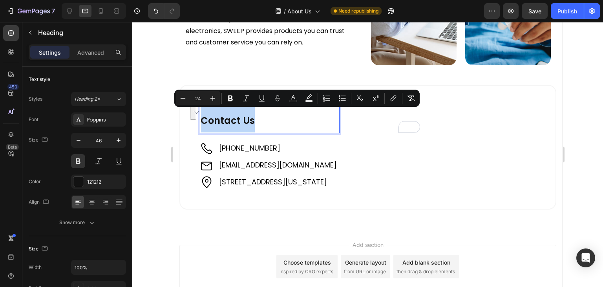
click at [461, 107] on div "Contact Us Heading 0 Image +61 421 489 289 Text Block Image support@sweepedge.c…" at bounding box center [367, 147] width 377 height 124
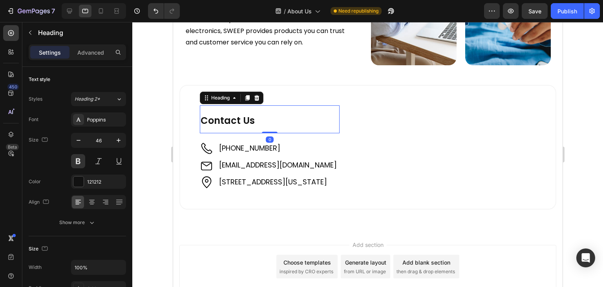
click at [338, 109] on p "⁠⁠⁠⁠⁠⁠⁠ Contact Us" at bounding box center [269, 119] width 138 height 26
click at [261, 95] on div at bounding box center [256, 97] width 9 height 9
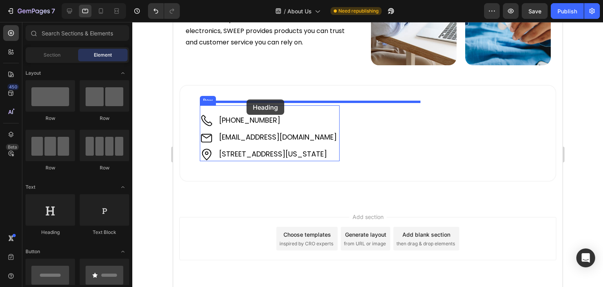
drag, startPoint x: 212, startPoint y: 124, endPoint x: 246, endPoint y: 99, distance: 42.1
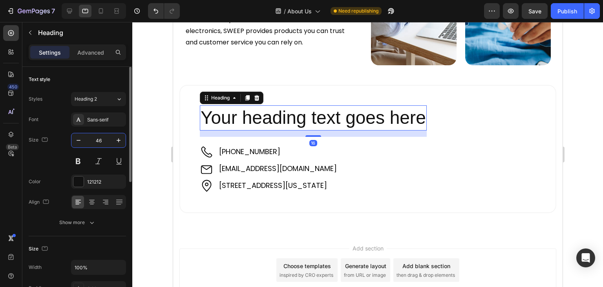
click at [95, 139] on input "46" at bounding box center [99, 140] width 26 height 14
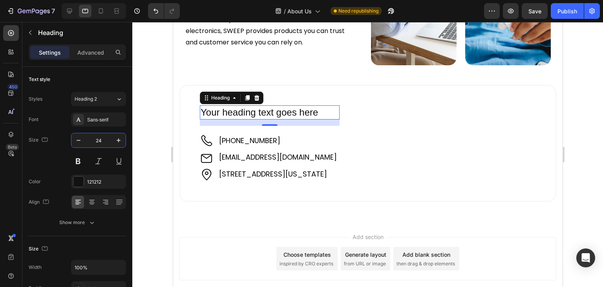
type input "24"
click at [225, 106] on h2 "Your heading text goes here" at bounding box center [269, 112] width 140 height 14
click at [225, 106] on p "Your heading text goes here" at bounding box center [269, 112] width 138 height 12
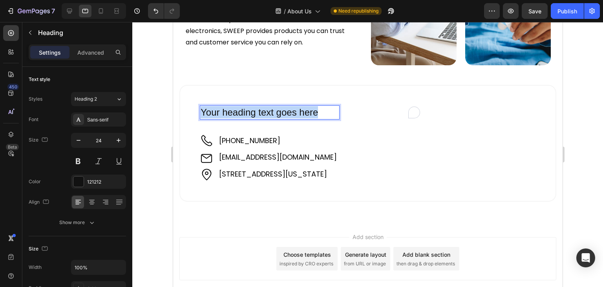
click at [225, 106] on p "Your heading text goes here" at bounding box center [269, 112] width 138 height 12
click at [208, 107] on p "Contact Us" at bounding box center [269, 112] width 138 height 12
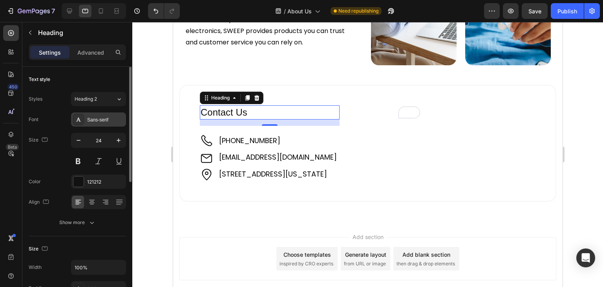
click at [95, 118] on div "Sans-serif" at bounding box center [105, 119] width 37 height 7
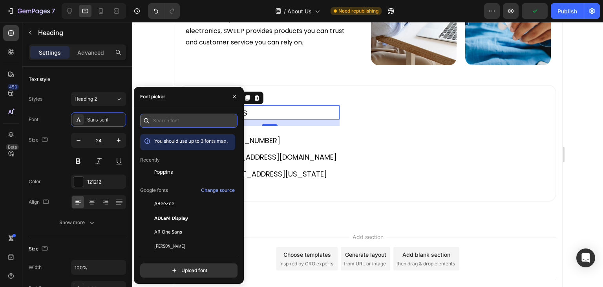
click at [179, 120] on input "text" at bounding box center [188, 120] width 97 height 14
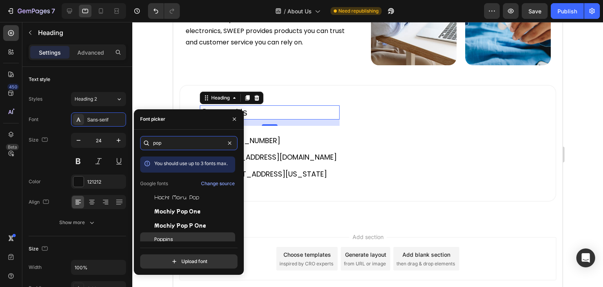
type input "pop"
click at [200, 240] on div "Poppins" at bounding box center [193, 239] width 79 height 7
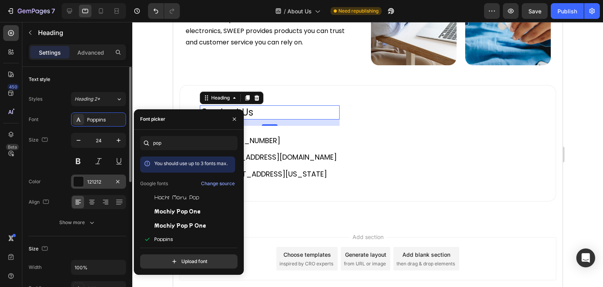
click at [99, 179] on div "121212" at bounding box center [98, 181] width 23 height 7
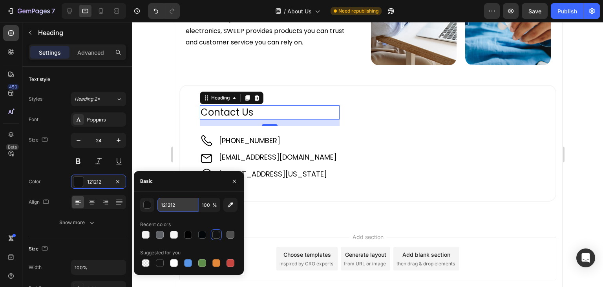
click at [164, 203] on input "121212" at bounding box center [177, 204] width 41 height 14
type input "000"
click at [56, 175] on div "Color 121212" at bounding box center [77, 181] width 97 height 14
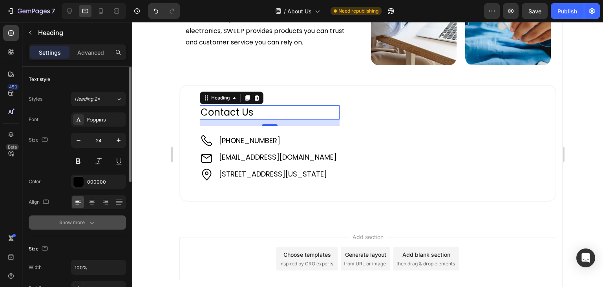
click at [86, 225] on div "Show more" at bounding box center [77, 222] width 37 height 8
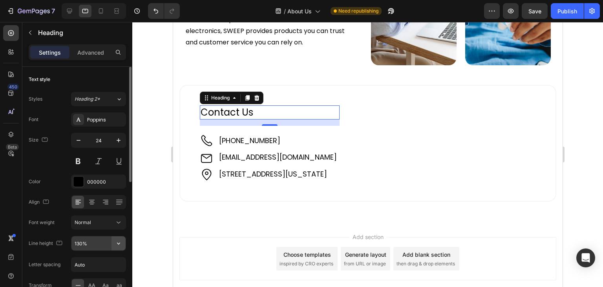
click at [117, 245] on icon "button" at bounding box center [119, 243] width 8 height 8
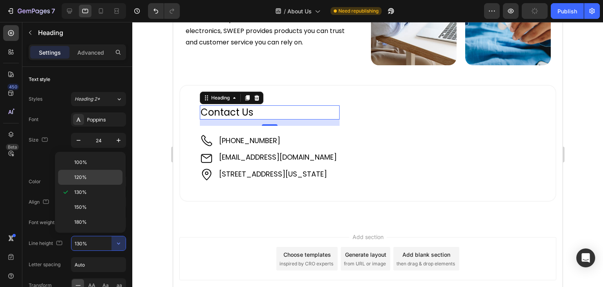
click at [74, 178] on div "120%" at bounding box center [90, 177] width 64 height 15
type input "120%"
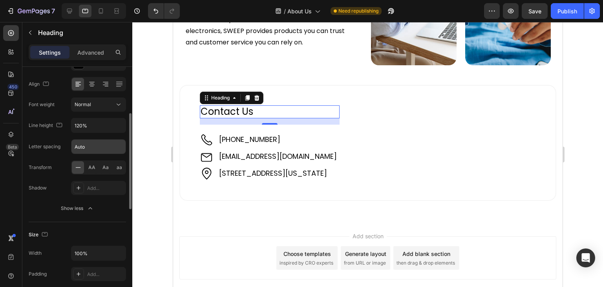
scroll to position [0, 0]
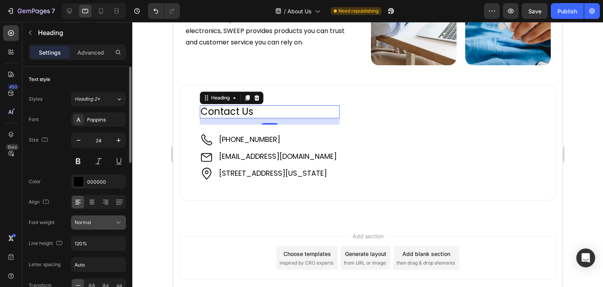
click at [115, 223] on icon at bounding box center [119, 222] width 8 height 8
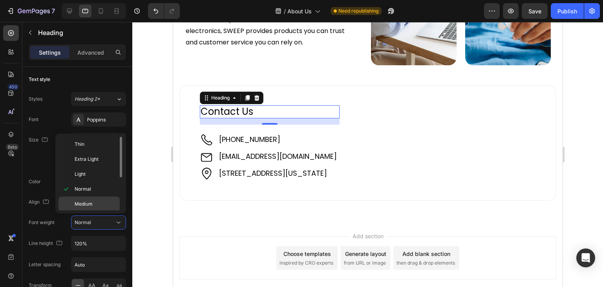
click at [102, 200] on p "Medium" at bounding box center [96, 203] width 42 height 7
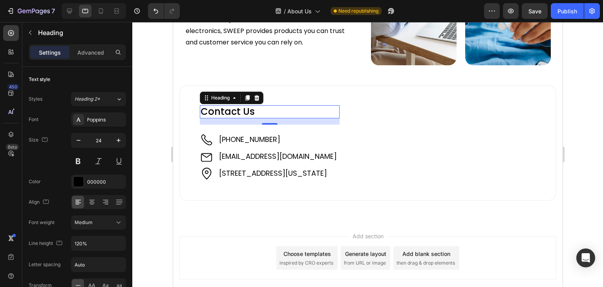
click at [550, 11] on div "Preview Save Publish" at bounding box center [542, 11] width 116 height 16
click at [561, 9] on div "Publish" at bounding box center [568, 11] width 20 height 8
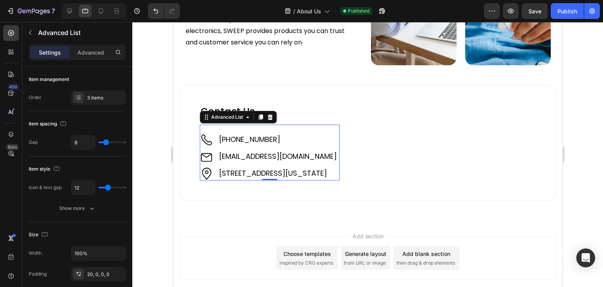
click at [217, 127] on div "Image +61 421 489 289 Text Block Image support@sweepedge.com Text Block Image 1…" at bounding box center [269, 152] width 140 height 56
click at [87, 55] on p "Advanced" at bounding box center [90, 52] width 27 height 8
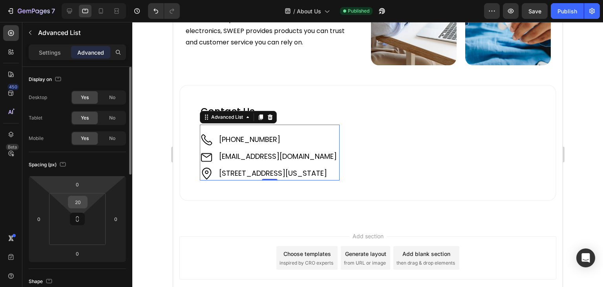
click at [77, 204] on input "20" at bounding box center [78, 202] width 16 height 12
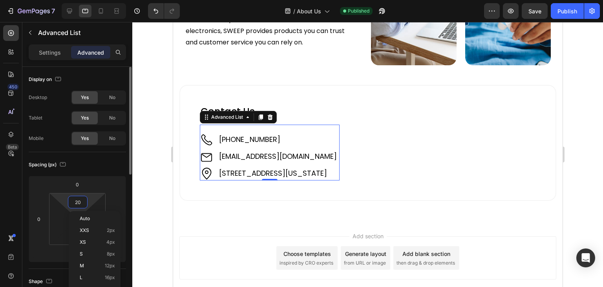
click at [77, 204] on input "20" at bounding box center [78, 202] width 16 height 12
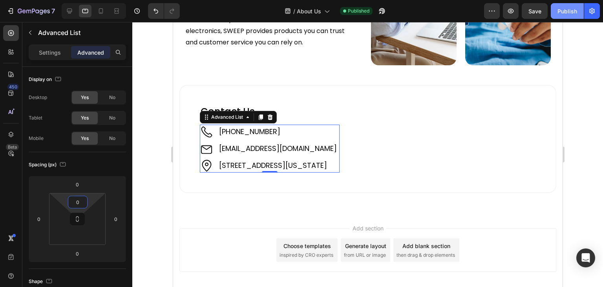
type input "0"
click at [559, 11] on div "Publish" at bounding box center [568, 11] width 20 height 8
type input "1"
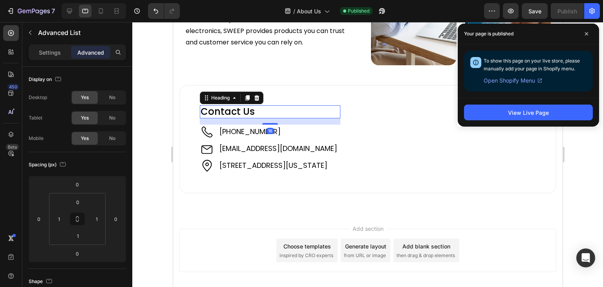
click at [277, 106] on p "Contact Us" at bounding box center [269, 111] width 139 height 11
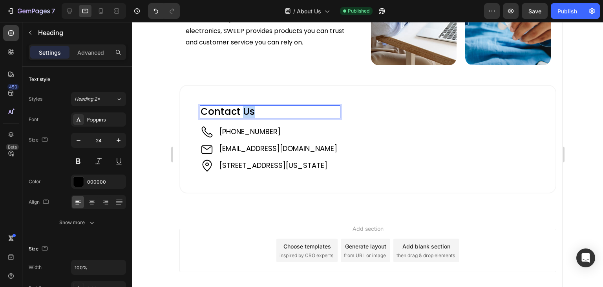
click at [241, 107] on p "Contact Us" at bounding box center [269, 111] width 139 height 11
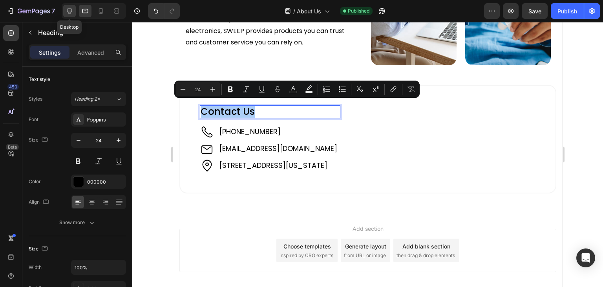
click at [66, 8] on icon at bounding box center [70, 11] width 8 height 8
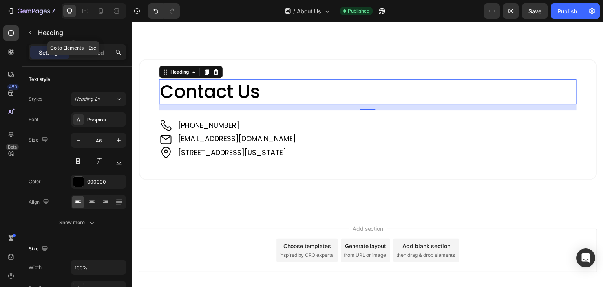
scroll to position [1160, 0]
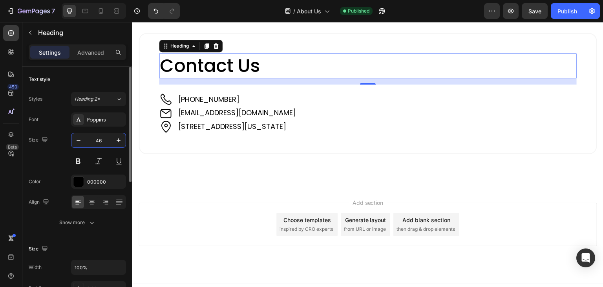
click at [102, 136] on input "46" at bounding box center [99, 140] width 26 height 14
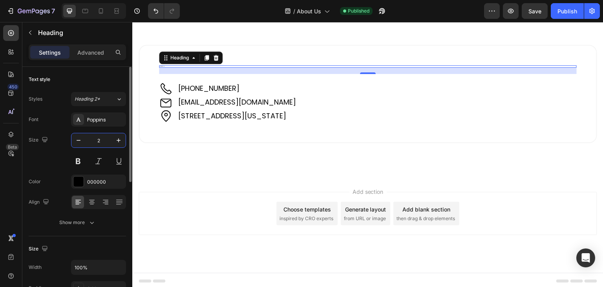
scroll to position [1159, 0]
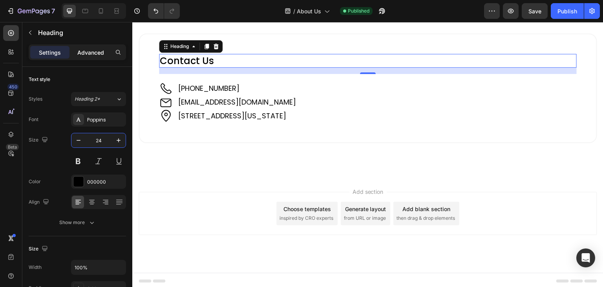
type input "24"
click at [87, 51] on p "Advanced" at bounding box center [90, 52] width 27 height 8
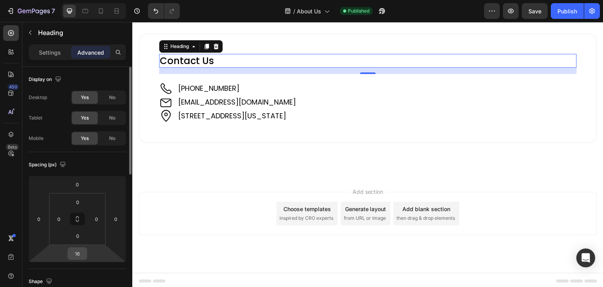
click at [78, 256] on input "16" at bounding box center [77, 253] width 16 height 12
type input "0"
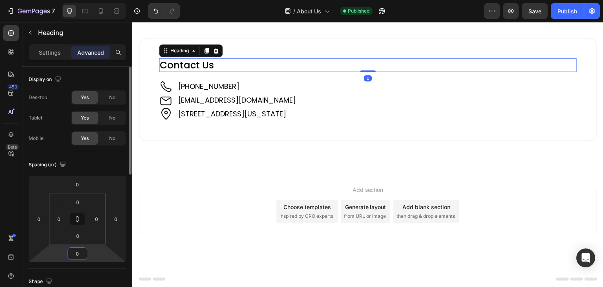
scroll to position [1153, 0]
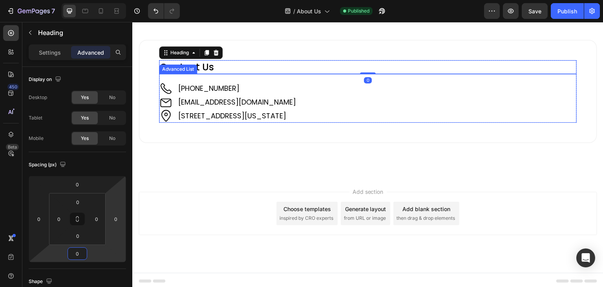
click at [178, 76] on div "Image +61 421 489 289 Text Block Image support@sweepedge.com Text Block Image 1…" at bounding box center [368, 98] width 418 height 49
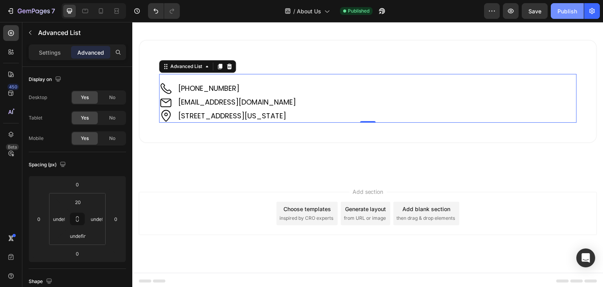
click at [556, 12] on button "Publish" at bounding box center [567, 11] width 33 height 16
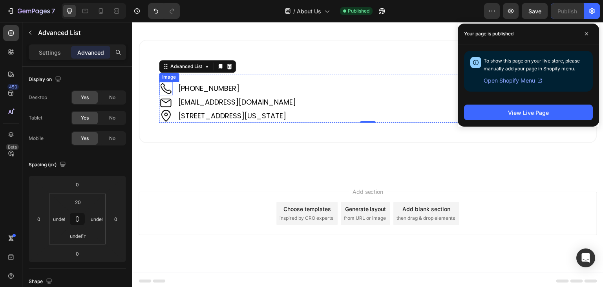
click at [170, 84] on img at bounding box center [166, 89] width 14 height 14
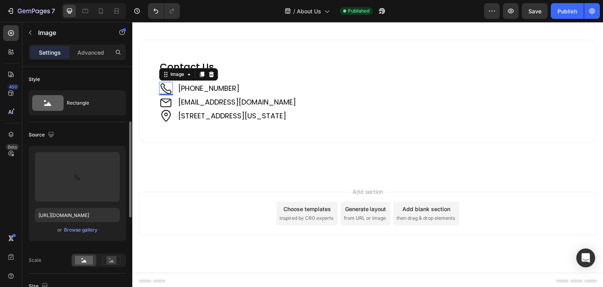
scroll to position [118, 0]
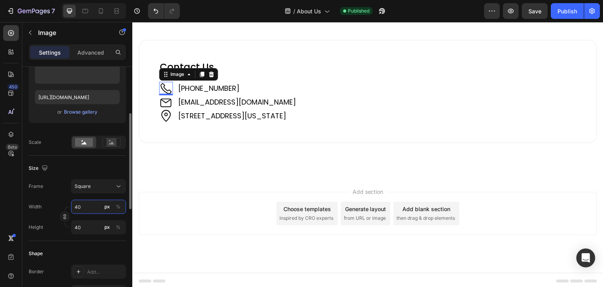
click at [77, 205] on input "40" at bounding box center [98, 206] width 55 height 14
type input "2"
type input "20"
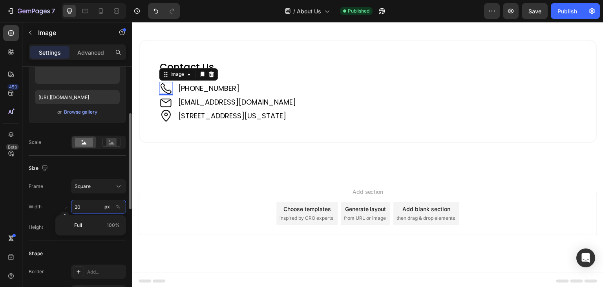
type input "20"
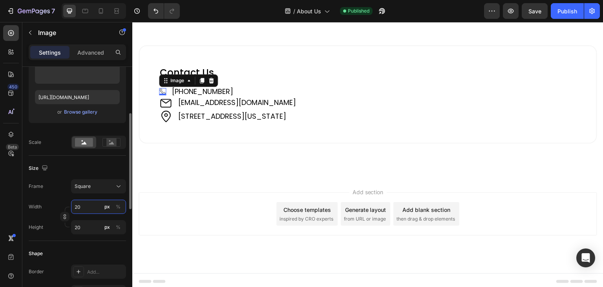
type input "20"
click at [77, 205] on input "20" at bounding box center [98, 206] width 55 height 14
type input "3"
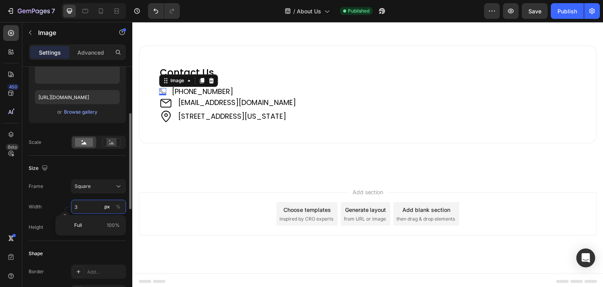
type input "30"
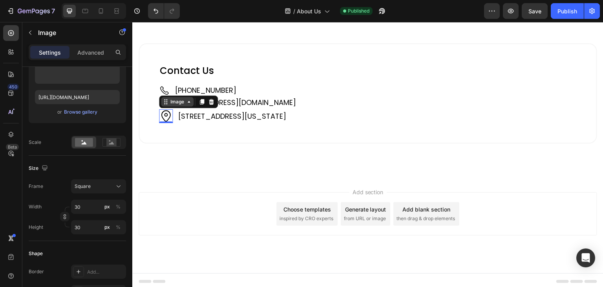
click at [168, 103] on div "Image" at bounding box center [177, 101] width 33 height 9
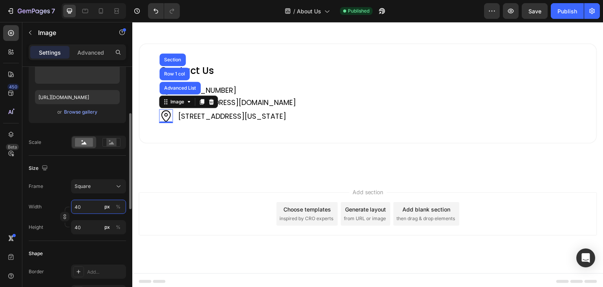
click at [79, 201] on input "40" at bounding box center [98, 206] width 55 height 14
type input "3"
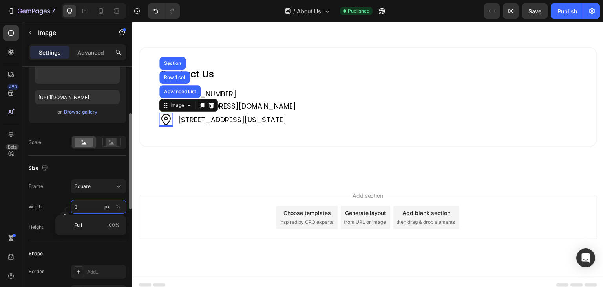
type input "30"
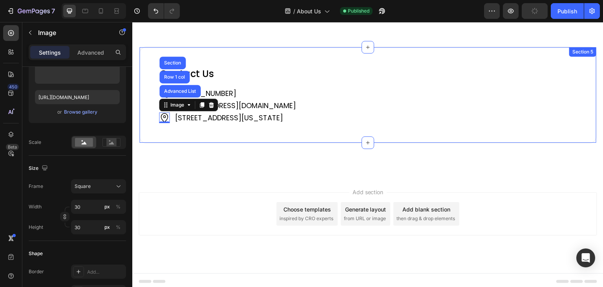
click at [151, 104] on div "Contact Us Heading Image +61 421 489 289 Text Block Image support@sweepedge.com…" at bounding box center [368, 94] width 459 height 97
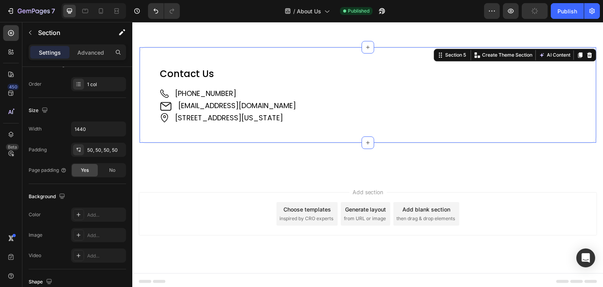
scroll to position [0, 0]
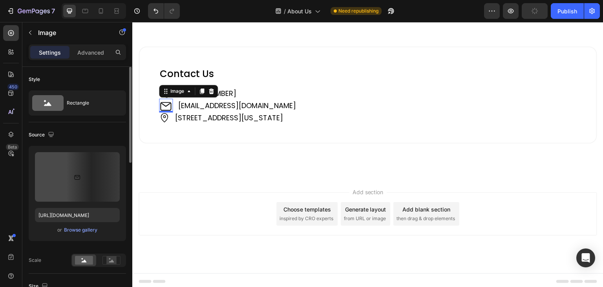
click at [165, 104] on img at bounding box center [166, 106] width 14 height 14
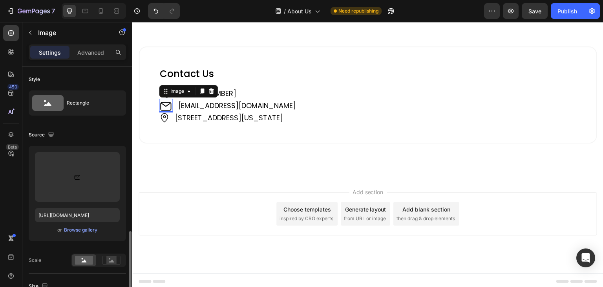
scroll to position [157, 0]
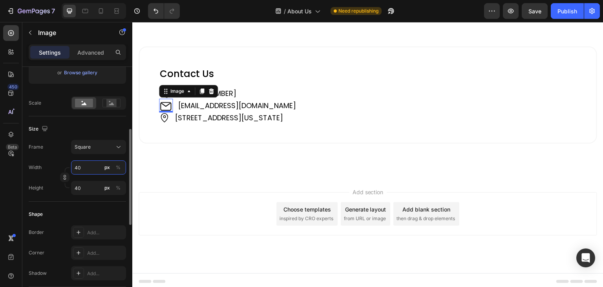
click at [71, 164] on input "40" at bounding box center [98, 167] width 55 height 14
type input "3"
type input "30"
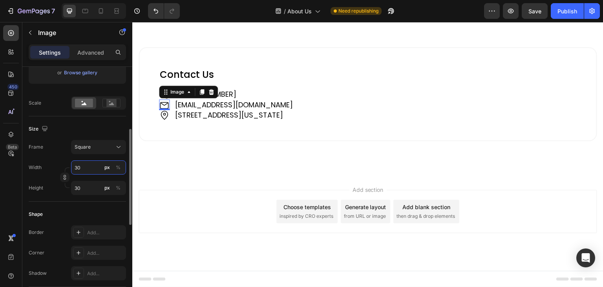
scroll to position [1143, 0]
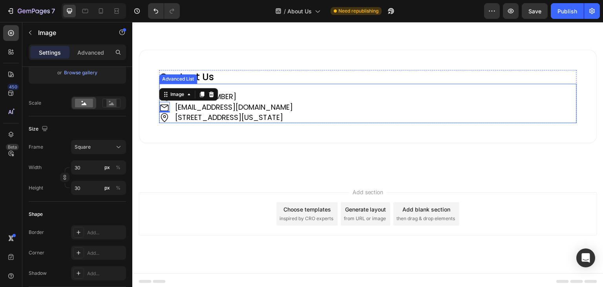
click at [342, 78] on p "Contact Us" at bounding box center [368, 77] width 416 height 12
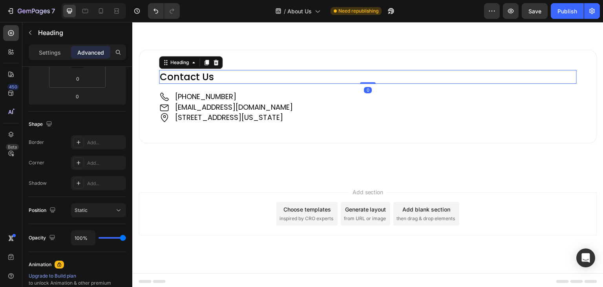
scroll to position [0, 0]
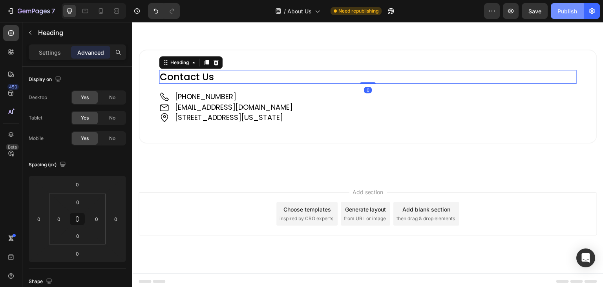
click at [564, 5] on button "Publish" at bounding box center [567, 11] width 33 height 16
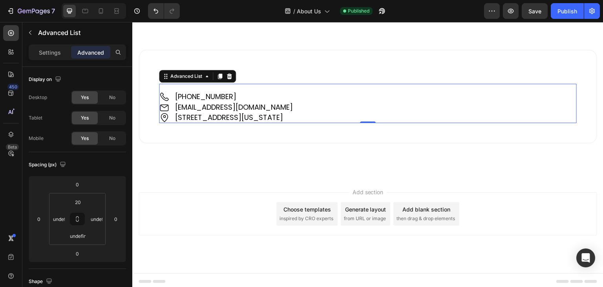
click at [172, 87] on div "Image +61 421 489 289 Text Block Image support@sweepedge.com Text Block Image 1…" at bounding box center [368, 103] width 418 height 39
click at [48, 52] on p "Settings" at bounding box center [50, 52] width 22 height 8
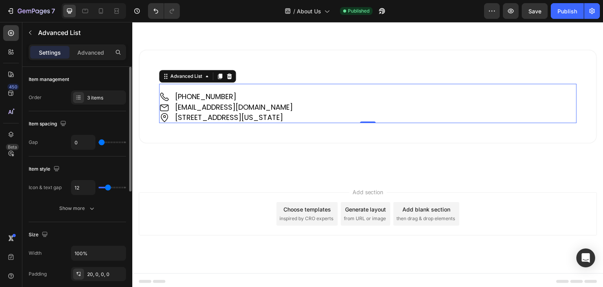
type input "8"
type input "9"
type input "10"
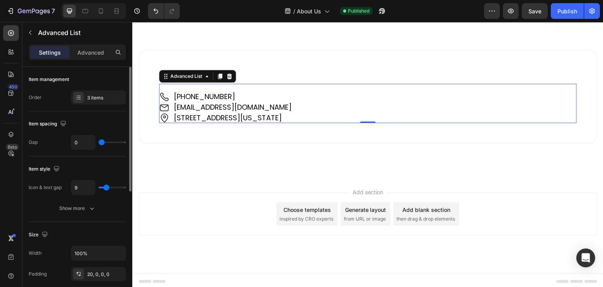
type input "10"
type input "9"
type input "8"
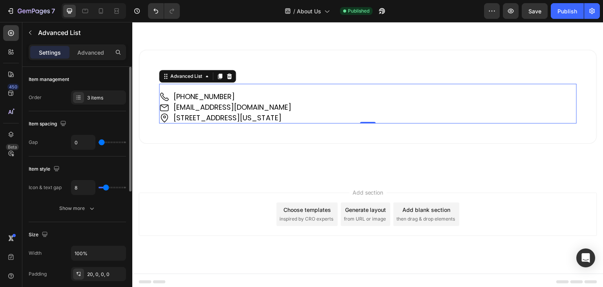
type input "9"
type input "10"
click at [107, 187] on input "range" at bounding box center [112, 187] width 27 height 2
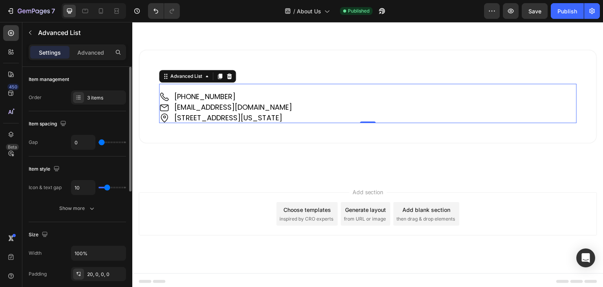
type input "1"
type input "3"
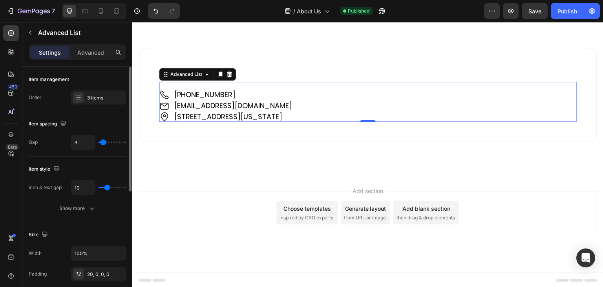
type input "4"
type input "5"
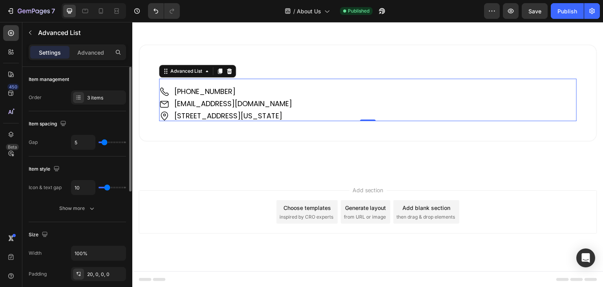
type input "6"
type input "7"
type input "8"
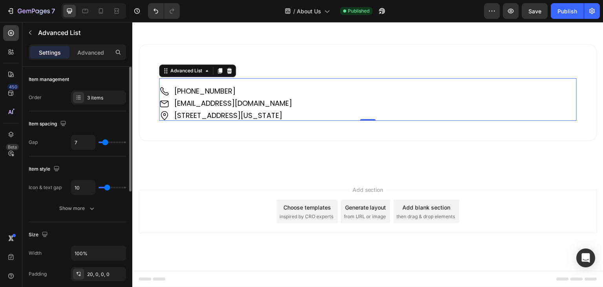
type input "8"
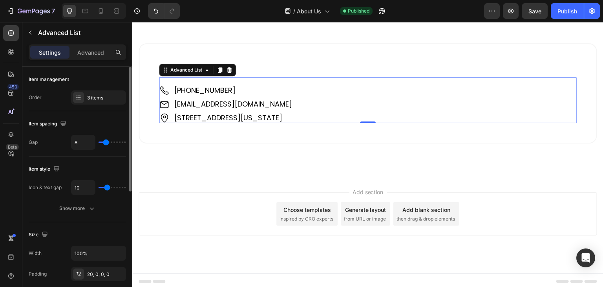
type input "10"
type input "9"
type input "8"
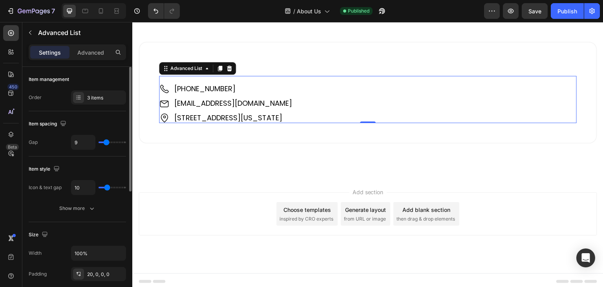
type input "8"
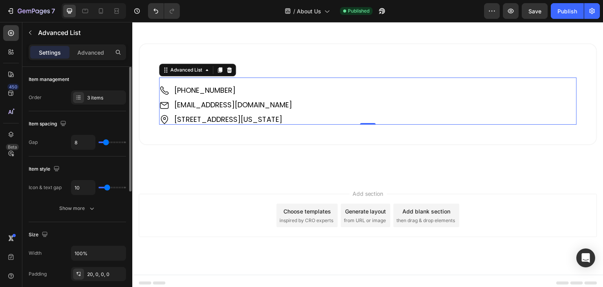
type input "7"
type input "6"
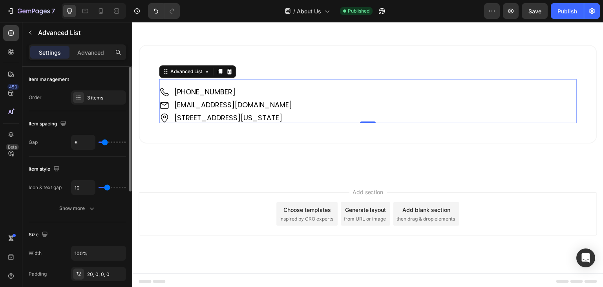
type input "5"
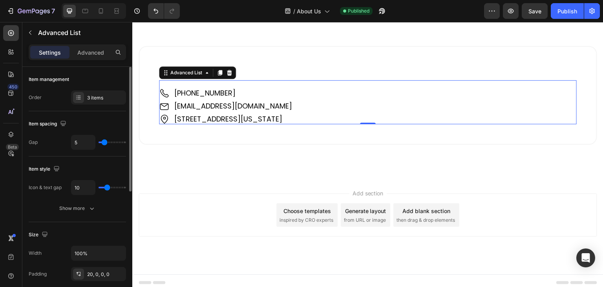
type input "4"
type input "3"
type input "1"
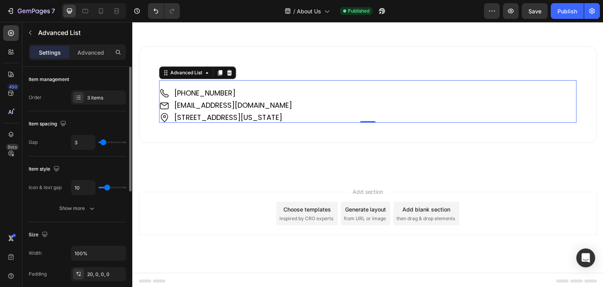
type input "1"
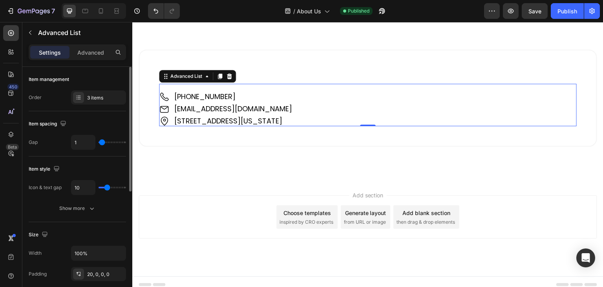
type input "0"
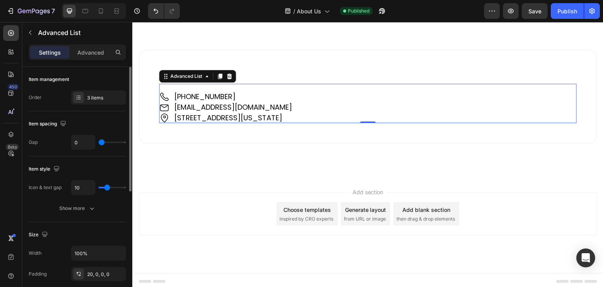
click at [99, 141] on input "range" at bounding box center [112, 142] width 27 height 2
click at [101, 141] on input "range" at bounding box center [112, 142] width 27 height 2
click at [75, 143] on input "0" at bounding box center [83, 142] width 24 height 14
type input "6"
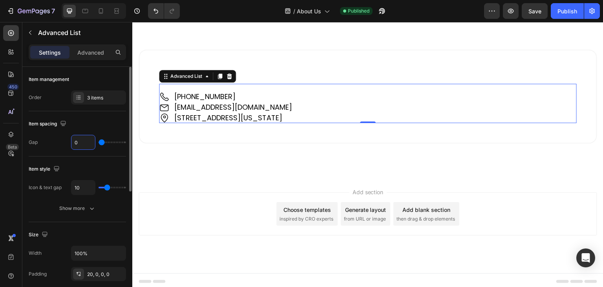
type input "6"
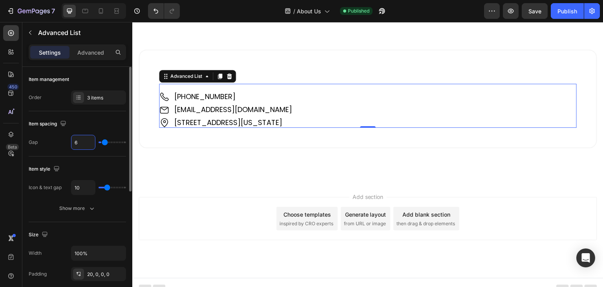
scroll to position [1148, 0]
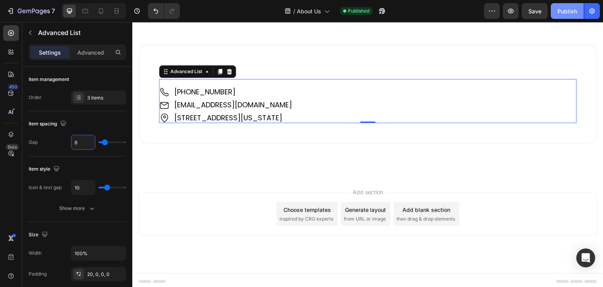
click at [559, 12] on div "Publish" at bounding box center [568, 11] width 20 height 8
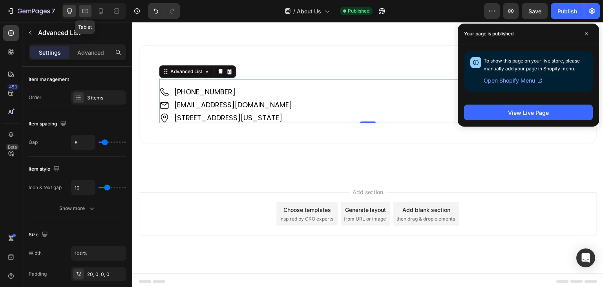
click at [86, 13] on icon at bounding box center [85, 11] width 8 height 8
type input "8"
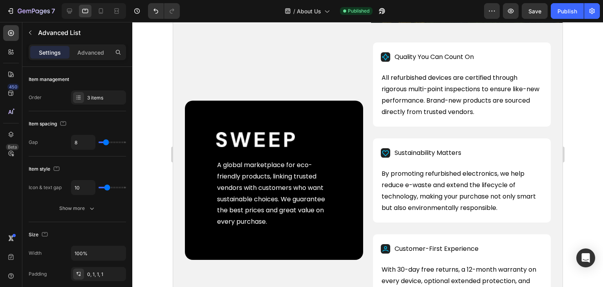
scroll to position [275, 0]
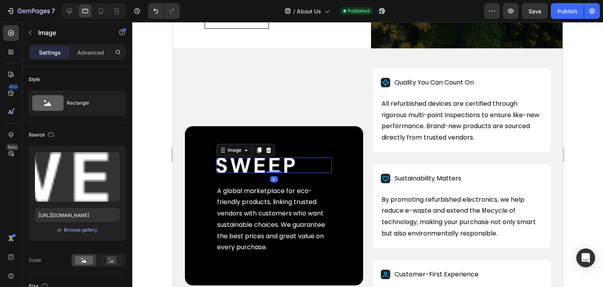
click at [234, 172] on img at bounding box center [255, 164] width 79 height 15
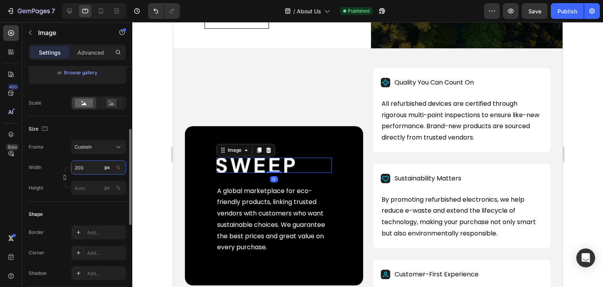
click at [77, 168] on input "200" at bounding box center [98, 167] width 55 height 14
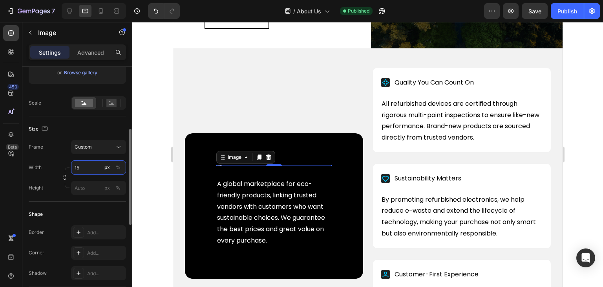
type input "150"
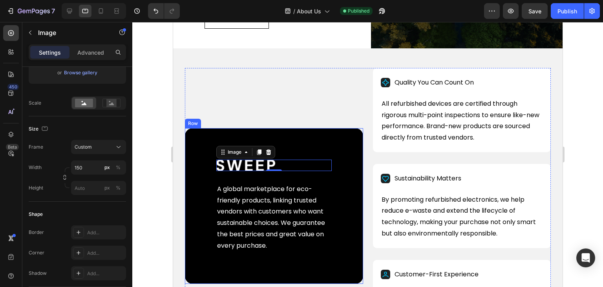
click at [206, 201] on div "Image 0 A global marketplace for eco-friendly products, linking trusted vendors…" at bounding box center [274, 205] width 178 height 155
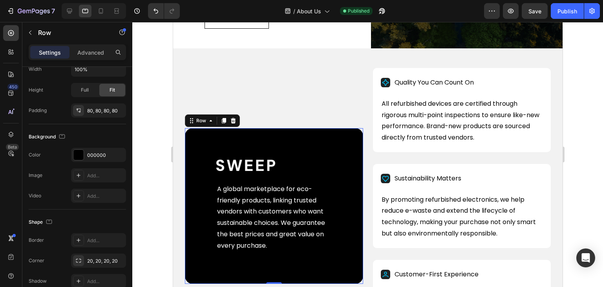
scroll to position [0, 0]
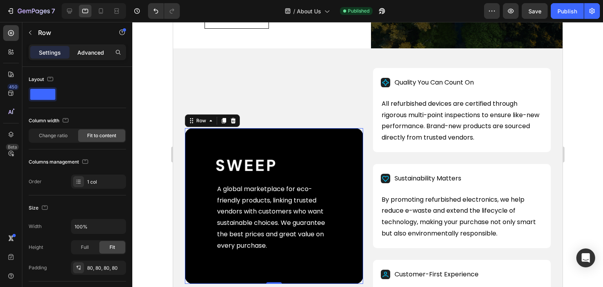
click at [96, 46] on div "Advanced" at bounding box center [90, 52] width 39 height 13
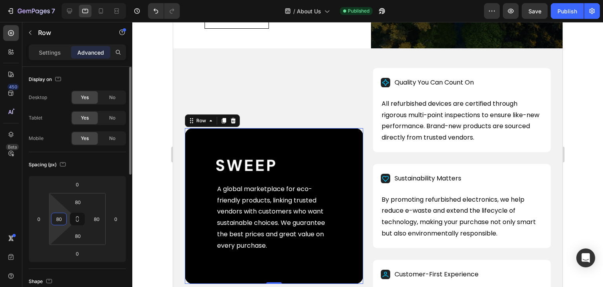
click at [57, 217] on input "80" at bounding box center [59, 219] width 12 height 12
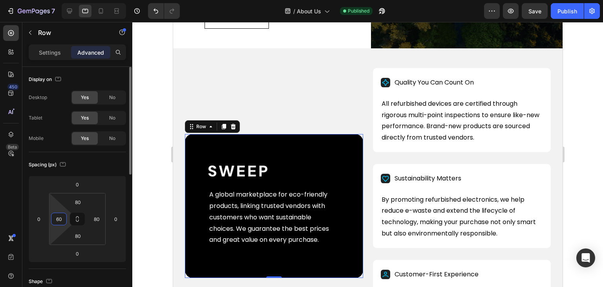
type input "60"
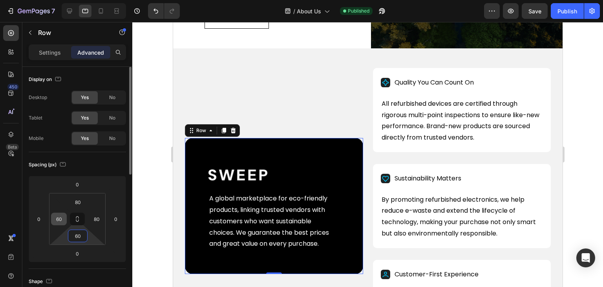
type input "60"
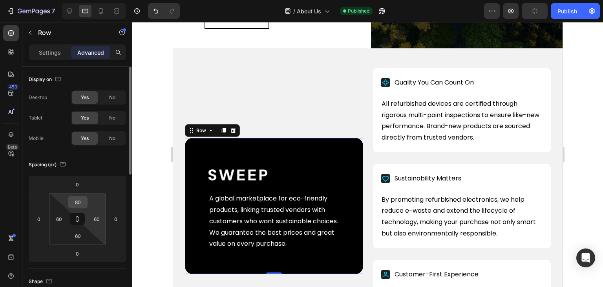
click at [82, 200] on input "80" at bounding box center [78, 202] width 16 height 12
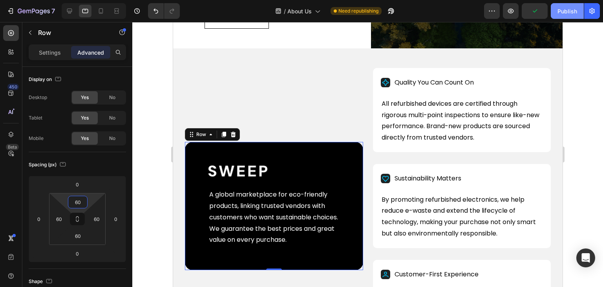
type input "60"
click at [562, 8] on div "Publish" at bounding box center [568, 11] width 20 height 8
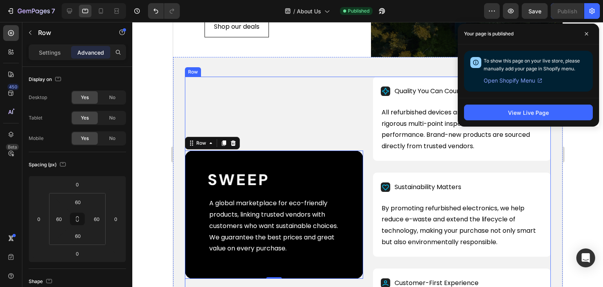
scroll to position [196, 0]
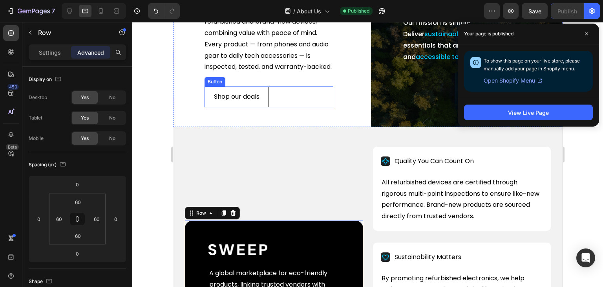
click at [277, 106] on div "Shop our deals Button" at bounding box center [268, 96] width 129 height 21
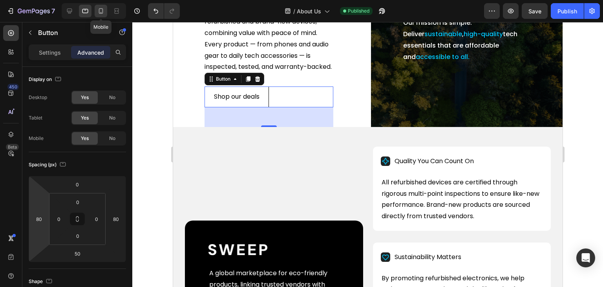
click at [97, 11] on icon at bounding box center [101, 11] width 8 height 8
type input "24"
type input "20"
type input "24"
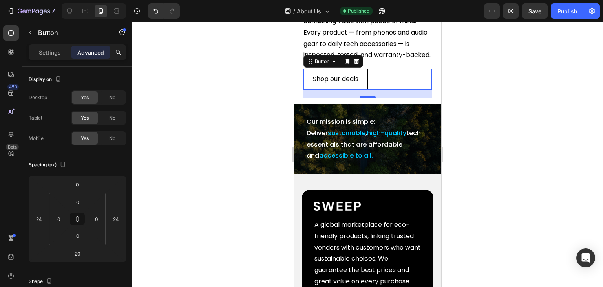
scroll to position [227, 0]
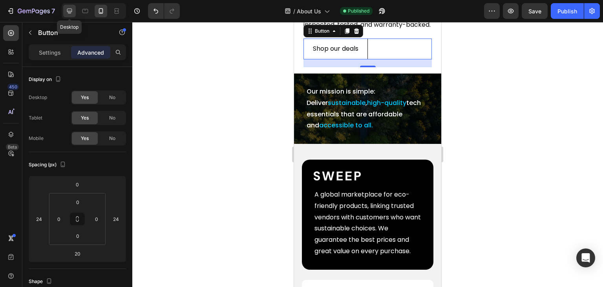
click at [71, 9] on icon at bounding box center [69, 11] width 5 height 5
type input "122"
type input "0"
type input "122"
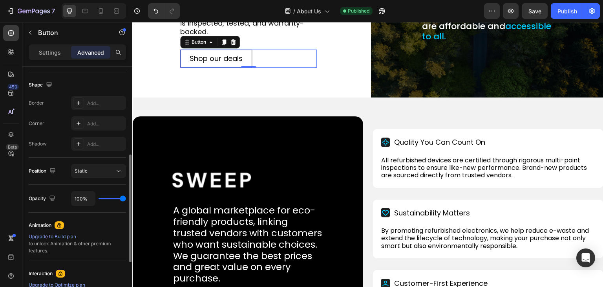
scroll to position [302, 0]
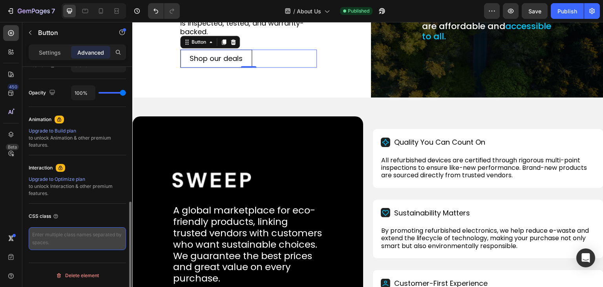
click at [58, 234] on textarea at bounding box center [77, 238] width 97 height 23
type textarea "b"
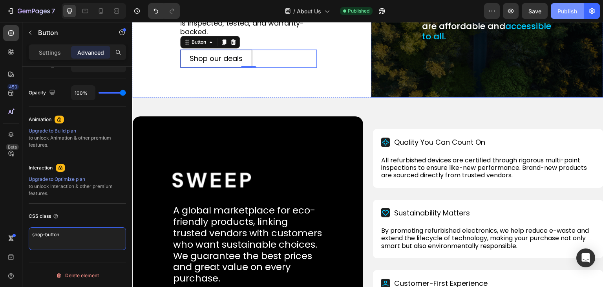
type textarea "shop-button"
click at [566, 13] on div "Publish" at bounding box center [568, 11] width 20 height 8
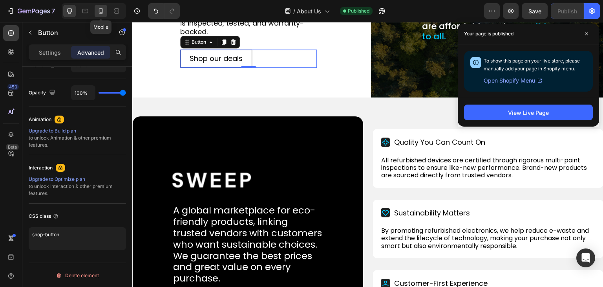
click at [101, 11] on icon at bounding box center [101, 11] width 8 height 8
type input "24"
type input "20"
type input "24"
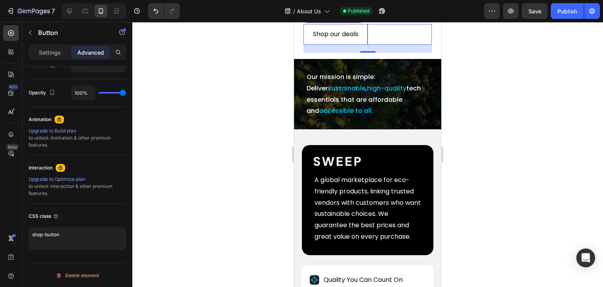
scroll to position [227, 0]
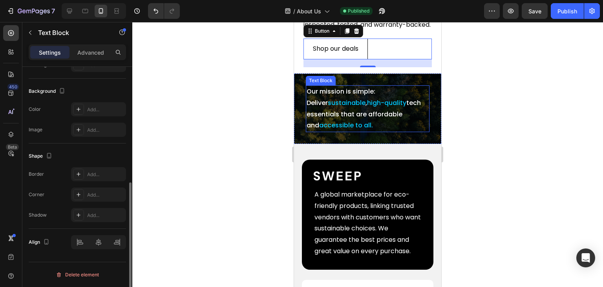
click at [312, 106] on p "Our mission is simple: Deliver sustainable , high-quality tech essentials that …" at bounding box center [368, 108] width 122 height 45
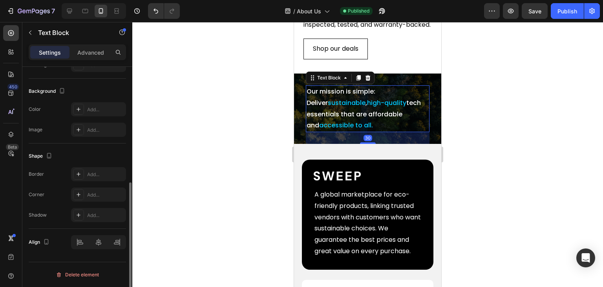
scroll to position [0, 0]
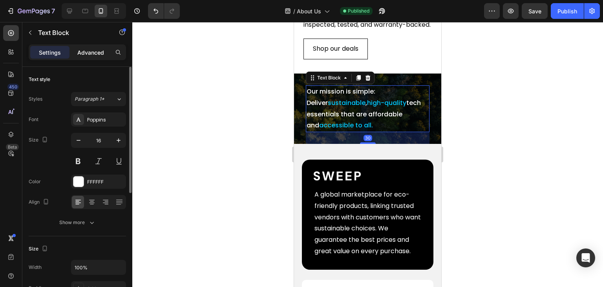
click at [99, 52] on p "Advanced" at bounding box center [90, 52] width 27 height 8
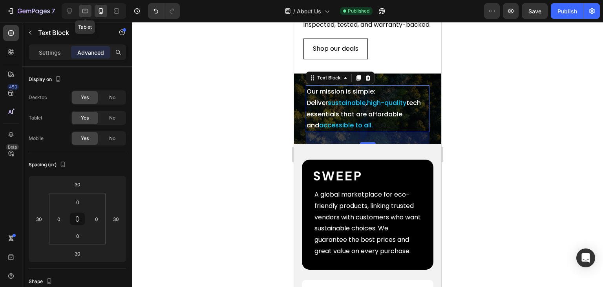
click at [85, 8] on icon at bounding box center [85, 11] width 8 height 8
type input "80"
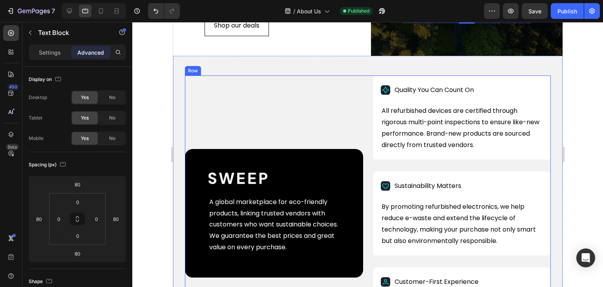
scroll to position [46, 0]
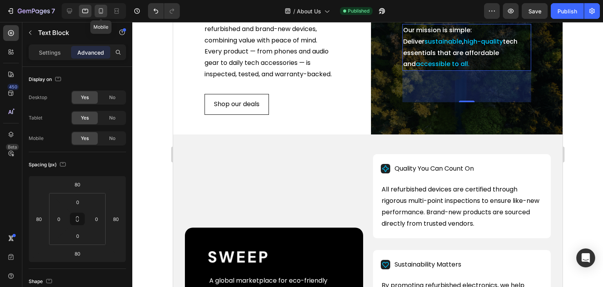
click at [104, 11] on icon at bounding box center [101, 11] width 8 height 8
type input "30"
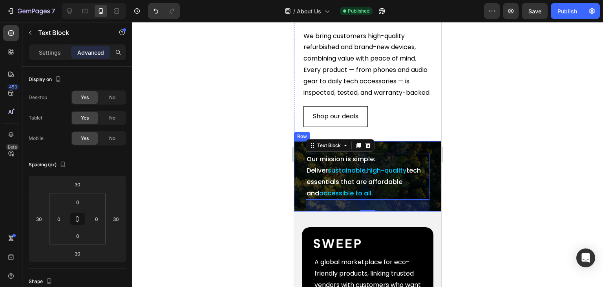
scroll to position [79, 0]
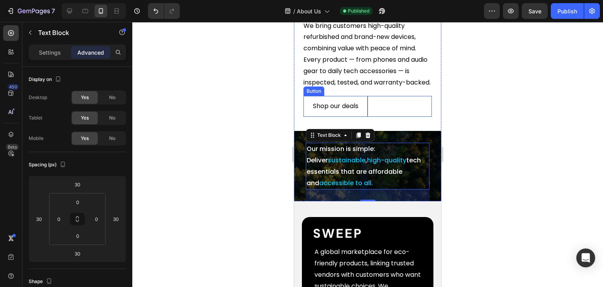
click at [378, 111] on div "Shop our deals Button" at bounding box center [367, 106] width 128 height 21
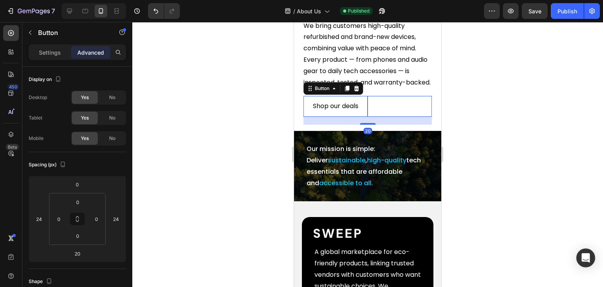
click at [83, 49] on p "Advanced" at bounding box center [90, 52] width 27 height 8
click at [80, 257] on input "20" at bounding box center [77, 253] width 16 height 12
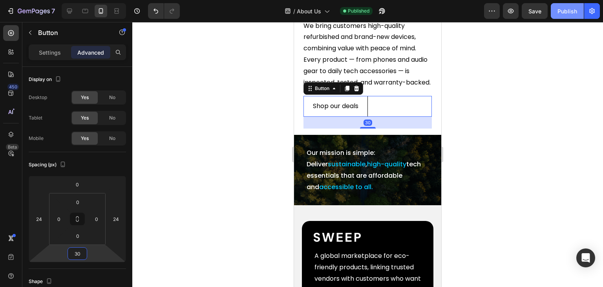
click at [570, 14] on div "Publish" at bounding box center [568, 11] width 20 height 8
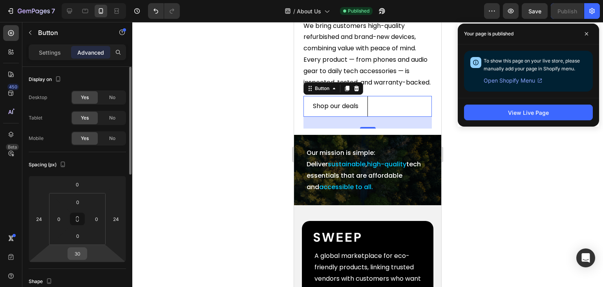
click at [72, 249] on input "30" at bounding box center [77, 253] width 16 height 12
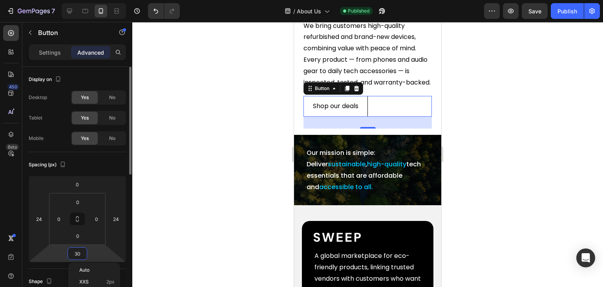
click at [72, 249] on input "30" at bounding box center [77, 253] width 16 height 12
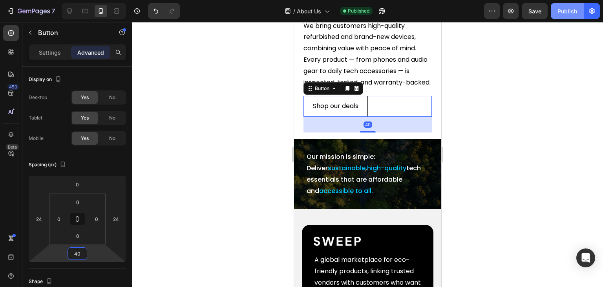
type input "40"
click at [559, 6] on button "Publish" at bounding box center [567, 11] width 33 height 16
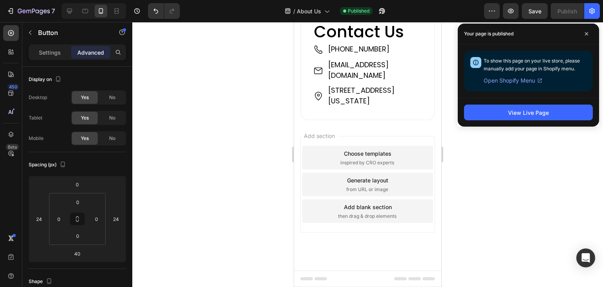
scroll to position [1413, 0]
click at [345, 43] on h2 "Contact Us" at bounding box center [368, 31] width 110 height 22
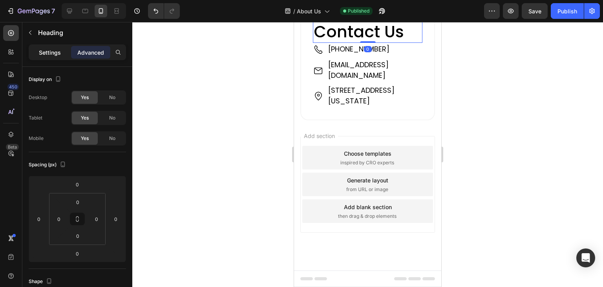
click at [47, 52] on p "Settings" at bounding box center [50, 52] width 22 height 8
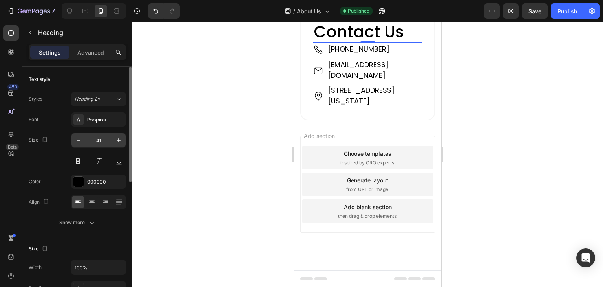
click at [98, 144] on input "41" at bounding box center [99, 140] width 26 height 14
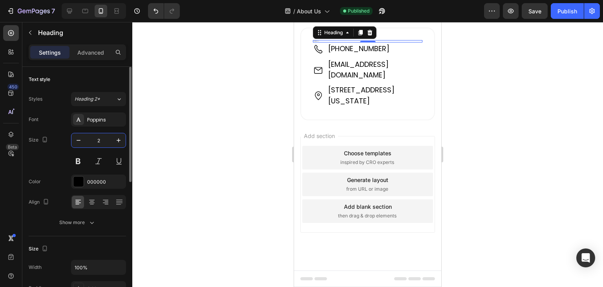
type input "24"
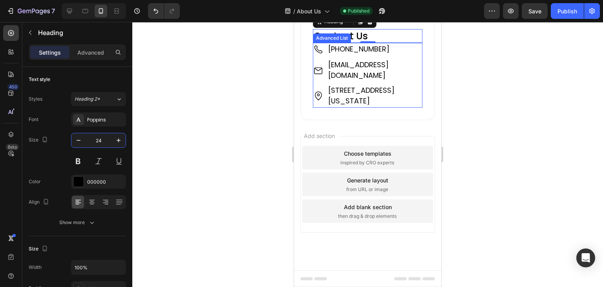
click at [326, 56] on li "Image +61 421 489 289 Text Block" at bounding box center [367, 49] width 109 height 13
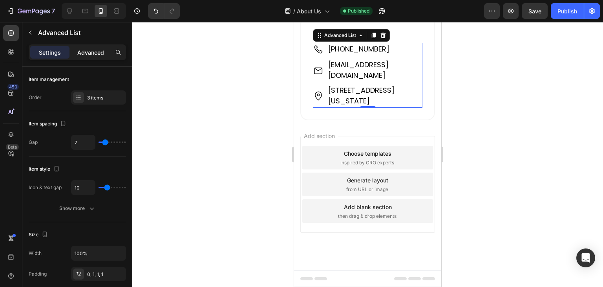
click at [86, 55] on p "Advanced" at bounding box center [90, 52] width 27 height 8
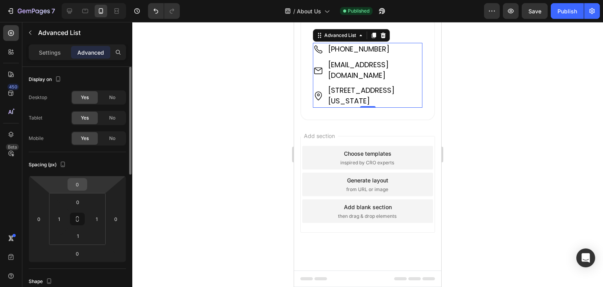
click at [75, 185] on input "0" at bounding box center [77, 184] width 16 height 12
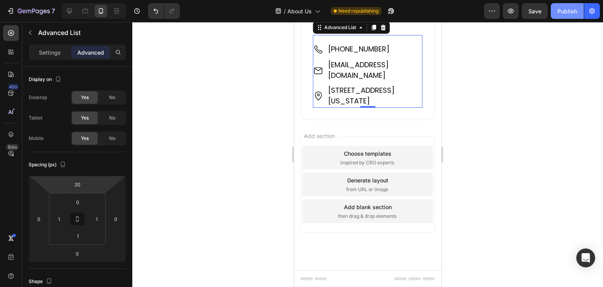
click at [572, 10] on div "Publish" at bounding box center [568, 11] width 20 height 8
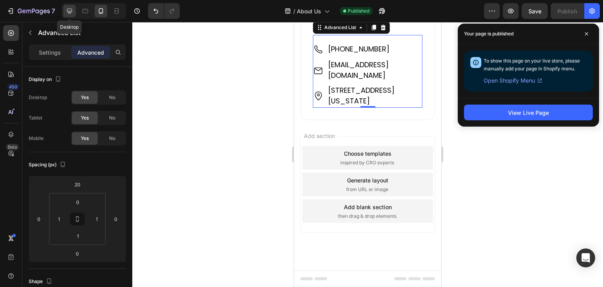
click at [72, 10] on icon at bounding box center [69, 11] width 5 height 5
type input "0"
type input "20"
type input "undefined"
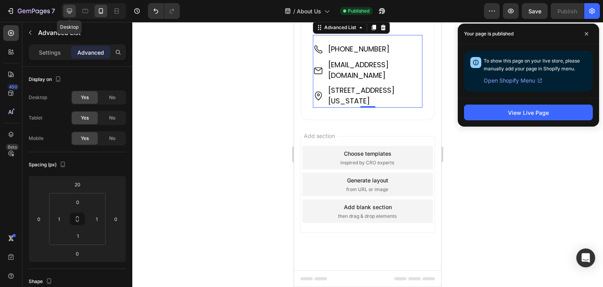
type input "undefined"
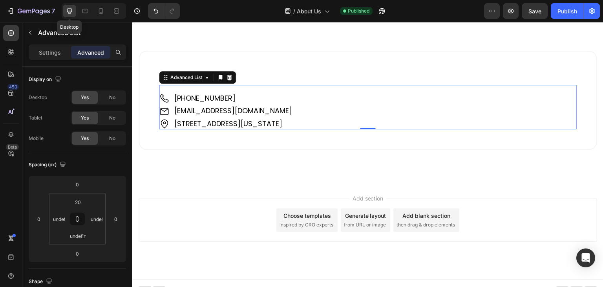
scroll to position [1071, 0]
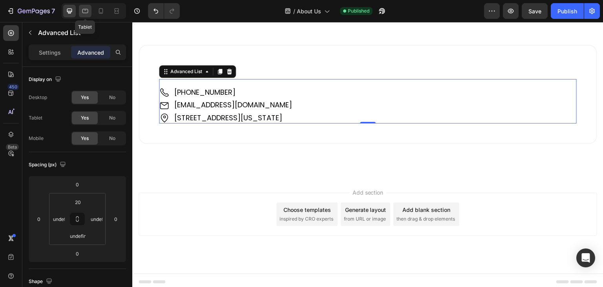
click at [85, 10] on icon at bounding box center [85, 11] width 6 height 4
type input "0"
type input "1"
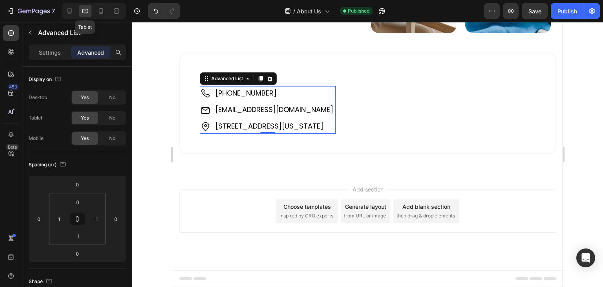
scroll to position [970, 0]
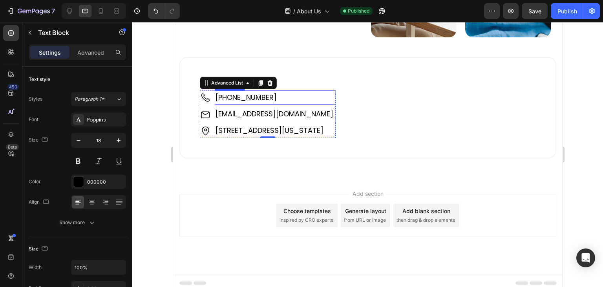
click at [271, 91] on p "[PHONE_NUMBER]" at bounding box center [274, 97] width 119 height 13
click at [97, 7] on icon at bounding box center [101, 11] width 8 height 8
type input "16"
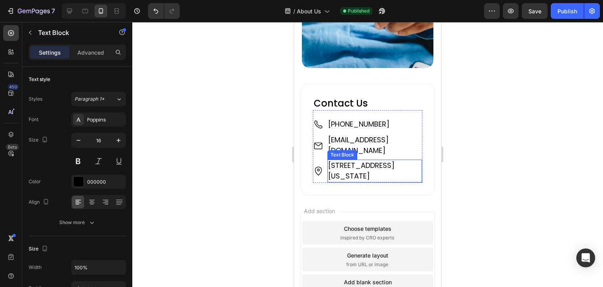
scroll to position [1458, 0]
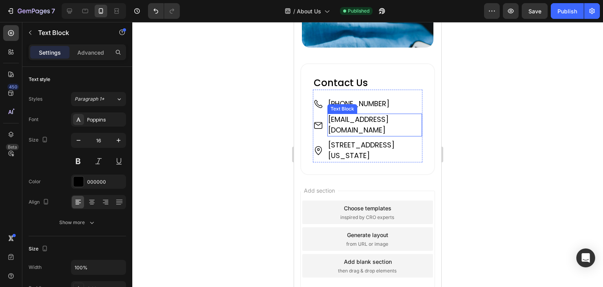
click at [347, 114] on p "[EMAIL_ADDRESS][DOMAIN_NAME]" at bounding box center [374, 124] width 93 height 21
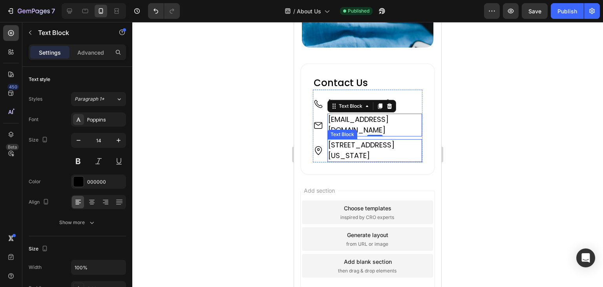
click at [360, 140] on span "[STREET_ADDRESS][US_STATE]" at bounding box center [361, 150] width 66 height 20
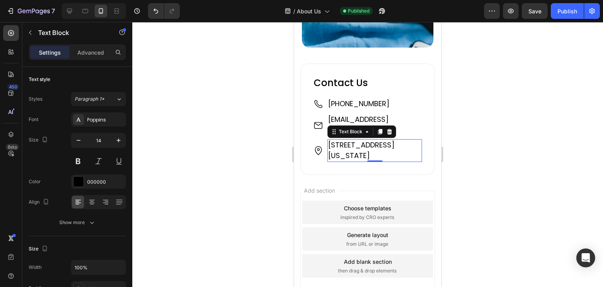
click at [360, 140] on span "[STREET_ADDRESS][US_STATE]" at bounding box center [361, 150] width 66 height 20
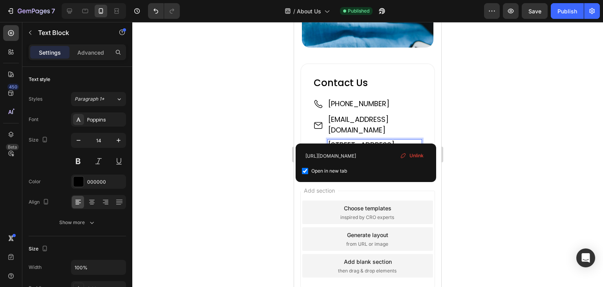
click at [360, 140] on span "[STREET_ADDRESS][US_STATE]" at bounding box center [361, 150] width 66 height 20
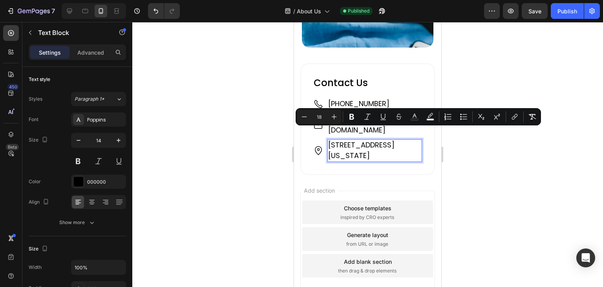
click at [360, 140] on span "[STREET_ADDRESS][US_STATE]" at bounding box center [361, 150] width 66 height 20
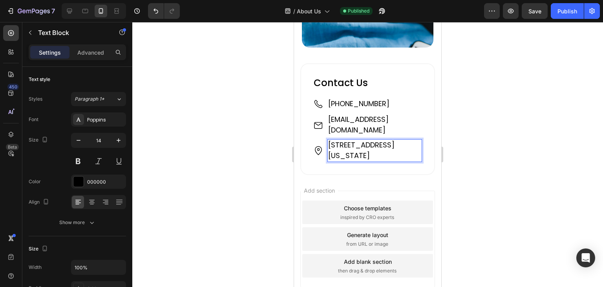
click at [360, 140] on span "[STREET_ADDRESS][US_STATE]" at bounding box center [361, 150] width 66 height 20
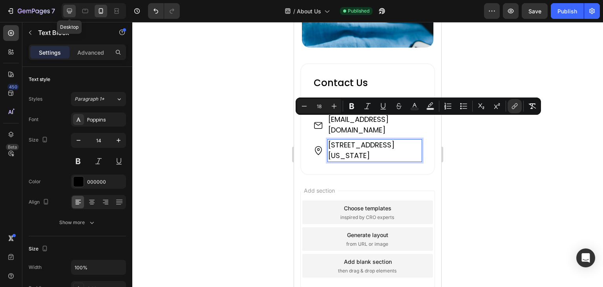
click at [68, 11] on icon at bounding box center [70, 11] width 8 height 8
type input "18"
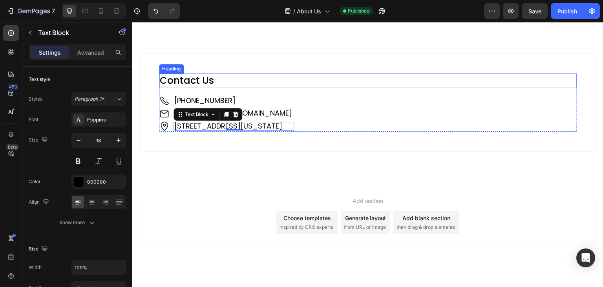
scroll to position [1071, 0]
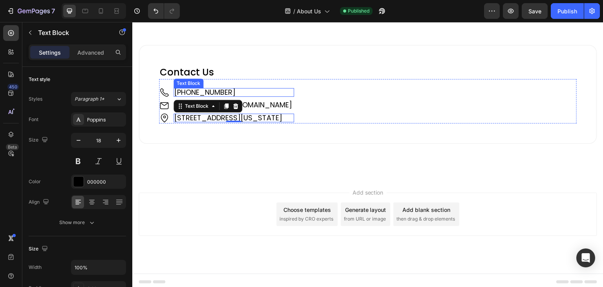
click at [235, 89] on p "[PHONE_NUMBER]" at bounding box center [233, 92] width 119 height 7
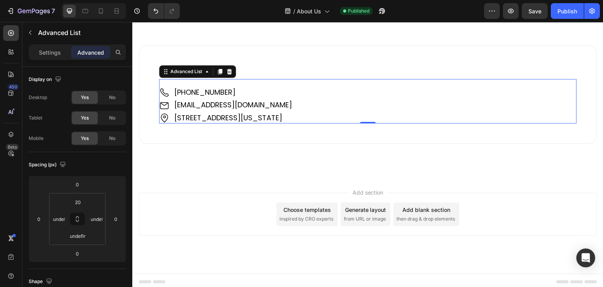
click at [276, 79] on div "Image +61 421 489 289 Text Block Image support@sweepedge.com Text Block Image 1…" at bounding box center [368, 101] width 418 height 44
click at [231, 68] on icon at bounding box center [229, 71] width 6 height 6
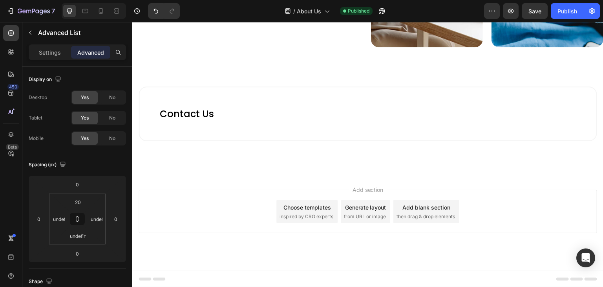
scroll to position [1026, 0]
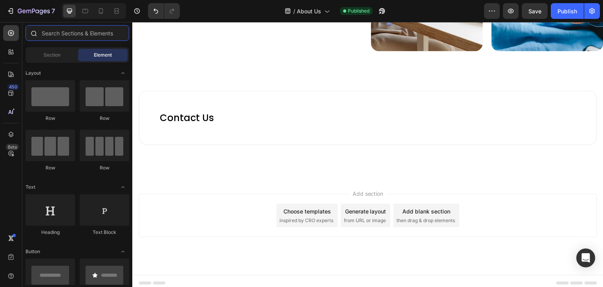
click at [58, 33] on input "text" at bounding box center [78, 33] width 104 height 16
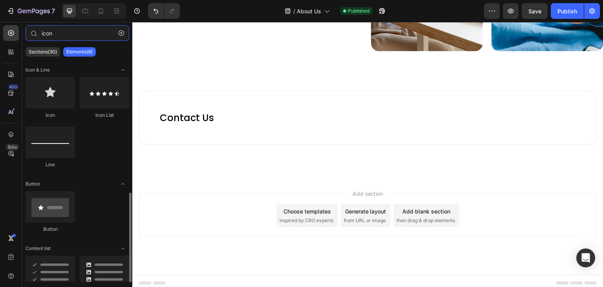
scroll to position [99, 0]
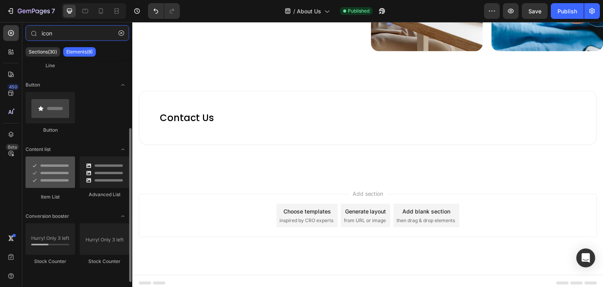
type input "icon"
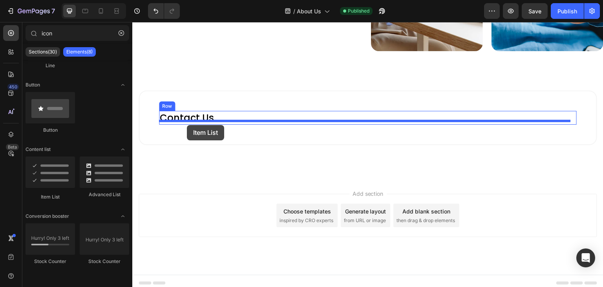
drag, startPoint x: 190, startPoint y: 191, endPoint x: 187, endPoint y: 125, distance: 66.0
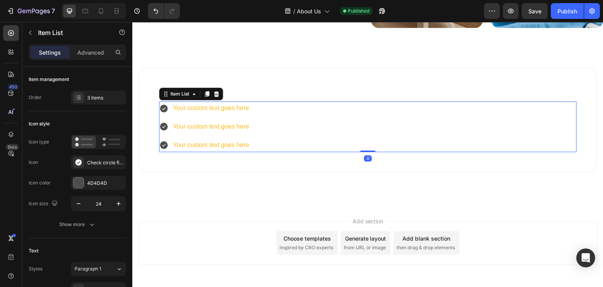
scroll to position [1032, 0]
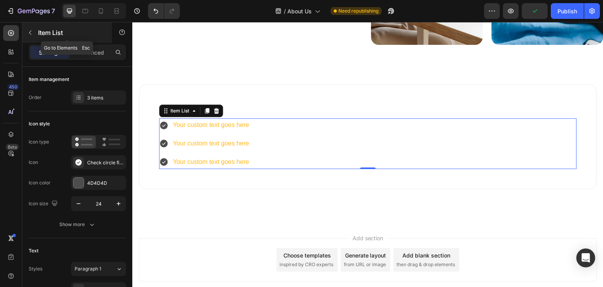
click at [28, 30] on icon "button" at bounding box center [30, 32] width 6 height 6
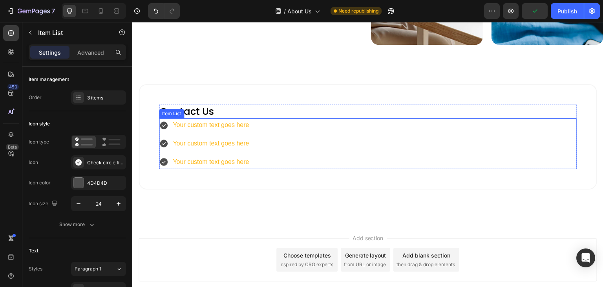
click at [216, 121] on div "Your custom text goes here" at bounding box center [211, 125] width 79 height 14
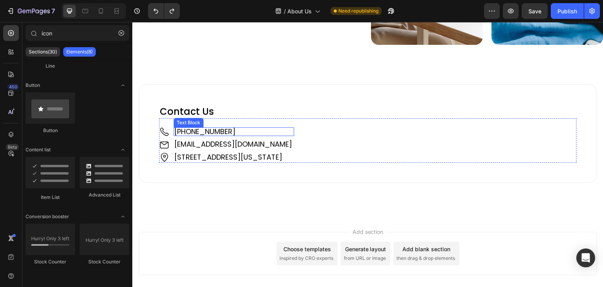
click at [203, 129] on span "[PHONE_NUMBER]" at bounding box center [204, 131] width 61 height 10
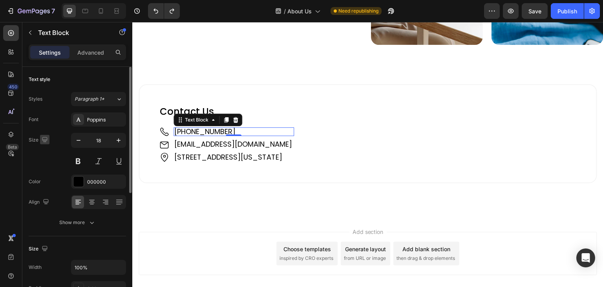
click at [46, 137] on icon "button" at bounding box center [45, 139] width 8 height 8
click at [44, 165] on icon "button" at bounding box center [47, 166] width 6 height 4
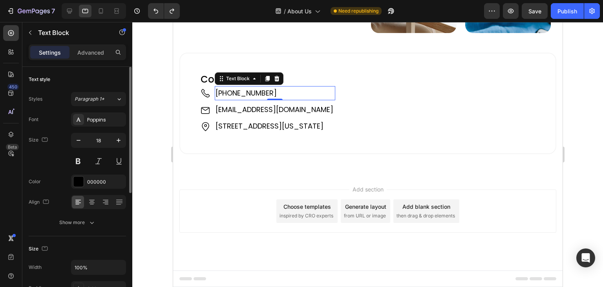
scroll to position [970, 0]
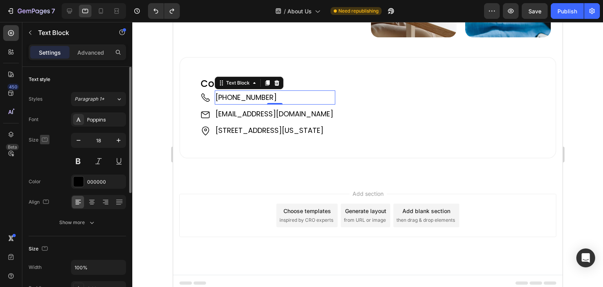
click at [44, 138] on icon "button" at bounding box center [45, 138] width 2 height 1
click at [44, 175] on button "button" at bounding box center [46, 180] width 13 height 13
type input "16"
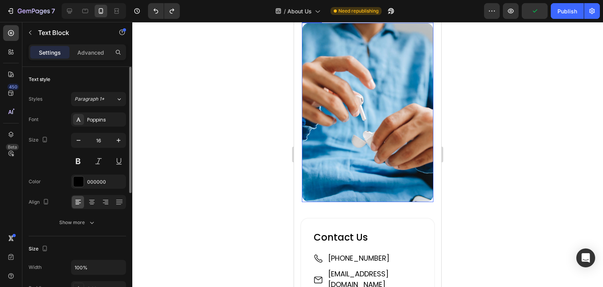
scroll to position [1458, 0]
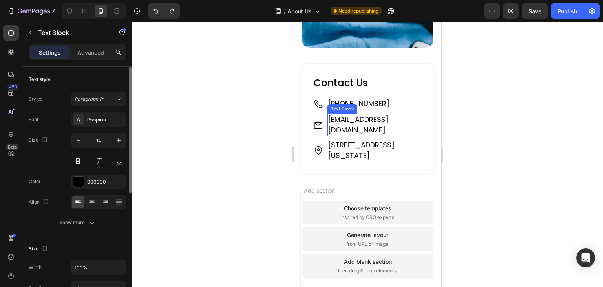
click at [367, 114] on p "[EMAIL_ADDRESS][DOMAIN_NAME]" at bounding box center [374, 124] width 93 height 21
click at [79, 140] on icon "button" at bounding box center [79, 140] width 4 height 1
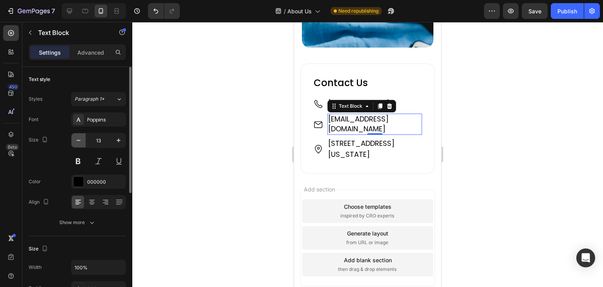
click at [79, 140] on icon "button" at bounding box center [79, 140] width 4 height 1
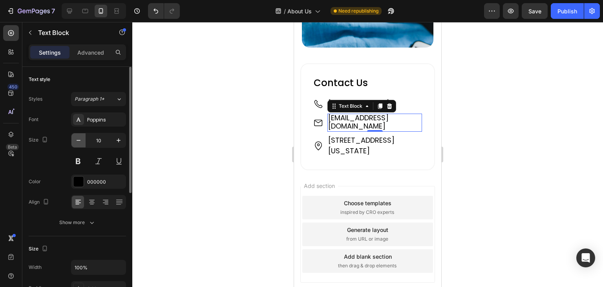
click at [79, 140] on icon "button" at bounding box center [79, 140] width 4 height 1
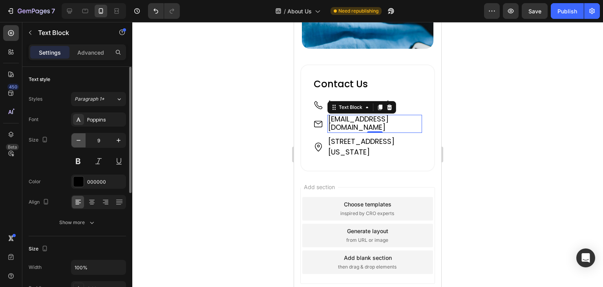
click at [79, 140] on icon "button" at bounding box center [79, 140] width 4 height 1
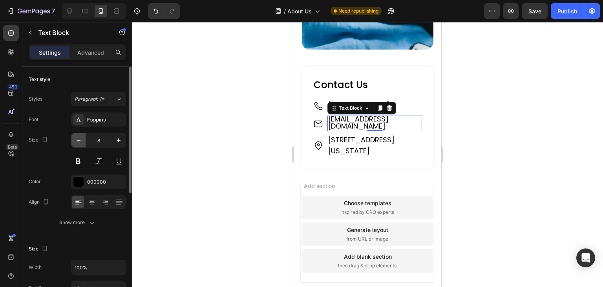
click at [79, 140] on icon "button" at bounding box center [79, 140] width 4 height 1
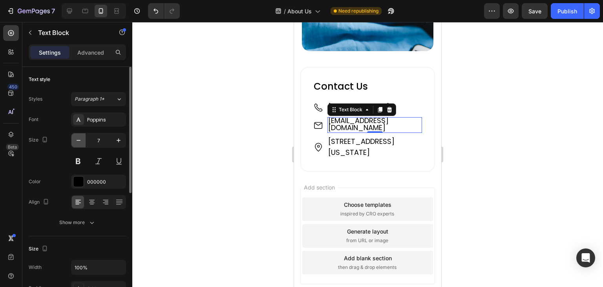
click at [79, 140] on icon "button" at bounding box center [79, 140] width 4 height 1
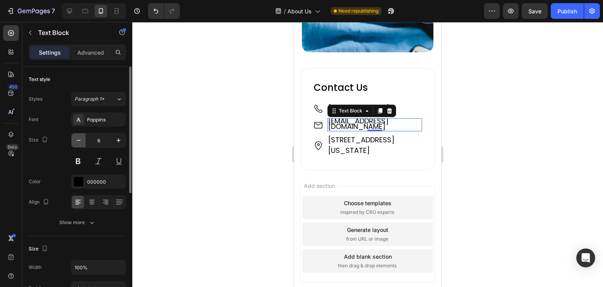
click at [79, 140] on icon "button" at bounding box center [79, 140] width 4 height 1
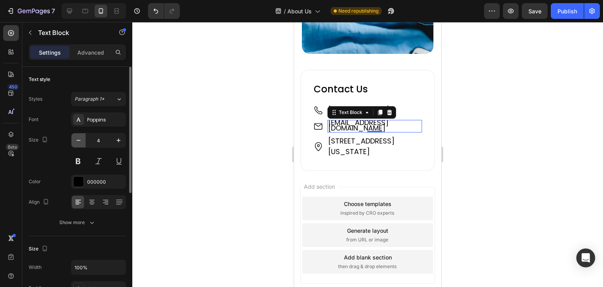
click at [79, 140] on icon "button" at bounding box center [79, 140] width 4 height 1
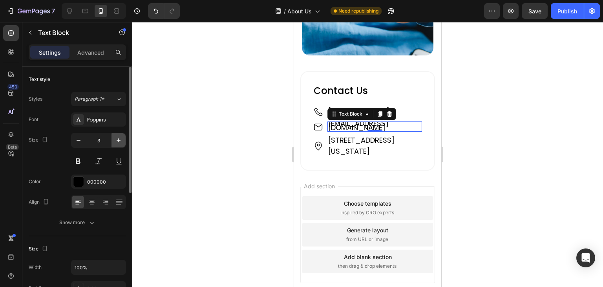
click at [119, 139] on icon "button" at bounding box center [119, 140] width 8 height 8
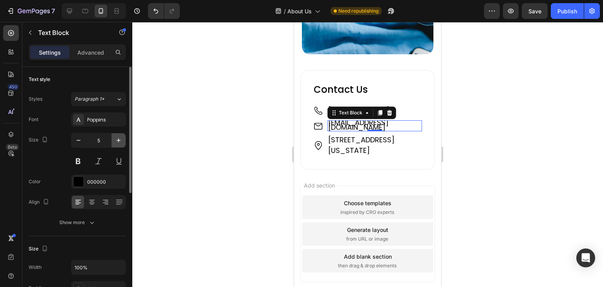
click at [119, 139] on icon "button" at bounding box center [119, 140] width 8 height 8
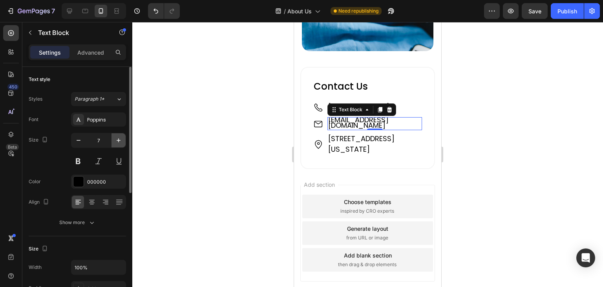
click at [119, 139] on icon "button" at bounding box center [119, 140] width 8 height 8
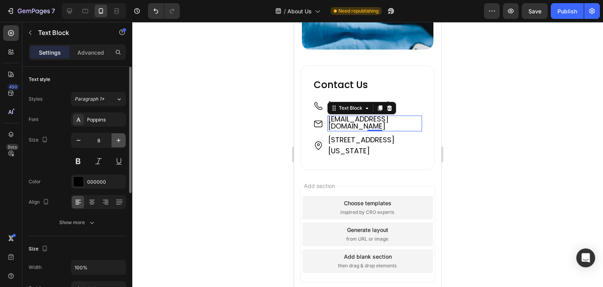
click at [119, 139] on icon "button" at bounding box center [119, 140] width 8 height 8
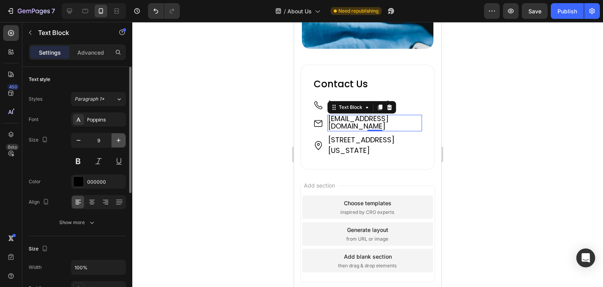
click at [119, 139] on icon "button" at bounding box center [119, 140] width 8 height 8
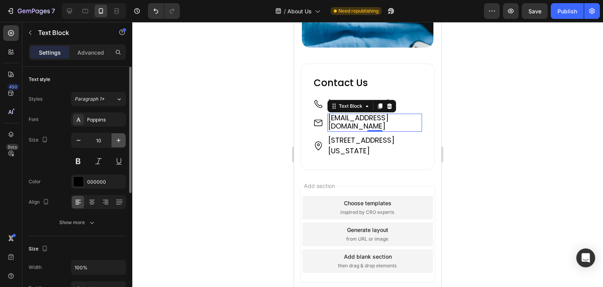
click at [119, 139] on icon "button" at bounding box center [119, 140] width 8 height 8
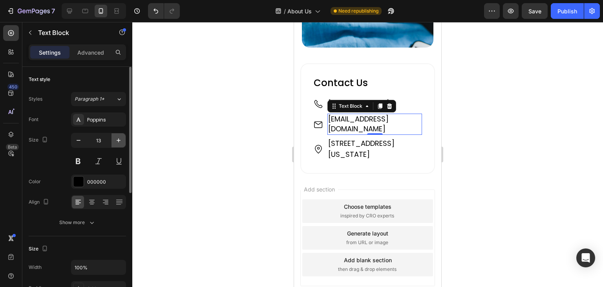
click at [119, 139] on icon "button" at bounding box center [119, 140] width 8 height 8
type input "14"
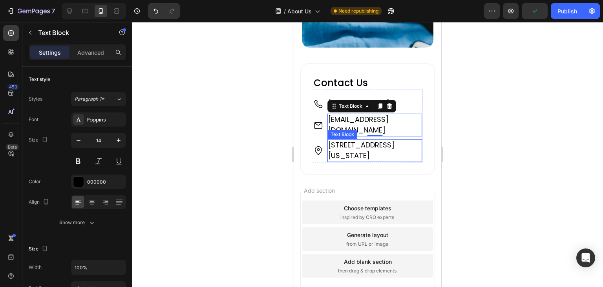
click at [362, 140] on span "[STREET_ADDRESS][US_STATE]" at bounding box center [361, 150] width 66 height 20
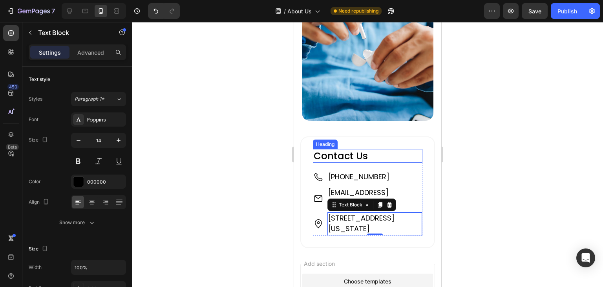
scroll to position [1384, 0]
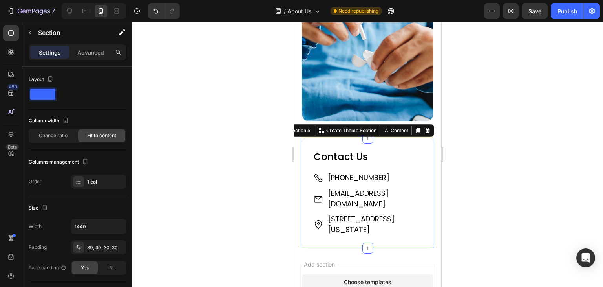
click at [383, 137] on div "Contact Us Heading Image +61 421 489 289 Text Block Image support@sweepedge.com…" at bounding box center [367, 193] width 135 height 112
click at [91, 53] on p "Advanced" at bounding box center [90, 52] width 27 height 8
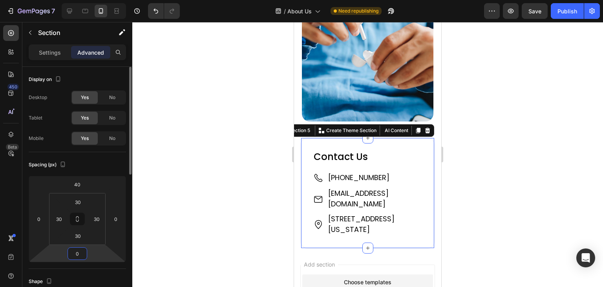
click at [76, 254] on input "0" at bounding box center [77, 253] width 16 height 12
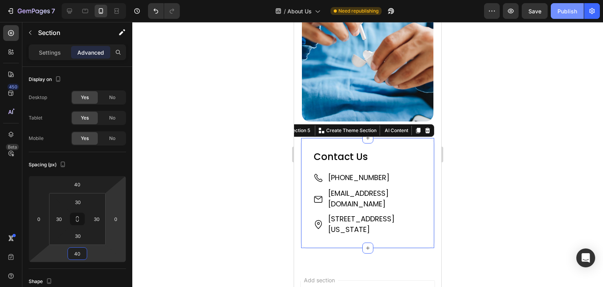
type input "40"
click at [569, 11] on div "Publish" at bounding box center [568, 11] width 20 height 8
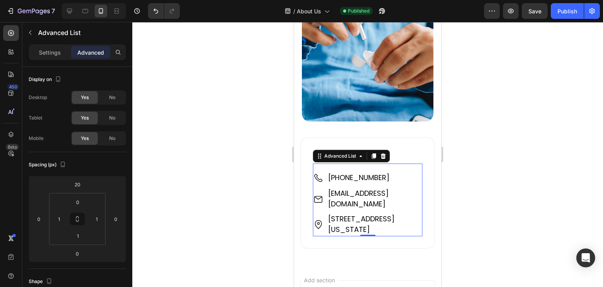
click at [394, 163] on div "Image +61 421 489 289 Text Block Image support@sweepedge.com Text Block Image 1…" at bounding box center [368, 199] width 110 height 73
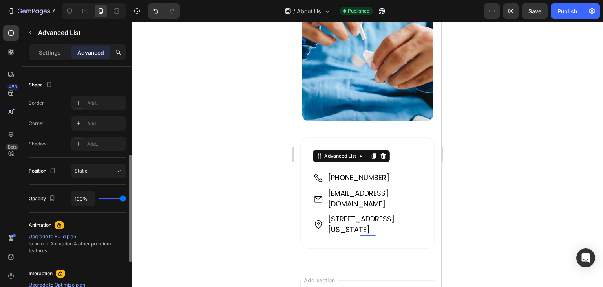
scroll to position [79, 0]
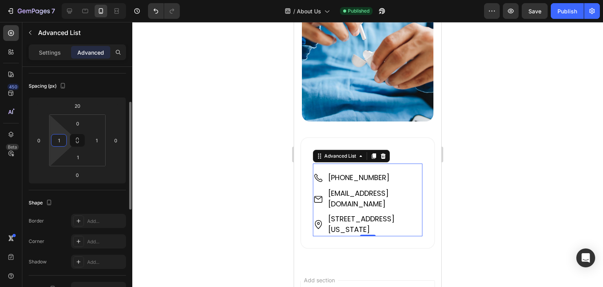
click at [58, 142] on input "1" at bounding box center [59, 140] width 12 height 12
click at [58, 142] on input "10" at bounding box center [59, 140] width 12 height 12
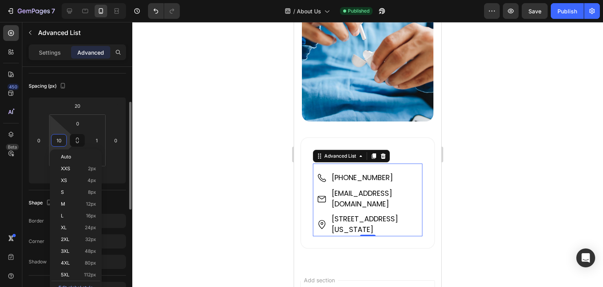
click at [58, 142] on input "10" at bounding box center [59, 140] width 12 height 12
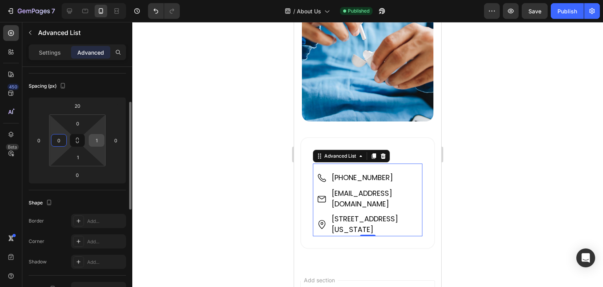
type input "0"
click at [97, 141] on input "1" at bounding box center [97, 140] width 12 height 12
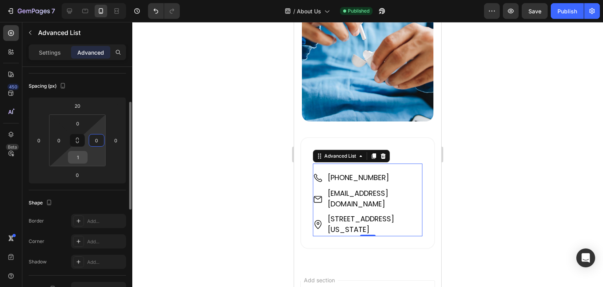
type input "0"
click at [82, 157] on input "1" at bounding box center [78, 157] width 16 height 12
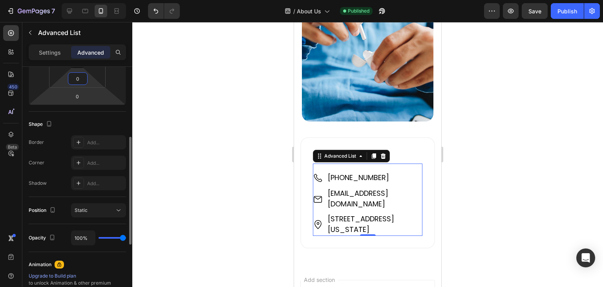
scroll to position [302, 0]
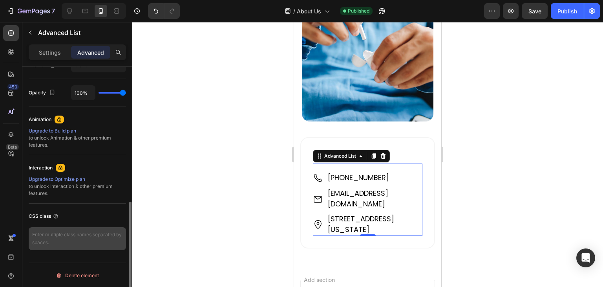
type input "0"
click at [68, 239] on textarea at bounding box center [77, 238] width 97 height 23
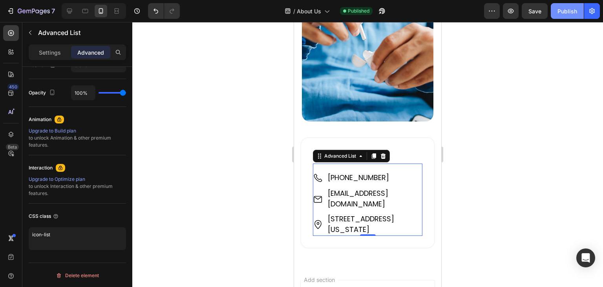
click at [572, 6] on button "Publish" at bounding box center [567, 11] width 33 height 16
click at [66, 231] on textarea "icon-list" at bounding box center [77, 238] width 97 height 23
type textarea "contact-icon-list"
click at [561, 5] on button "Publish" at bounding box center [567, 11] width 33 height 16
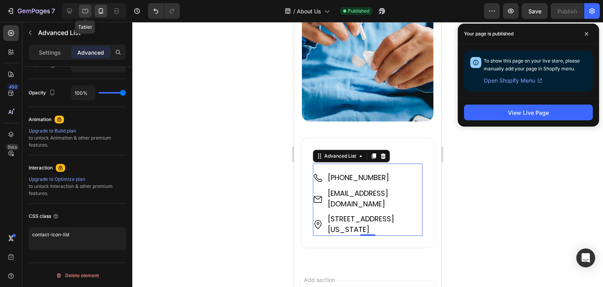
click at [87, 11] on icon at bounding box center [85, 11] width 8 height 8
type input "0"
type input "1"
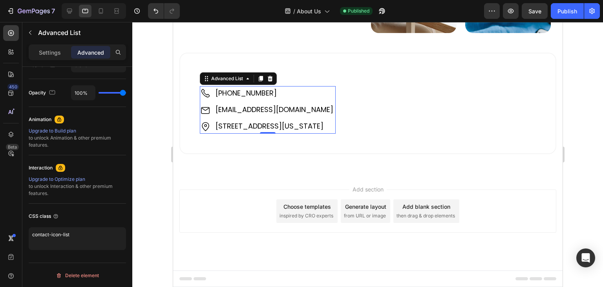
scroll to position [970, 0]
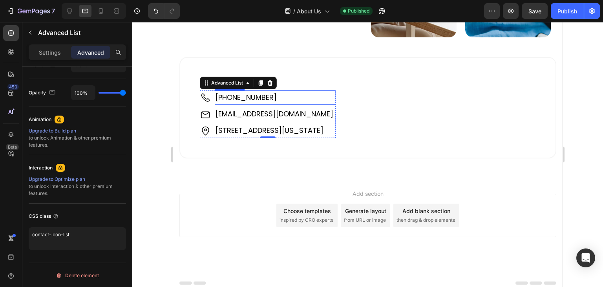
click at [334, 98] on p "[PHONE_NUMBER]" at bounding box center [274, 97] width 119 height 13
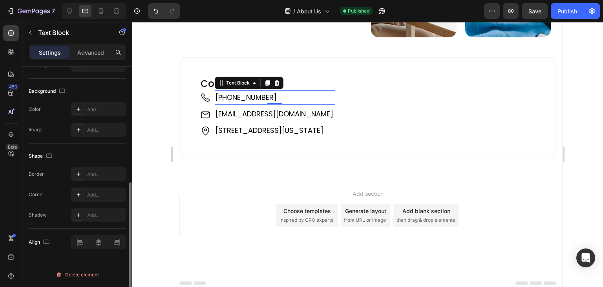
scroll to position [0, 0]
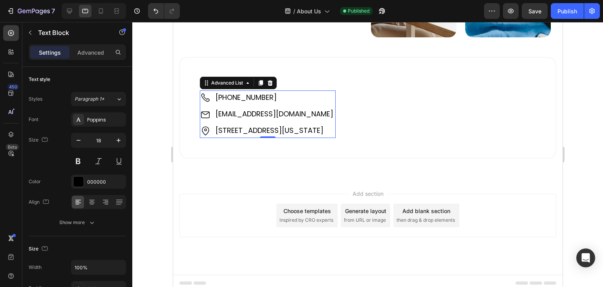
click at [203, 100] on li "Image +61 421 489 289 Text Block" at bounding box center [267, 97] width 135 height 14
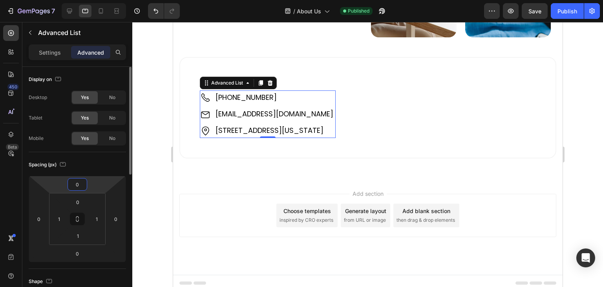
click at [79, 183] on input "0" at bounding box center [77, 184] width 16 height 12
type input "20"
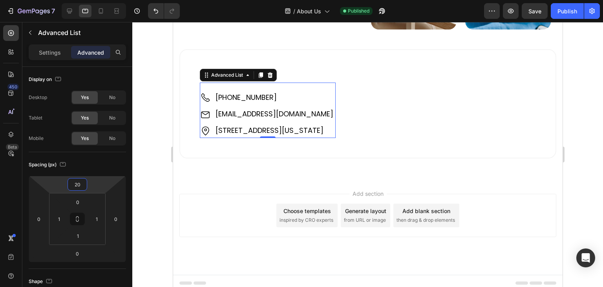
type textarea "icon-list"
type input "0"
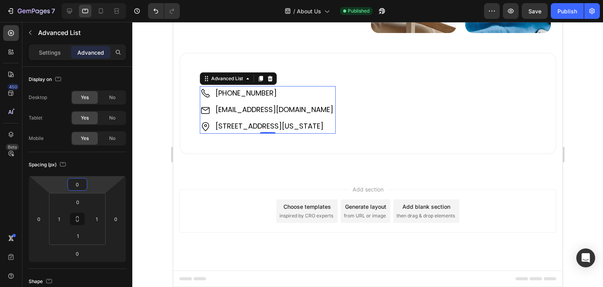
scroll to position [970, 0]
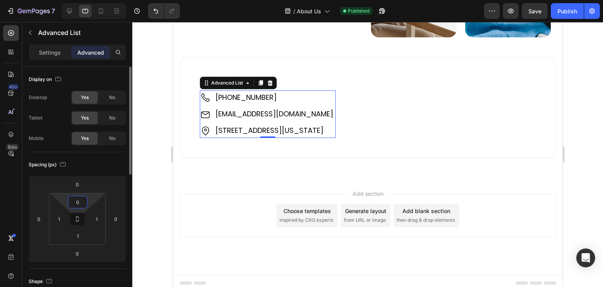
click at [70, 202] on input "0" at bounding box center [78, 202] width 16 height 12
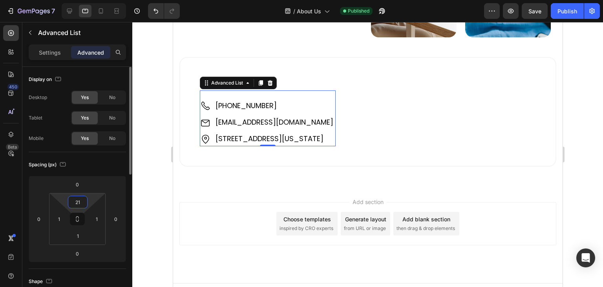
scroll to position [978, 0]
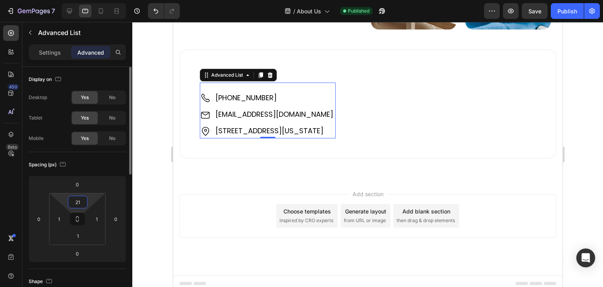
type input "2"
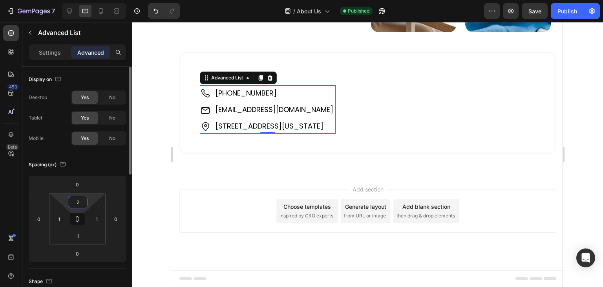
scroll to position [971, 0]
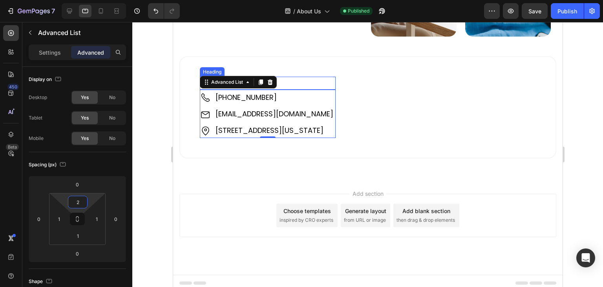
click at [288, 77] on h2 "Contact Us" at bounding box center [267, 83] width 136 height 13
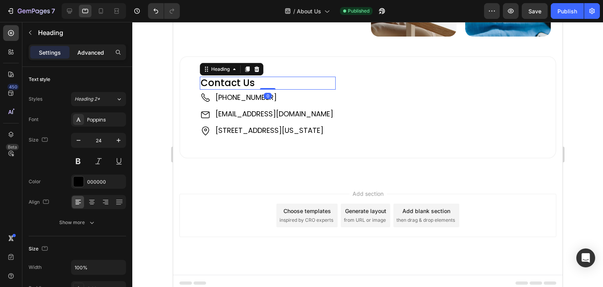
click at [91, 53] on p "Advanced" at bounding box center [90, 52] width 27 height 8
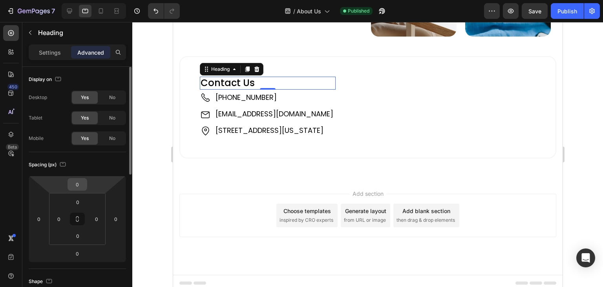
click at [79, 182] on input "0" at bounding box center [77, 184] width 16 height 12
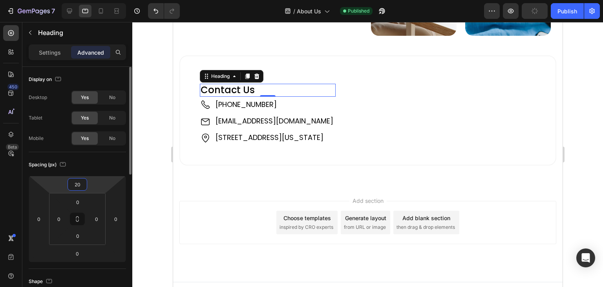
scroll to position [978, 0]
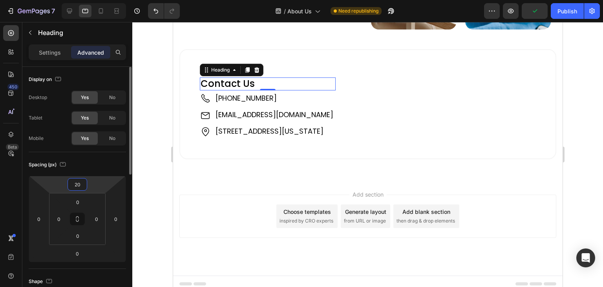
type input "0"
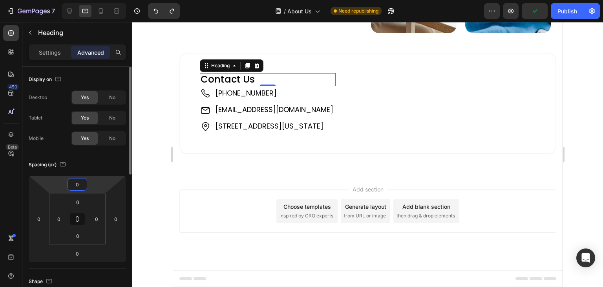
scroll to position [970, 0]
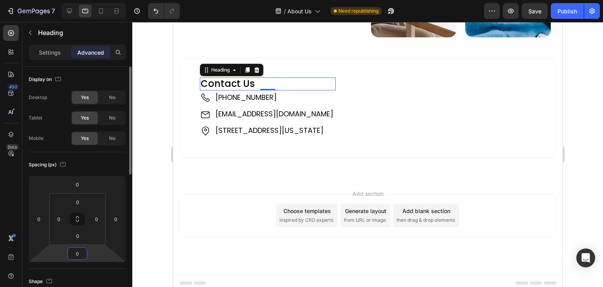
click at [77, 254] on input "0" at bounding box center [77, 253] width 16 height 12
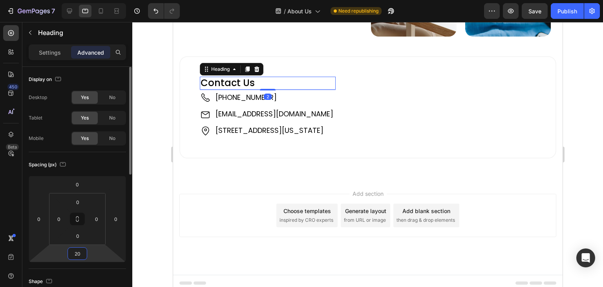
scroll to position [978, 0]
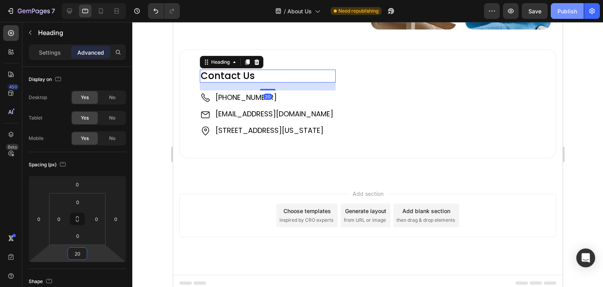
type input "20"
click at [552, 15] on button "Publish" at bounding box center [567, 11] width 33 height 16
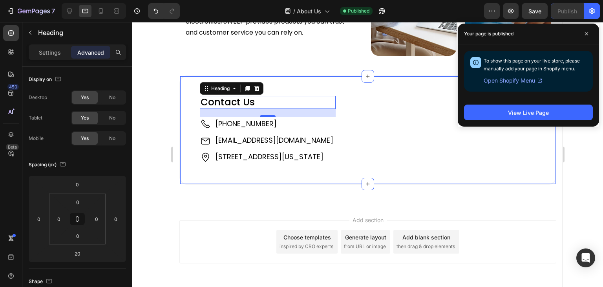
scroll to position [939, 0]
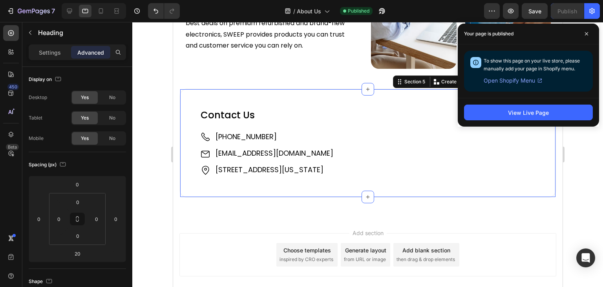
click at [187, 95] on div "Contact Us Heading Image +61 421 489 289 Text Block Image support@sweepedge.com…" at bounding box center [367, 142] width 377 height 109
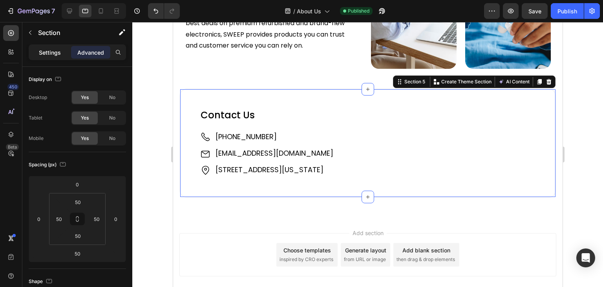
click at [58, 53] on p "Settings" at bounding box center [50, 52] width 22 height 8
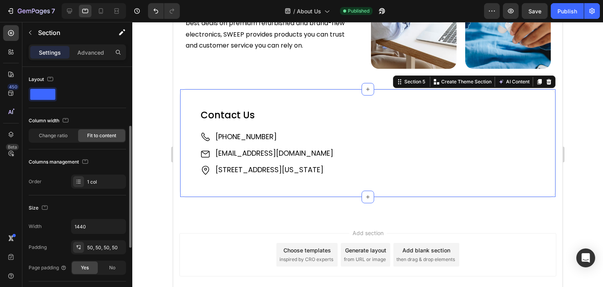
scroll to position [39, 0]
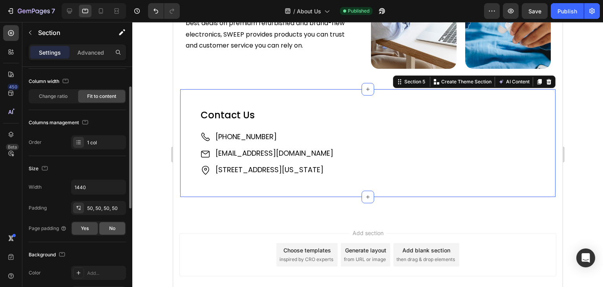
click at [108, 223] on div "No" at bounding box center [112, 228] width 26 height 13
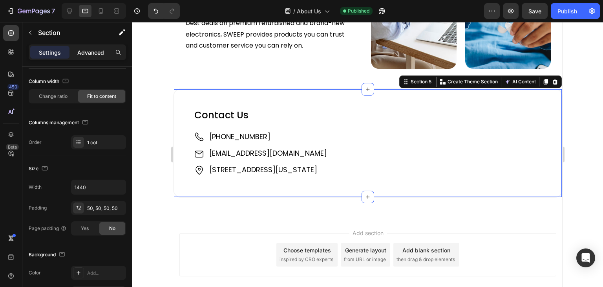
click at [101, 55] on p "Advanced" at bounding box center [90, 52] width 27 height 8
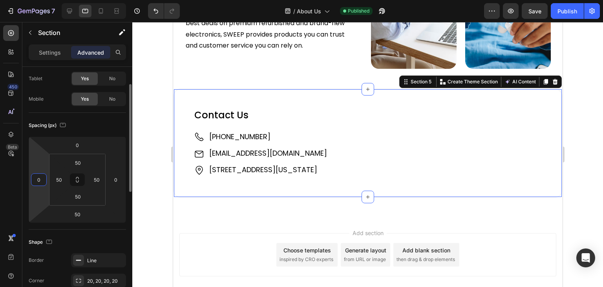
click at [35, 178] on input "0" at bounding box center [39, 180] width 12 height 12
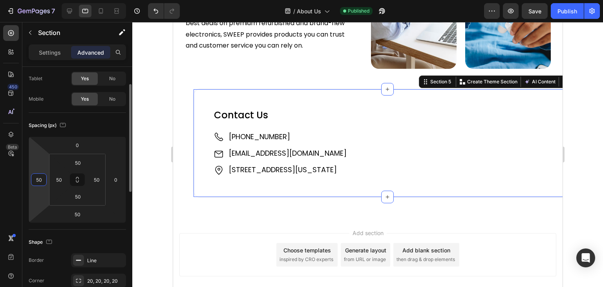
type input "50"
type input "5"
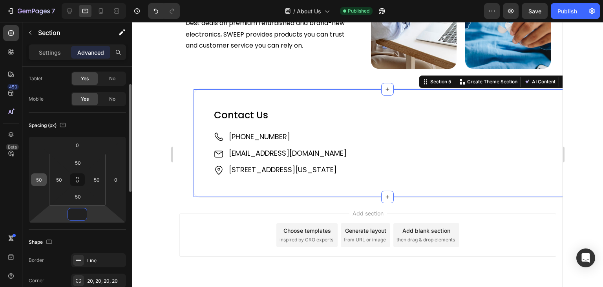
type input "0"
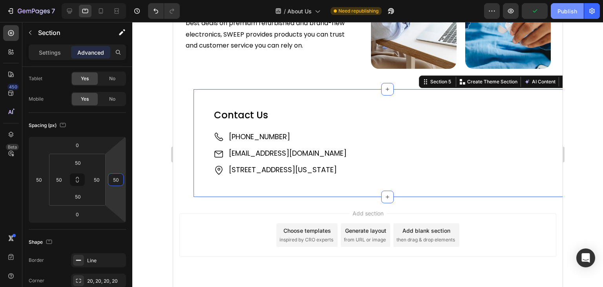
type input "50"
click at [563, 13] on div "Publish" at bounding box center [568, 11] width 20 height 8
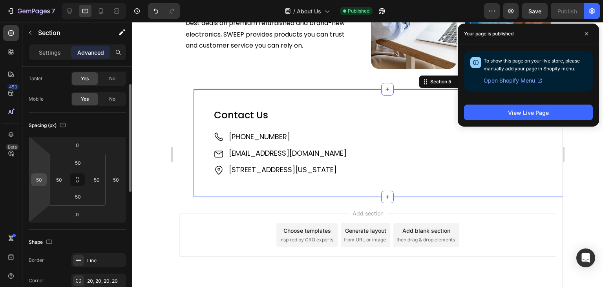
click at [37, 183] on input "50" at bounding box center [39, 180] width 12 height 12
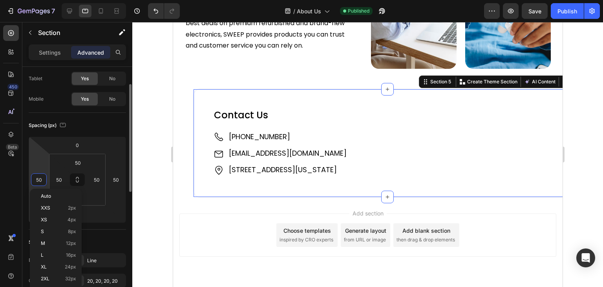
click at [37, 183] on input "50" at bounding box center [39, 180] width 12 height 12
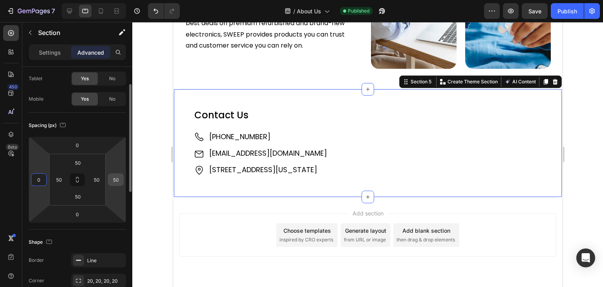
type input "0"
click at [117, 178] on input "50" at bounding box center [116, 180] width 12 height 12
type input "0"
click at [46, 48] on p "Settings" at bounding box center [50, 52] width 22 height 8
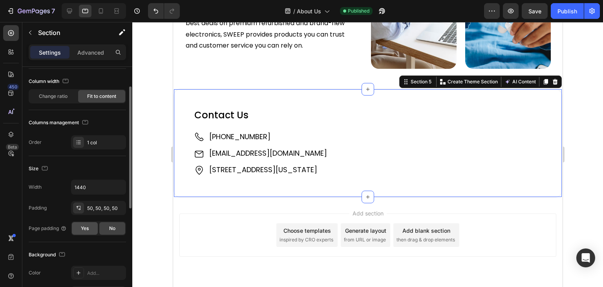
click at [83, 223] on div "Yes" at bounding box center [85, 228] width 26 height 13
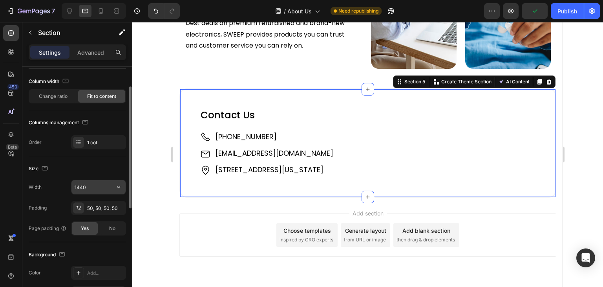
click at [73, 185] on input "1440" at bounding box center [98, 187] width 54 height 14
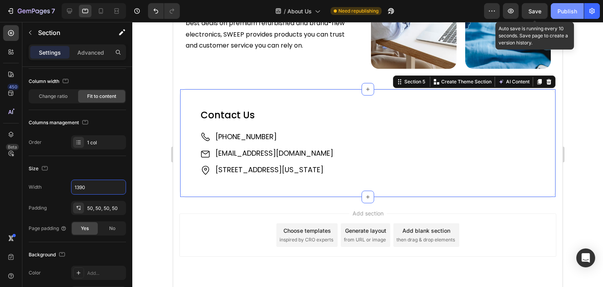
type input "1390"
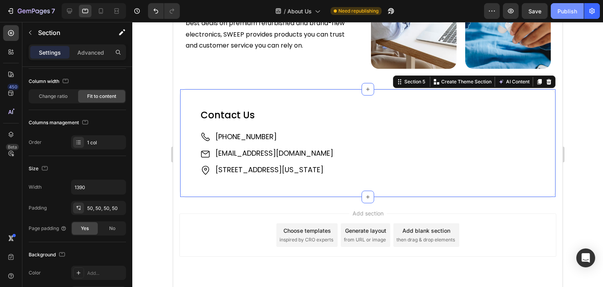
click at [562, 9] on div "Publish" at bounding box center [568, 11] width 20 height 8
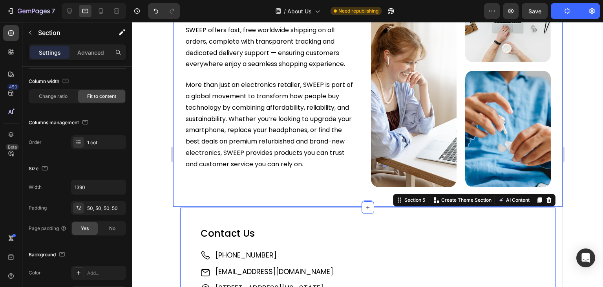
scroll to position [585, 0]
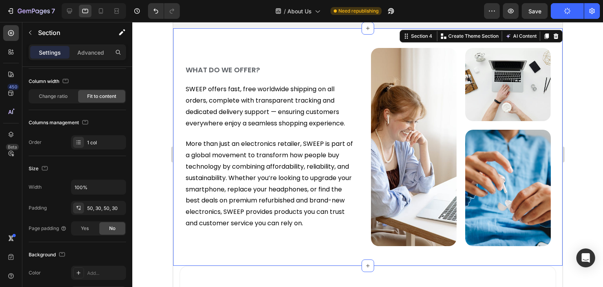
click at [303, 42] on div "WHAT DO WE OFFER? Heading SWEEP offers fast, free worldwide shipping on all ord…" at bounding box center [367, 146] width 389 height 237
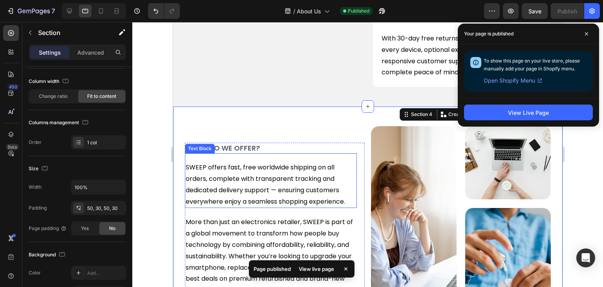
scroll to position [507, 0]
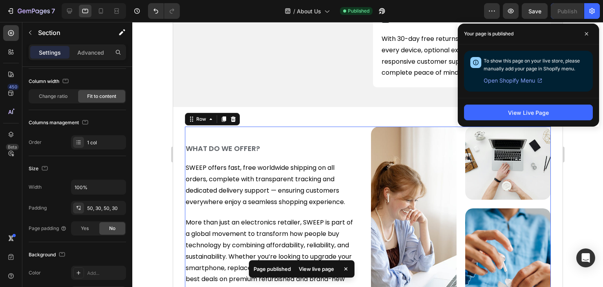
click at [344, 132] on div "WHAT DO WE OFFER? Heading SWEEP offers fast, free worldwide shipping on all ord…" at bounding box center [275, 225] width 180 height 198
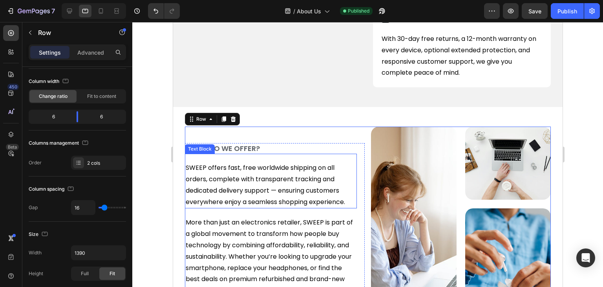
scroll to position [703, 0]
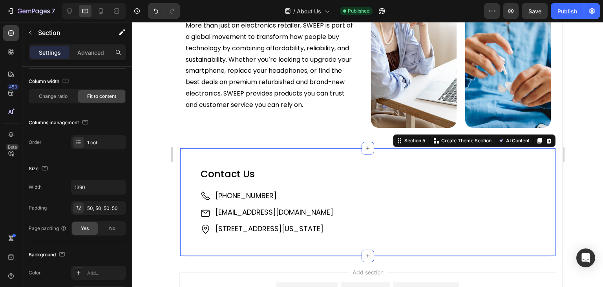
click at [248, 151] on div "Contact Us Heading Image +61 421 489 289 Text Block Image support@sweepedge.com…" at bounding box center [367, 201] width 377 height 109
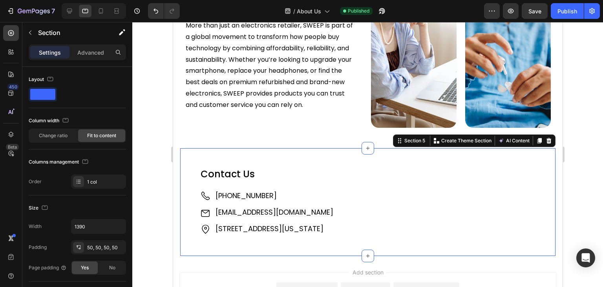
click at [550, 6] on div "Preview Save Publish" at bounding box center [542, 11] width 116 height 16
click at [555, 9] on button "Publish" at bounding box center [567, 11] width 33 height 16
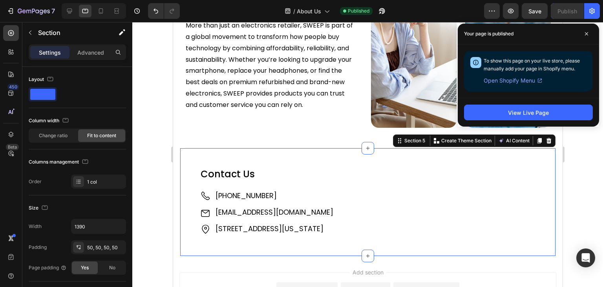
click at [203, 151] on div "Contact Us Heading Image +61 421 489 289 Text Block Image support@sweepedge.com…" at bounding box center [367, 201] width 377 height 109
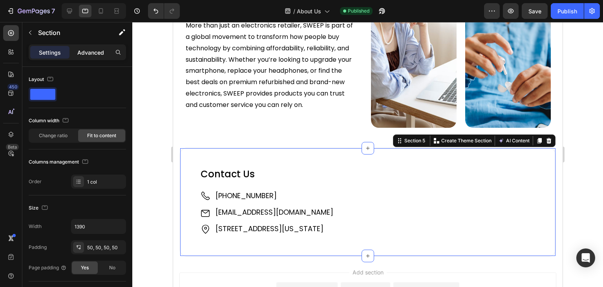
click at [96, 50] on p "Advanced" at bounding box center [90, 52] width 27 height 8
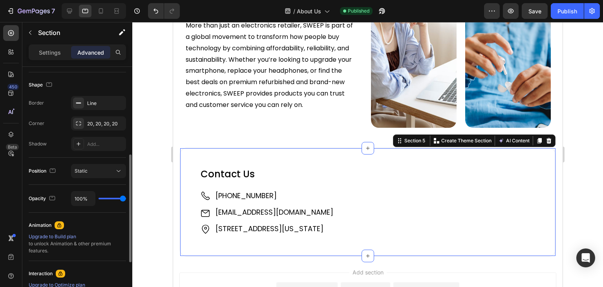
scroll to position [302, 0]
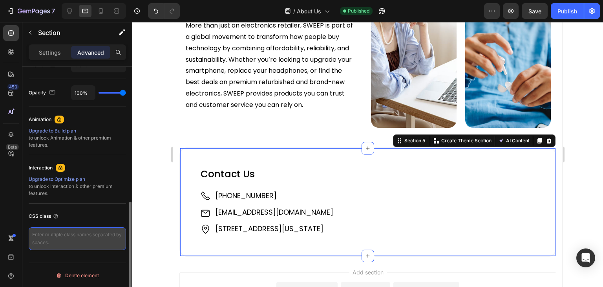
click at [65, 236] on textarea at bounding box center [77, 238] width 97 height 23
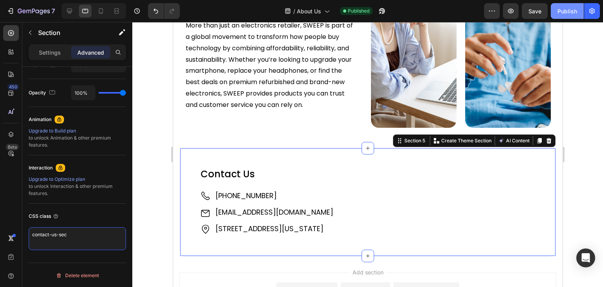
type textarea "contact-us-sec"
click at [575, 9] on div "Publish" at bounding box center [568, 11] width 20 height 8
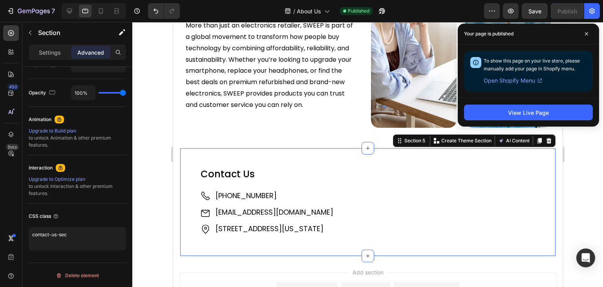
click at [223, 153] on div "Contact Us Heading Image +61 421 489 289 Text Block Image support@sweepedge.com…" at bounding box center [367, 201] width 377 height 109
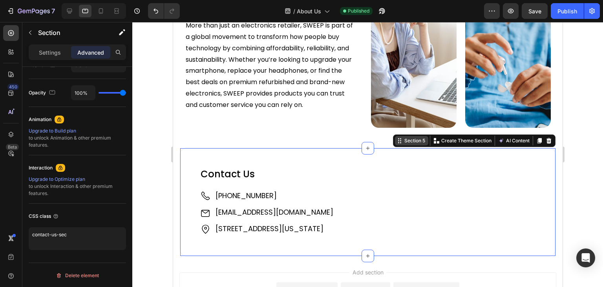
click at [403, 137] on div "Section 5" at bounding box center [414, 140] width 24 height 7
click at [60, 51] on p "Settings" at bounding box center [50, 52] width 22 height 8
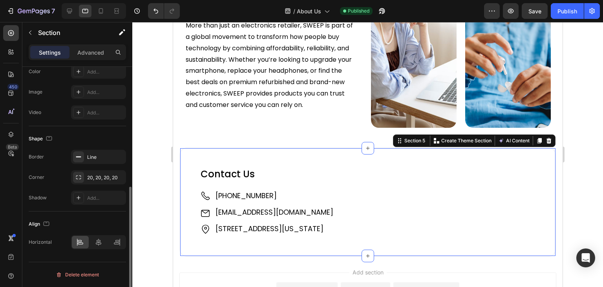
scroll to position [239, 0]
click at [82, 174] on div at bounding box center [78, 177] width 11 height 11
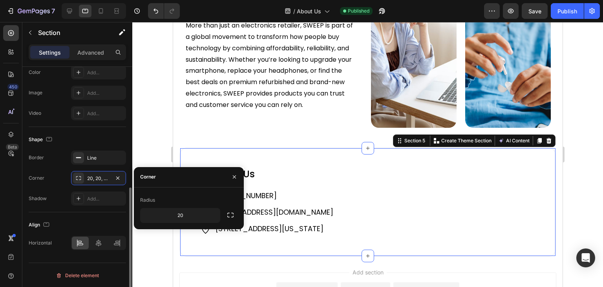
click at [45, 165] on div "Border Line Corner 20, 20, 20, 20 Shadow Add..." at bounding box center [77, 177] width 97 height 55
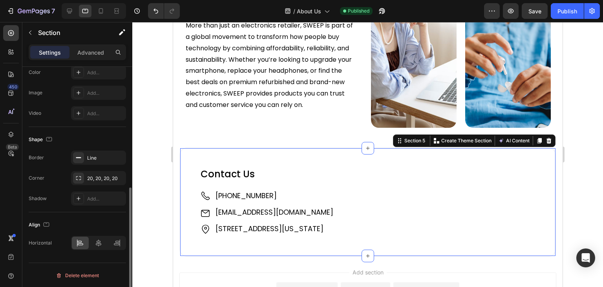
scroll to position [122, 0]
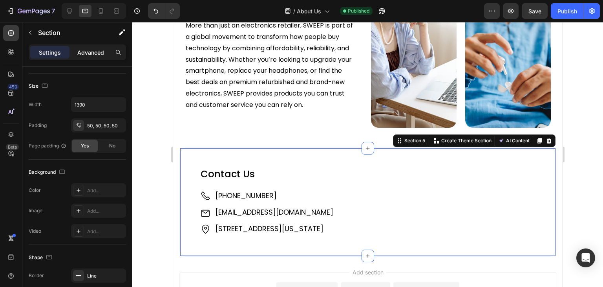
click at [90, 51] on p "Advanced" at bounding box center [90, 52] width 27 height 8
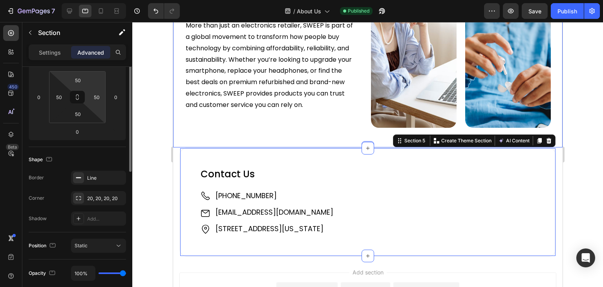
scroll to position [43, 0]
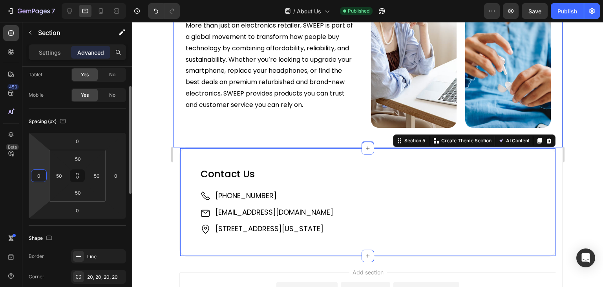
click at [36, 170] on input "0" at bounding box center [39, 176] width 12 height 12
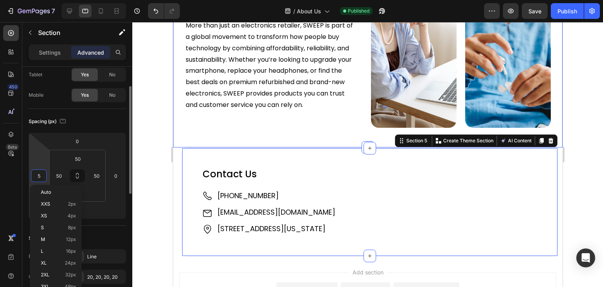
type input "50"
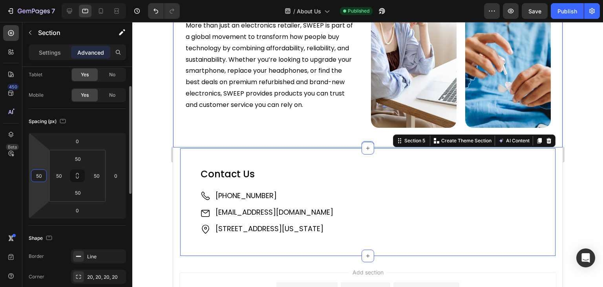
type input "0"
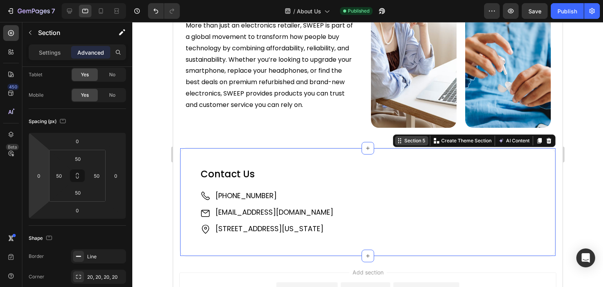
click at [402, 137] on div "Section 5" at bounding box center [414, 140] width 24 height 7
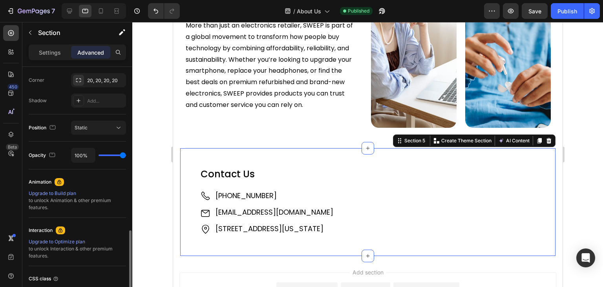
scroll to position [302, 0]
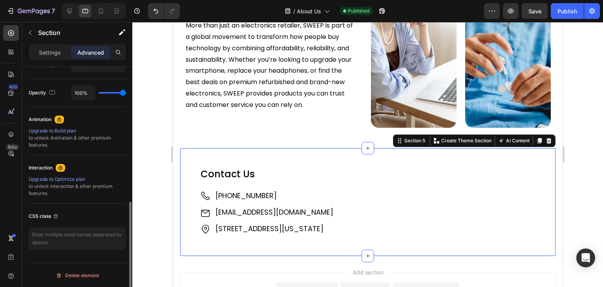
click at [62, 213] on div "CSS class" at bounding box center [77, 216] width 97 height 13
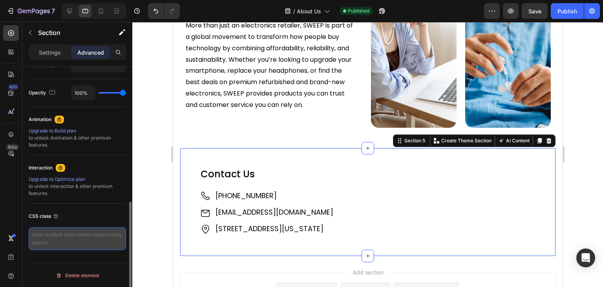
click at [62, 230] on textarea at bounding box center [77, 238] width 97 height 23
paste textarea "contact-us-sec"
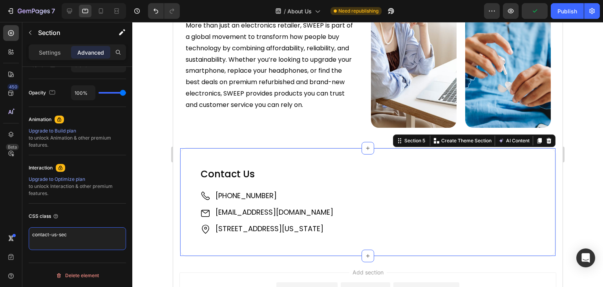
type textarea "contact-us-sec"
click at [408, 159] on div "Contact Us Heading Image +61 421 489 289 Text Block Image support@sweepedge.com…" at bounding box center [367, 201] width 377 height 109
click at [402, 137] on div "Section 5" at bounding box center [414, 140] width 24 height 7
click at [558, 13] on div "Publish" at bounding box center [568, 11] width 20 height 8
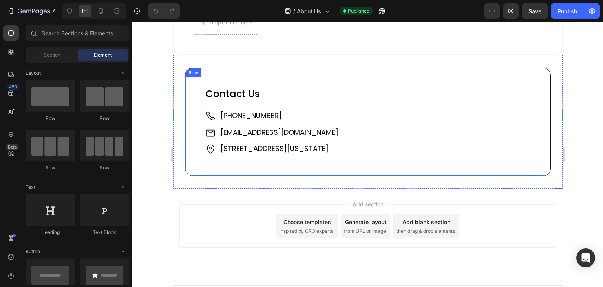
scroll to position [824, 0]
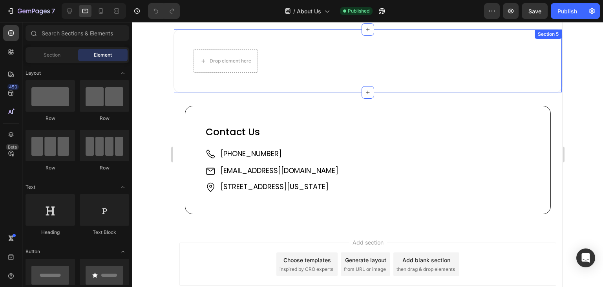
click at [209, 61] on div "Drop element here Section 5" at bounding box center [367, 61] width 389 height 64
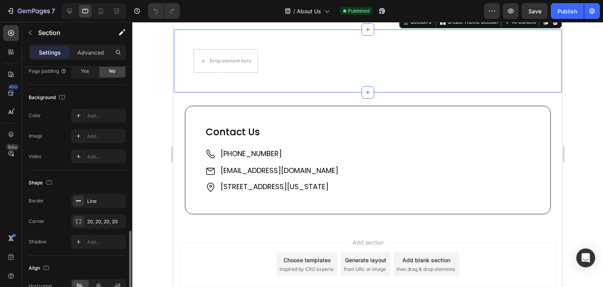
scroll to position [239, 0]
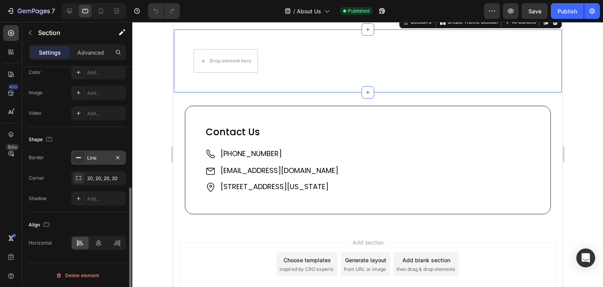
click at [99, 156] on div "Line" at bounding box center [98, 157] width 23 height 7
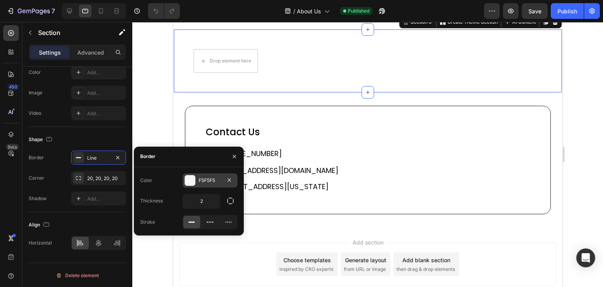
click at [204, 179] on div "F5F5F5" at bounding box center [210, 180] width 23 height 7
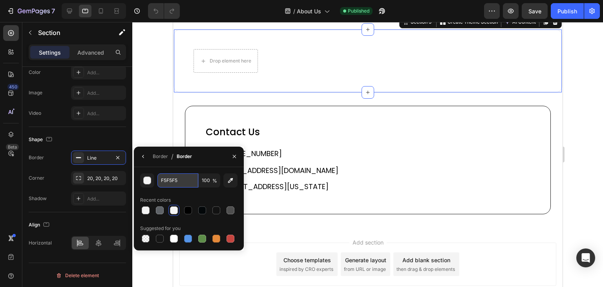
click at [169, 180] on input "F5F5F5" at bounding box center [177, 180] width 41 height 14
click at [61, 128] on div "Shape Border Line Corner 20, 20, 20, 20 Shadow Add..." at bounding box center [77, 169] width 97 height 85
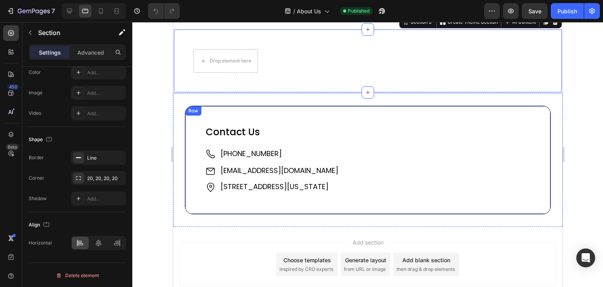
click at [239, 142] on div "Contact Us Heading Image +61 421 489 289 Text Block Image support@sweepedge.com…" at bounding box center [368, 160] width 366 height 108
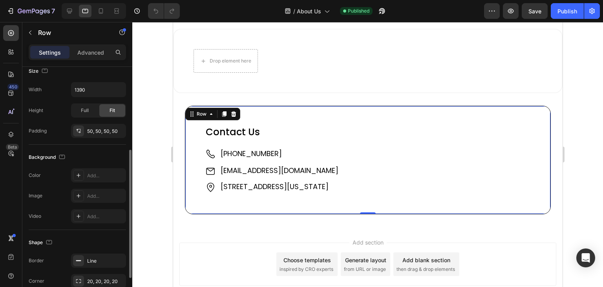
scroll to position [216, 0]
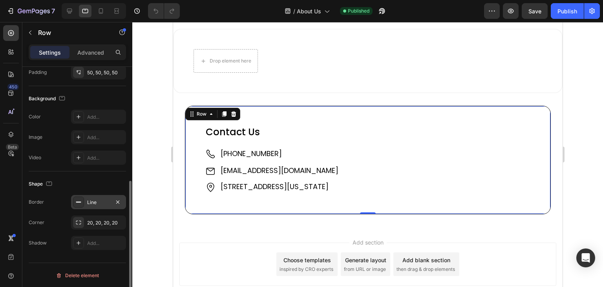
click at [93, 200] on div "Line" at bounding box center [98, 202] width 23 height 7
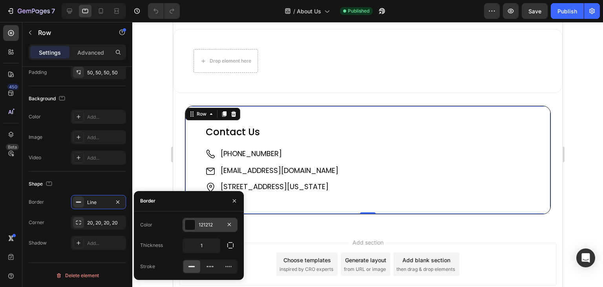
click at [203, 223] on div "121212" at bounding box center [210, 224] width 23 height 7
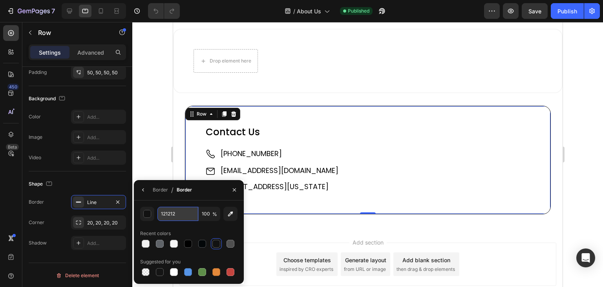
click at [161, 212] on input "121212" at bounding box center [177, 214] width 41 height 14
paste input "F5F5F5"
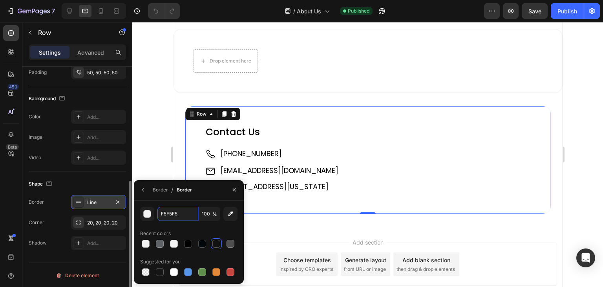
type input "F5F5F5"
click at [110, 200] on div "Line" at bounding box center [98, 202] width 55 height 14
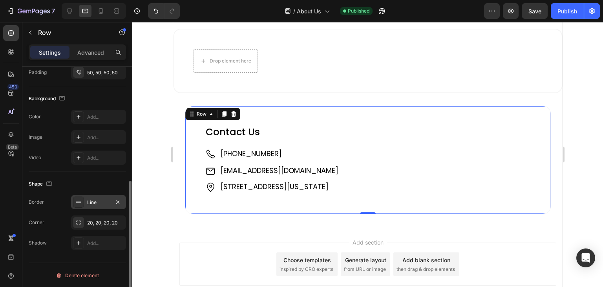
click at [102, 199] on div "Line" at bounding box center [98, 202] width 23 height 7
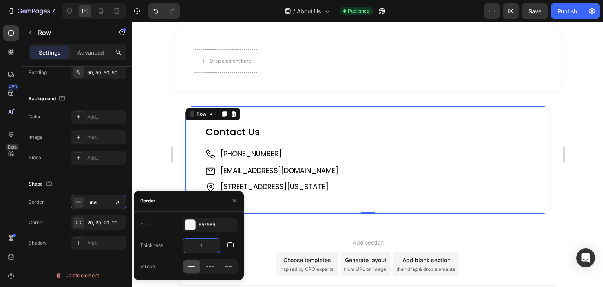
click at [196, 238] on input "1" at bounding box center [201, 245] width 37 height 14
type input "2"
click at [57, 195] on div "Border Line" at bounding box center [77, 202] width 97 height 14
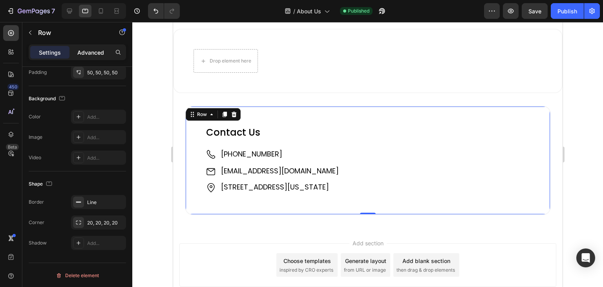
click at [88, 54] on p "Advanced" at bounding box center [90, 52] width 27 height 8
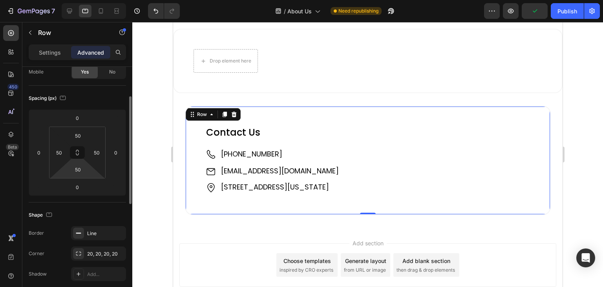
scroll to position [27, 0]
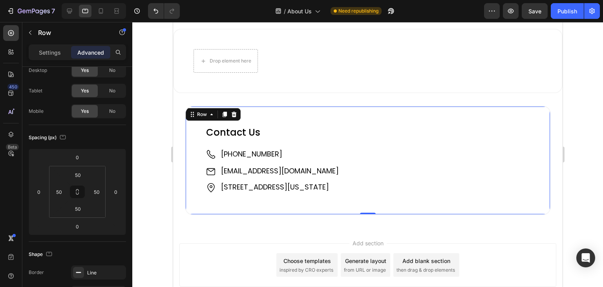
click at [287, 137] on div "Contact Us Heading Image +61 421 489 289 Text Block Image support@sweepedge.com…" at bounding box center [368, 160] width 366 height 109
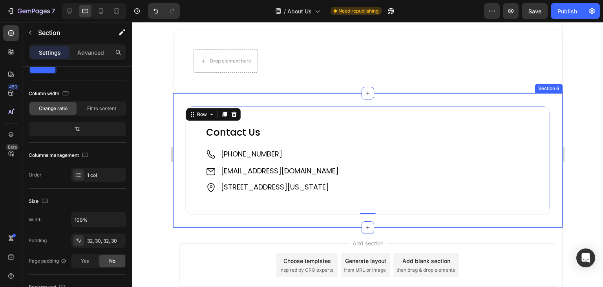
click at [250, 126] on div "Contact Us Heading Image +61 421 489 289 Text Block Image support@sweepedge.com…" at bounding box center [367, 160] width 389 height 134
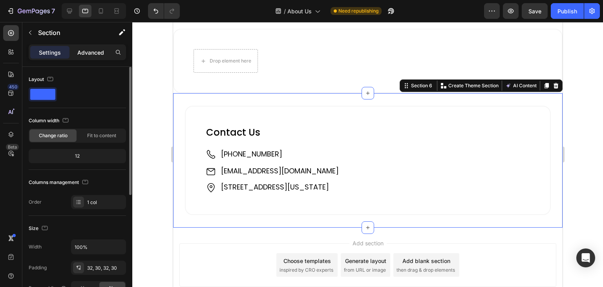
click at [91, 52] on p "Advanced" at bounding box center [90, 52] width 27 height 8
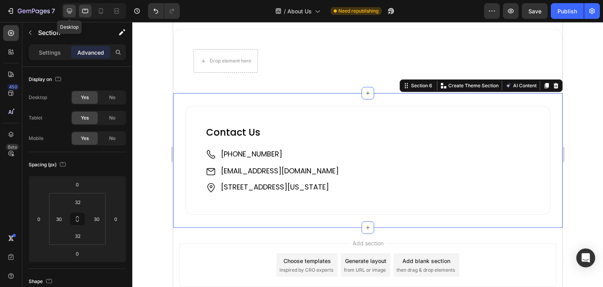
click at [69, 12] on icon at bounding box center [69, 11] width 5 height 5
type input "0"
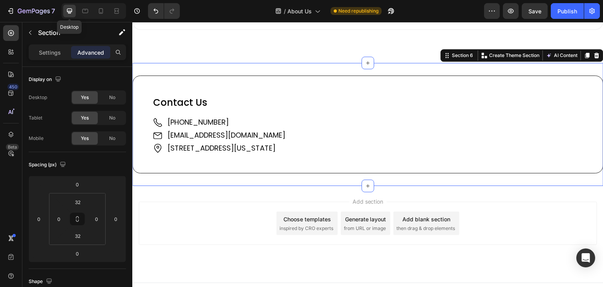
scroll to position [1019, 0]
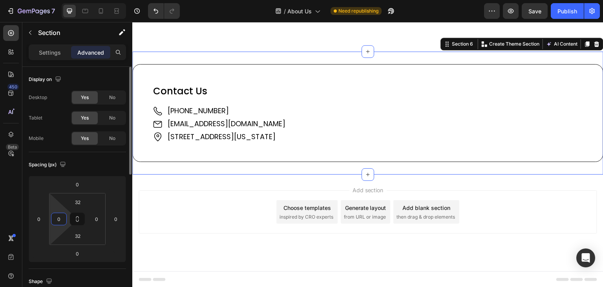
click at [58, 216] on input "0" at bounding box center [59, 219] width 12 height 12
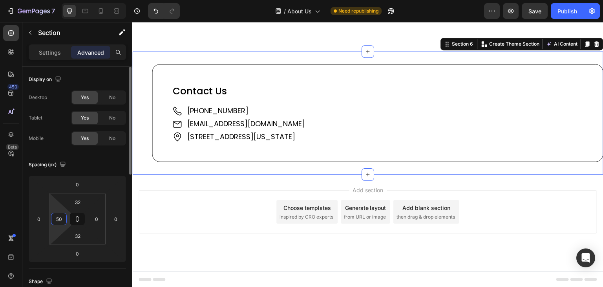
type input "50"
type input "2"
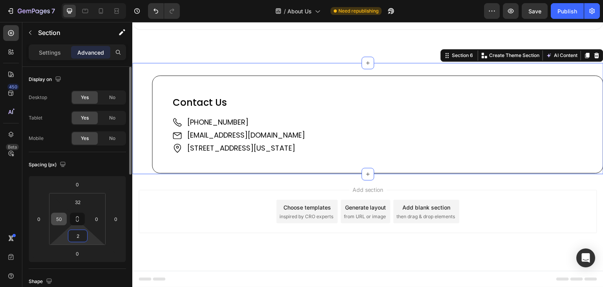
scroll to position [1007, 0]
type input "50"
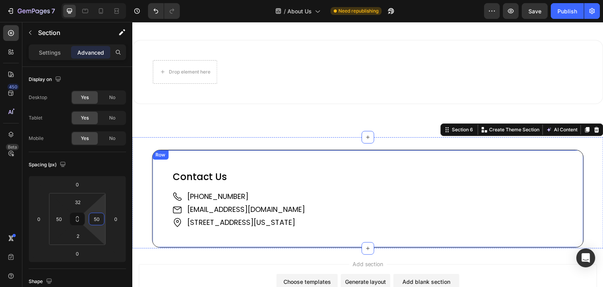
scroll to position [826, 0]
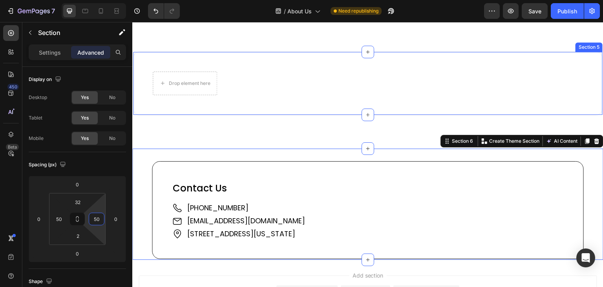
click at [221, 115] on div "Drop element here Section 5" at bounding box center [367, 83] width 471 height 64
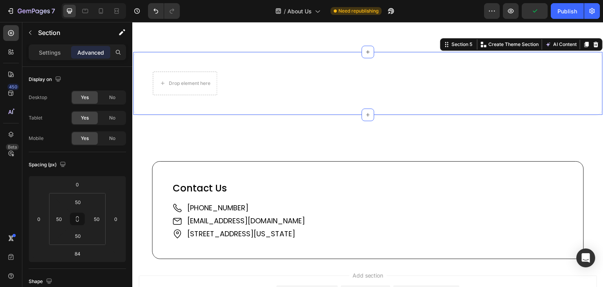
scroll to position [1007, 0]
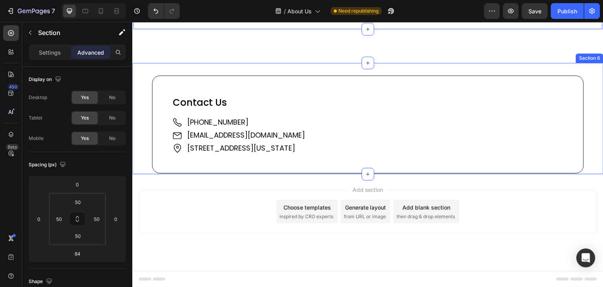
click at [143, 125] on div "Contact Us Heading Image +61 421 489 289 Text Block Image support@sweepedge.com…" at bounding box center [367, 119] width 471 height 112
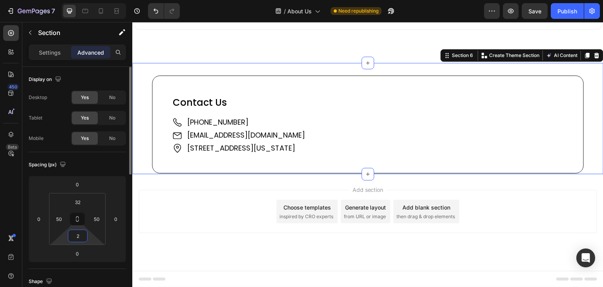
click at [76, 234] on input "2" at bounding box center [78, 236] width 16 height 12
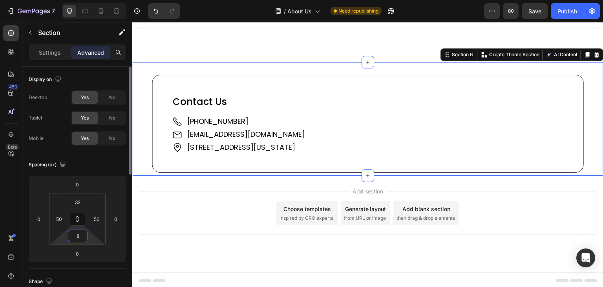
type input "84"
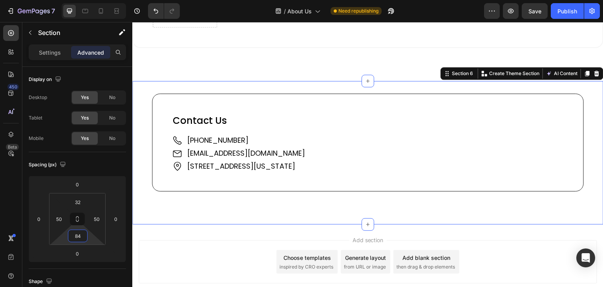
scroll to position [891, 0]
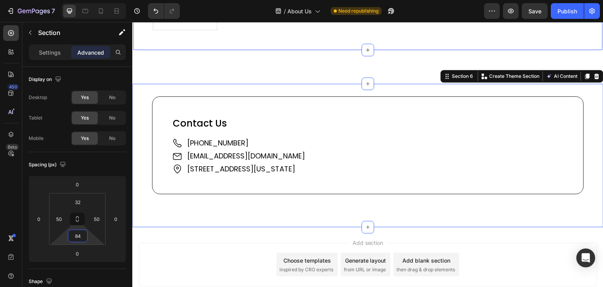
click at [166, 44] on div "Drop element here Section 5" at bounding box center [367, 18] width 471 height 64
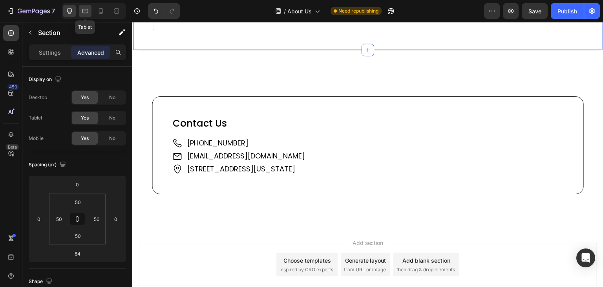
click at [84, 9] on icon at bounding box center [85, 11] width 6 height 4
type input "0"
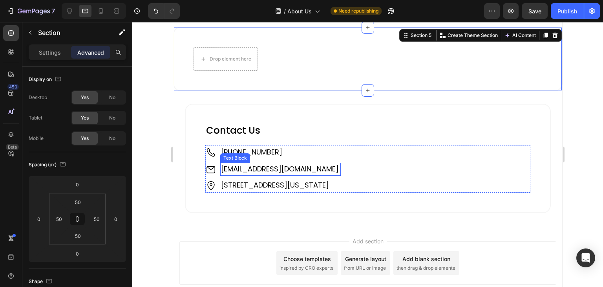
scroll to position [907, 0]
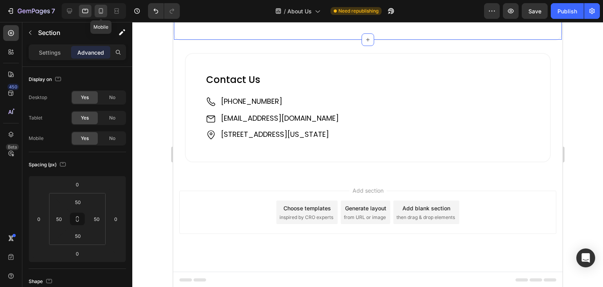
click at [102, 13] on icon at bounding box center [101, 11] width 8 height 8
type input "40"
type input "30"
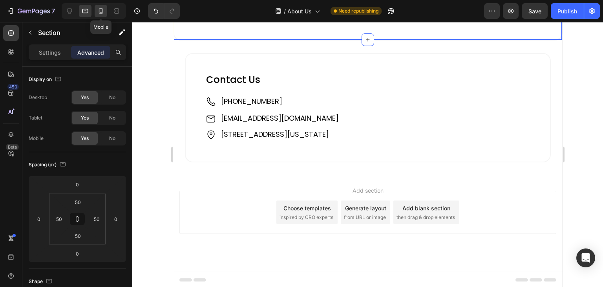
type input "30"
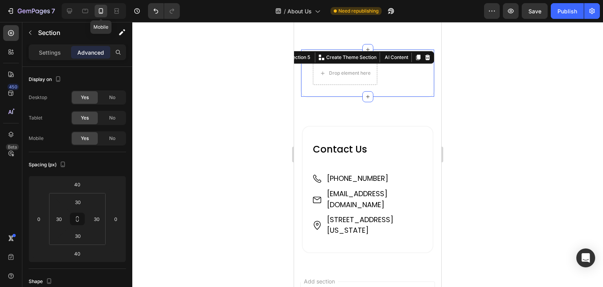
scroll to position [817, 0]
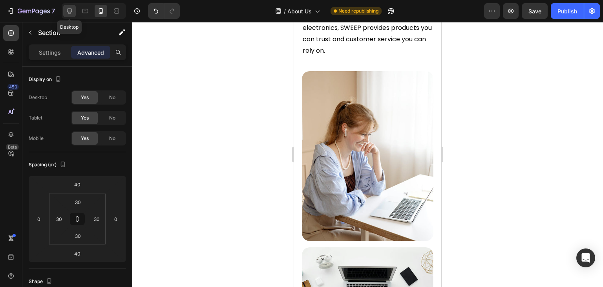
click at [69, 9] on icon at bounding box center [69, 11] width 5 height 5
type input "0"
type input "84"
type input "50"
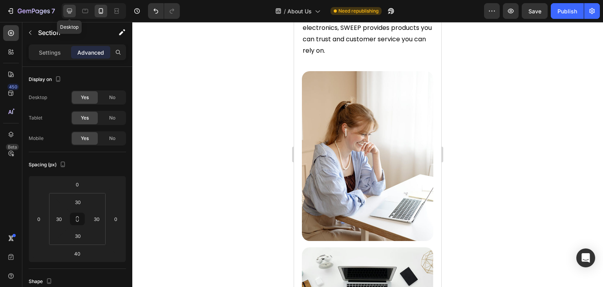
type input "50"
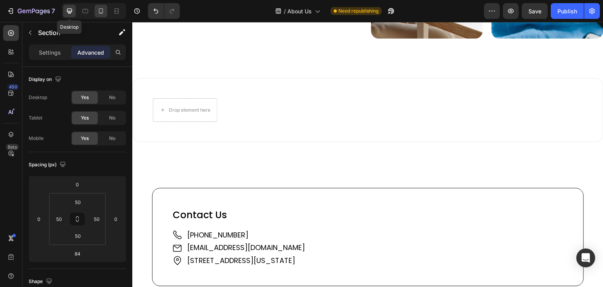
scroll to position [922, 0]
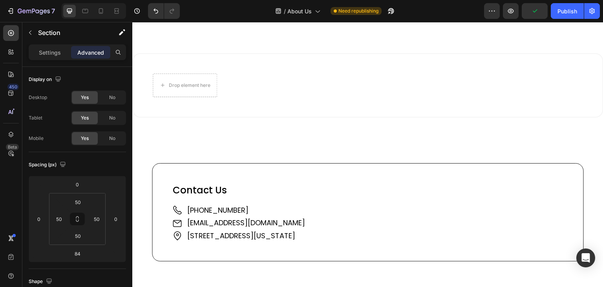
click at [280, 72] on div "Drop element here Section 5" at bounding box center [367, 85] width 471 height 64
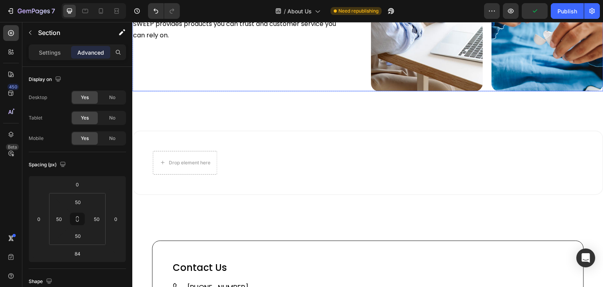
scroll to position [844, 0]
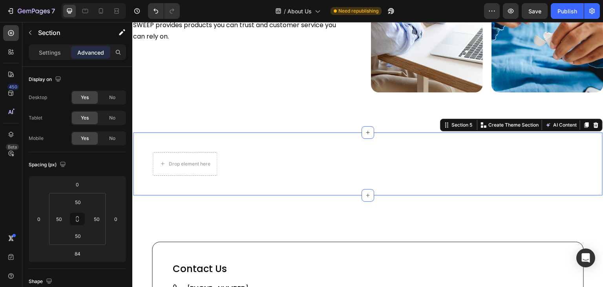
click at [378, 142] on div "Drop element here Section 5 You can create reusable sections Create Theme Secti…" at bounding box center [367, 164] width 471 height 64
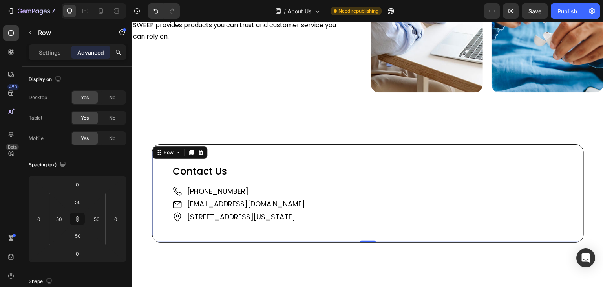
click at [198, 152] on div "Contact Us Heading Image +61 421 489 289 Text Block Image support@sweepedge.com…" at bounding box center [368, 193] width 432 height 98
click at [267, 153] on div "Contact Us Heading Image +61 421 489 289 Text Block Image support@sweepedge.com…" at bounding box center [368, 193] width 432 height 98
click at [43, 51] on p "Settings" at bounding box center [50, 52] width 22 height 8
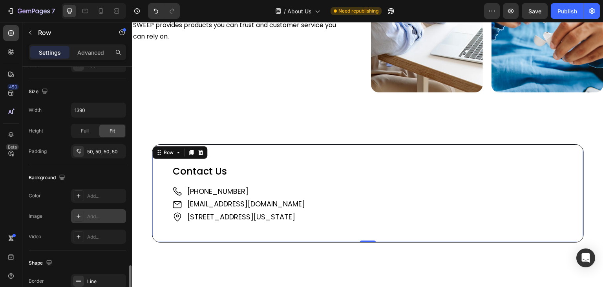
scroll to position [236, 0]
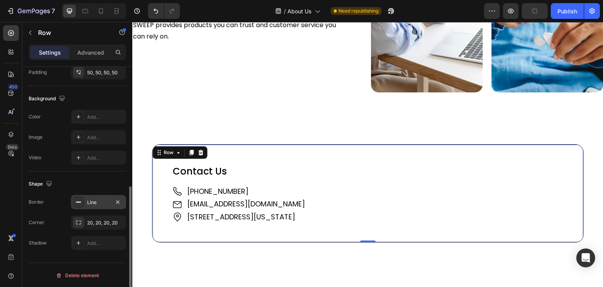
click at [96, 202] on div "Line" at bounding box center [98, 202] width 23 height 7
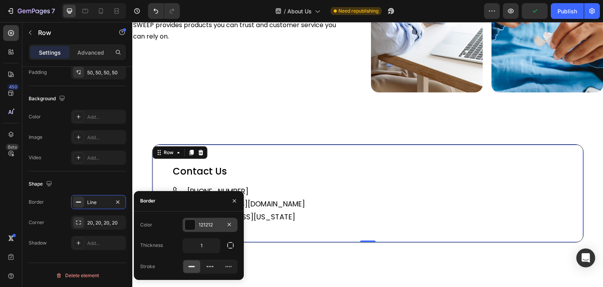
click at [212, 223] on div "121212" at bounding box center [210, 224] width 23 height 7
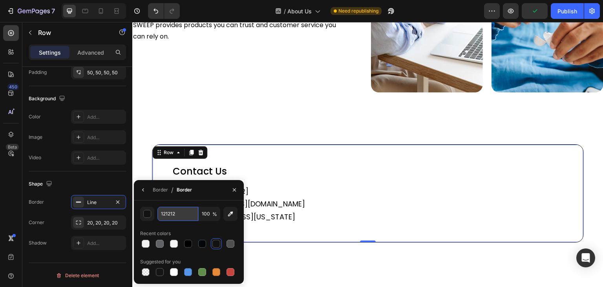
click at [162, 215] on input "121212" at bounding box center [177, 214] width 41 height 14
paste input "F5F5F5"
type input "F5F5F5"
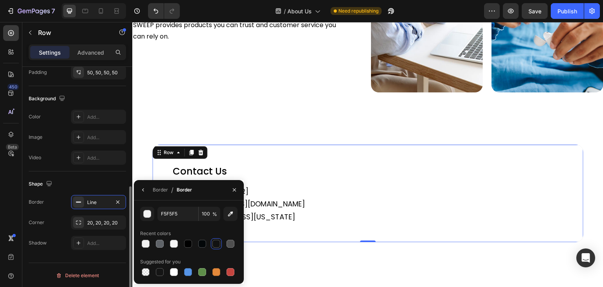
click at [60, 183] on div "Shape" at bounding box center [77, 183] width 97 height 13
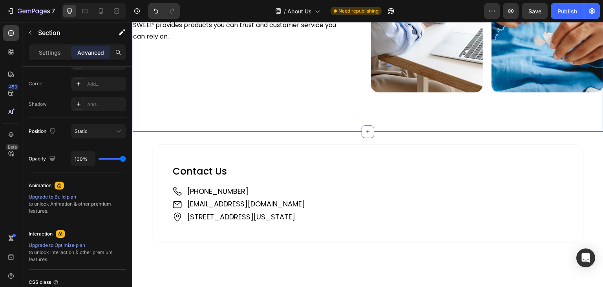
scroll to position [0, 0]
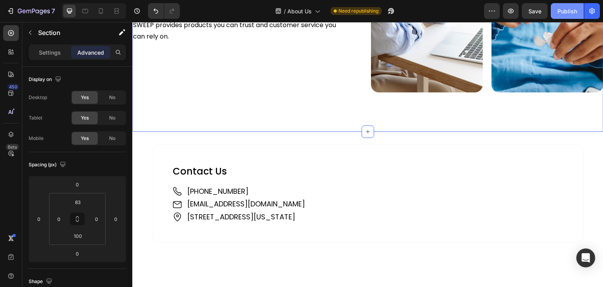
click at [572, 13] on div "Publish" at bounding box center [568, 11] width 20 height 8
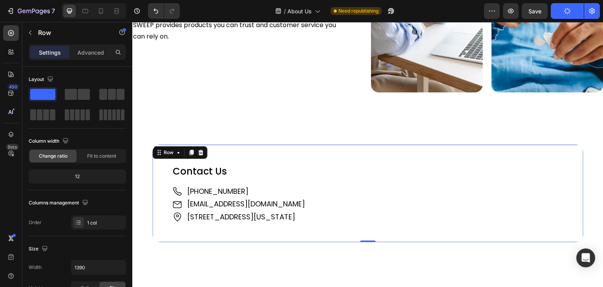
click at [253, 152] on div "Contact Us Heading Image +61 421 489 289 Text Block Image support@sweepedge.com…" at bounding box center [368, 193] width 432 height 98
click at [98, 52] on p "Advanced" at bounding box center [90, 52] width 27 height 8
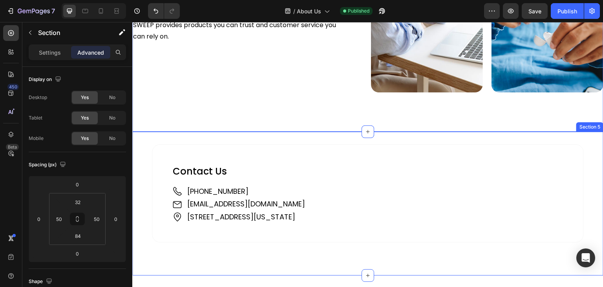
click at [146, 132] on div "Contact Us Heading Image +61 421 489 289 Text Block Image support@sweepedge.com…" at bounding box center [367, 204] width 471 height 144
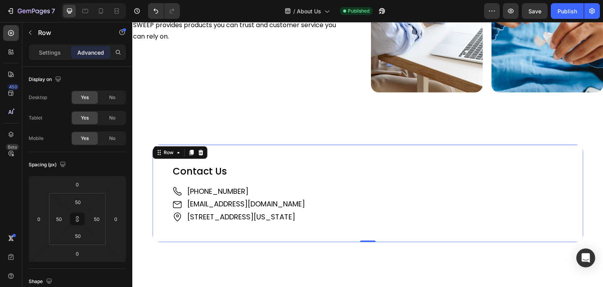
click at [170, 149] on div "Contact Us Heading Image +61 421 489 289 Text Block Image support@sweepedge.com…" at bounding box center [368, 193] width 432 height 98
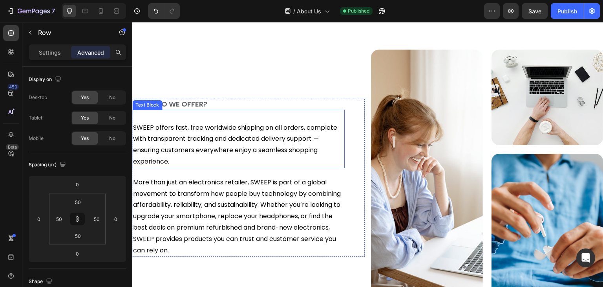
scroll to position [569, 0]
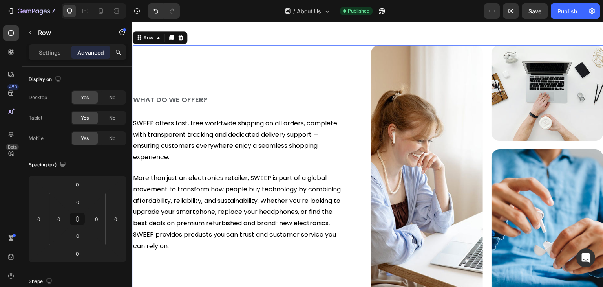
click at [314, 87] on div "WHAT DO WE OFFER? Heading SWEEP offers fast, free worldwide shipping on all ord…" at bounding box center [248, 173] width 232 height 256
click at [57, 218] on input "0" at bounding box center [59, 219] width 12 height 12
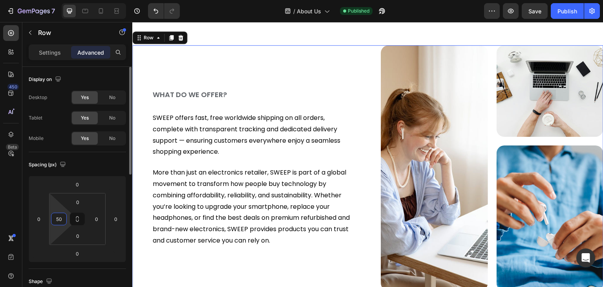
type input "50"
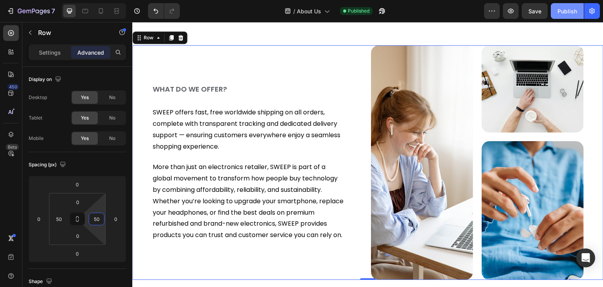
type input "50"
click at [569, 11] on div "Publish" at bounding box center [568, 11] width 20 height 8
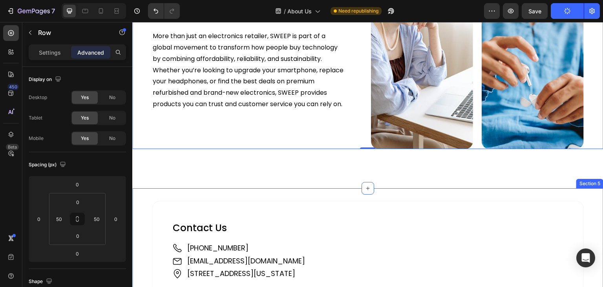
scroll to position [647, 0]
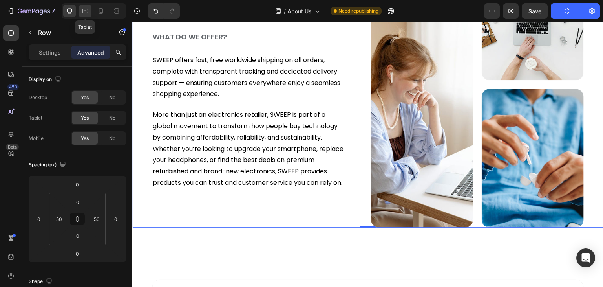
click at [87, 9] on icon at bounding box center [85, 11] width 6 height 4
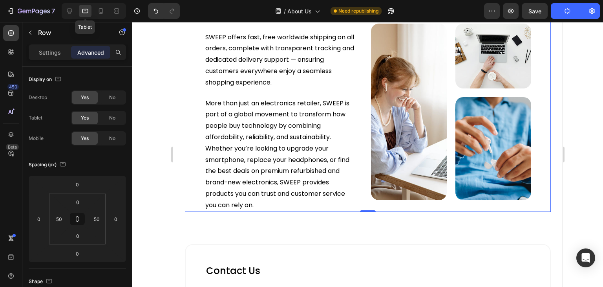
scroll to position [580, 0]
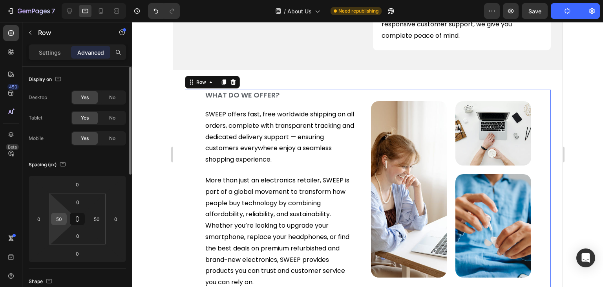
click at [59, 217] on input "50" at bounding box center [59, 219] width 12 height 12
type input "0"
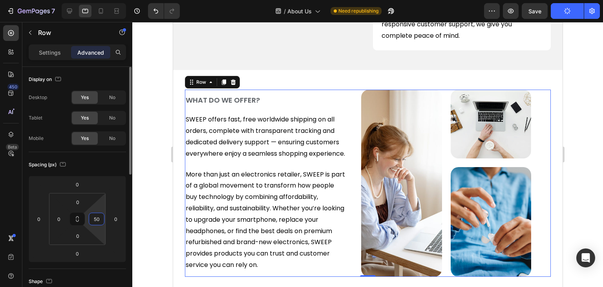
click at [95, 219] on input "50" at bounding box center [97, 219] width 12 height 12
type input "0"
click at [120, 0] on html "7 / About Us Need republishing Preview Save Publish 450 Beta Sections(18) Eleme…" at bounding box center [301, 0] width 603 height 0
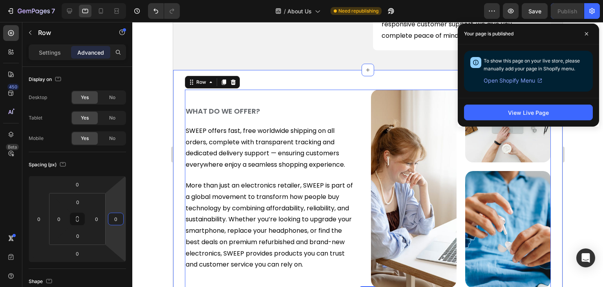
click at [252, 78] on div "WHAT DO WE OFFER? Heading SWEEP offers fast, free worldwide shipping on all ord…" at bounding box center [367, 188] width 389 height 237
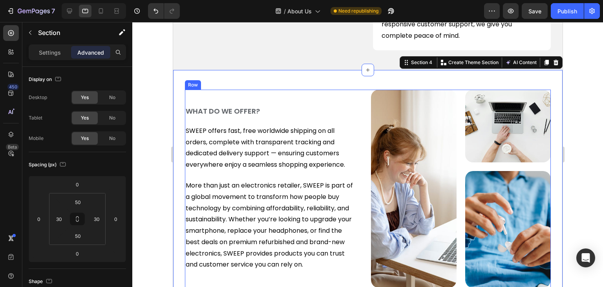
click at [223, 97] on div "WHAT DO WE OFFER? Heading SWEEP offers fast, free worldwide shipping on all ord…" at bounding box center [275, 189] width 180 height 198
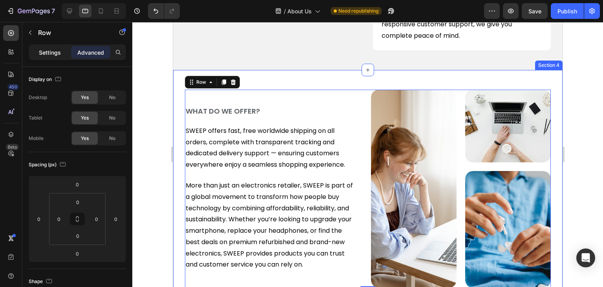
click at [56, 48] on p "Settings" at bounding box center [50, 52] width 22 height 8
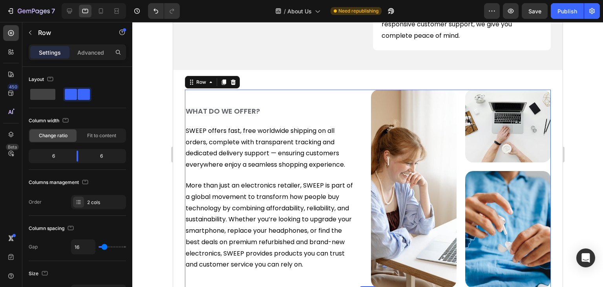
click at [275, 101] on div "WHAT DO WE OFFER? Heading SWEEP offers fast, free worldwide shipping on all ord…" at bounding box center [275, 189] width 180 height 198
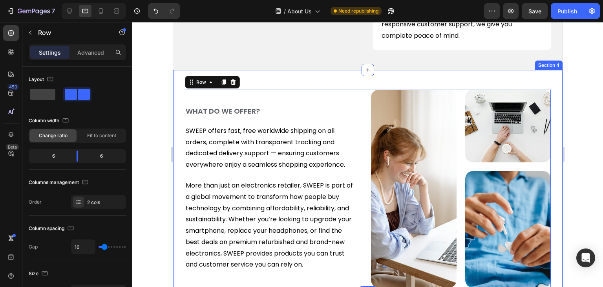
click at [256, 79] on div "WHAT DO WE OFFER? Heading SWEEP offers fast, free worldwide shipping on all ord…" at bounding box center [367, 188] width 389 height 237
